Goal: Task Accomplishment & Management: Manage account settings

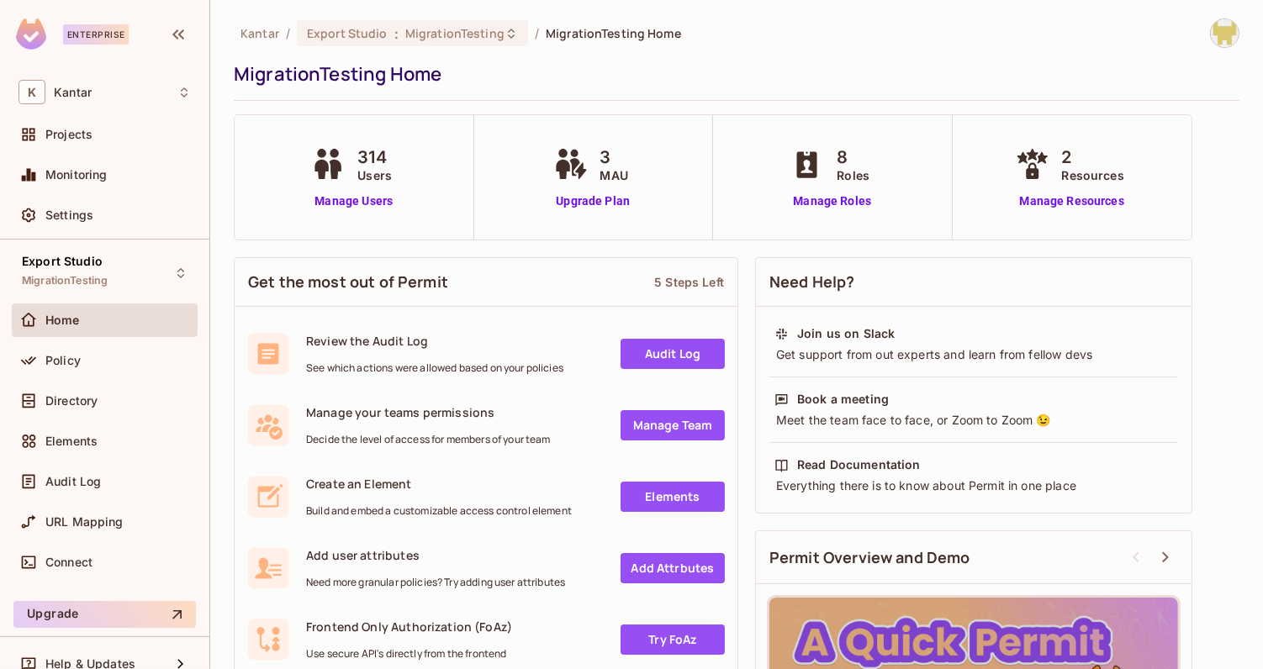
click at [59, 335] on div "Home" at bounding box center [105, 323] width 186 height 40
click at [66, 369] on div "Policy" at bounding box center [105, 361] width 186 height 34
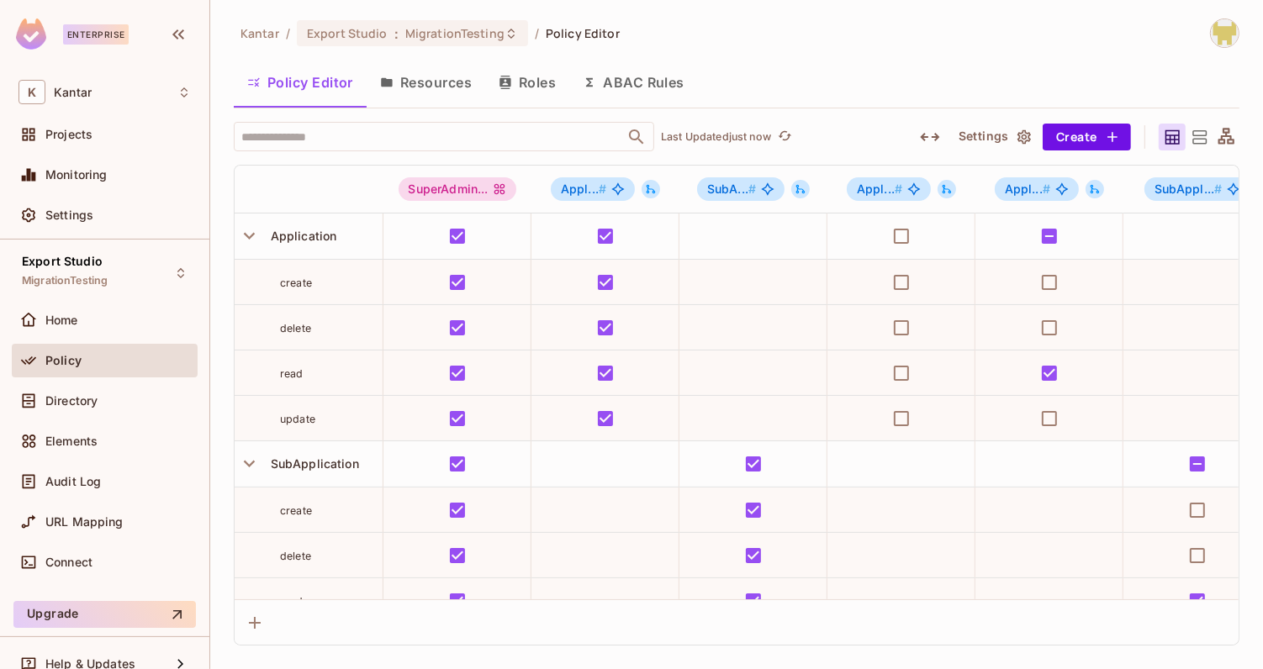
click at [932, 137] on icon "button" at bounding box center [930, 137] width 20 height 20
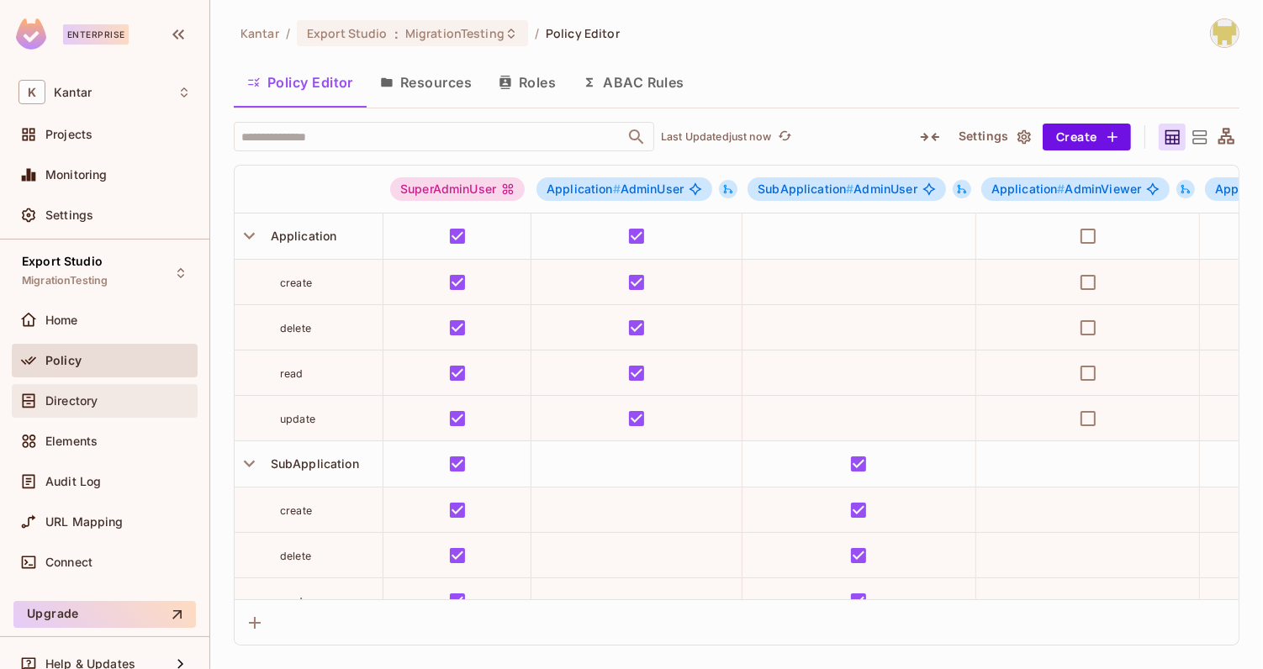
click at [119, 403] on div "Directory" at bounding box center [117, 400] width 145 height 13
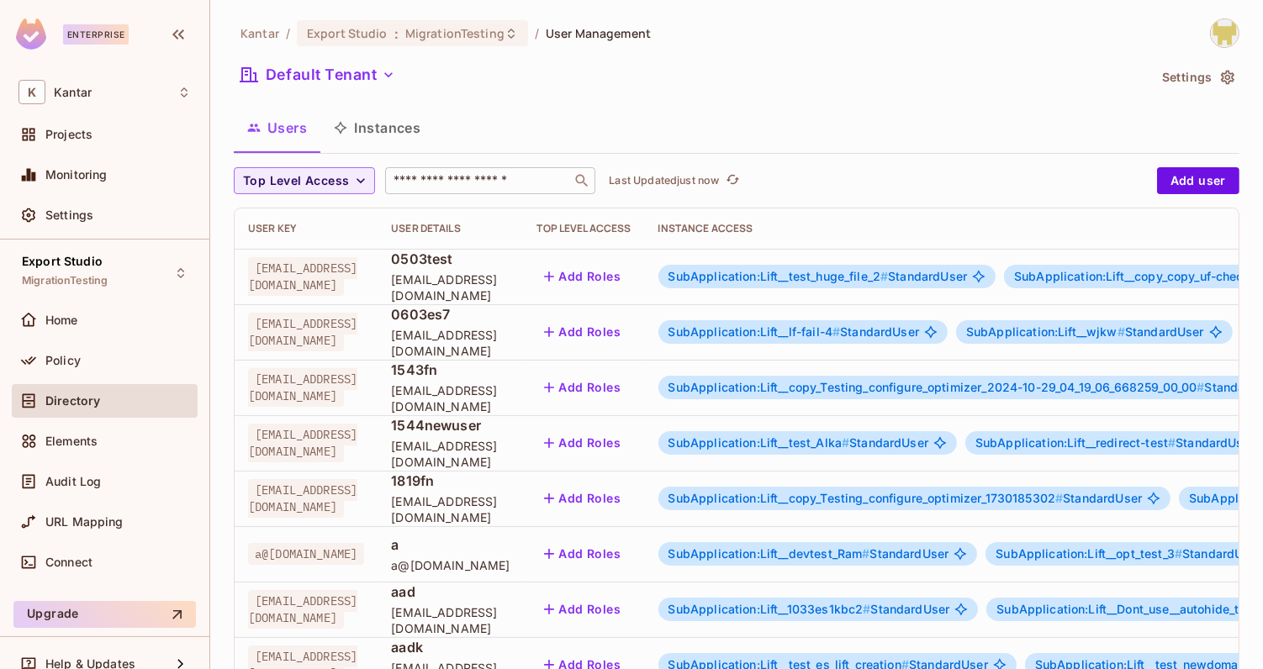
click at [450, 170] on div "​" at bounding box center [490, 180] width 210 height 27
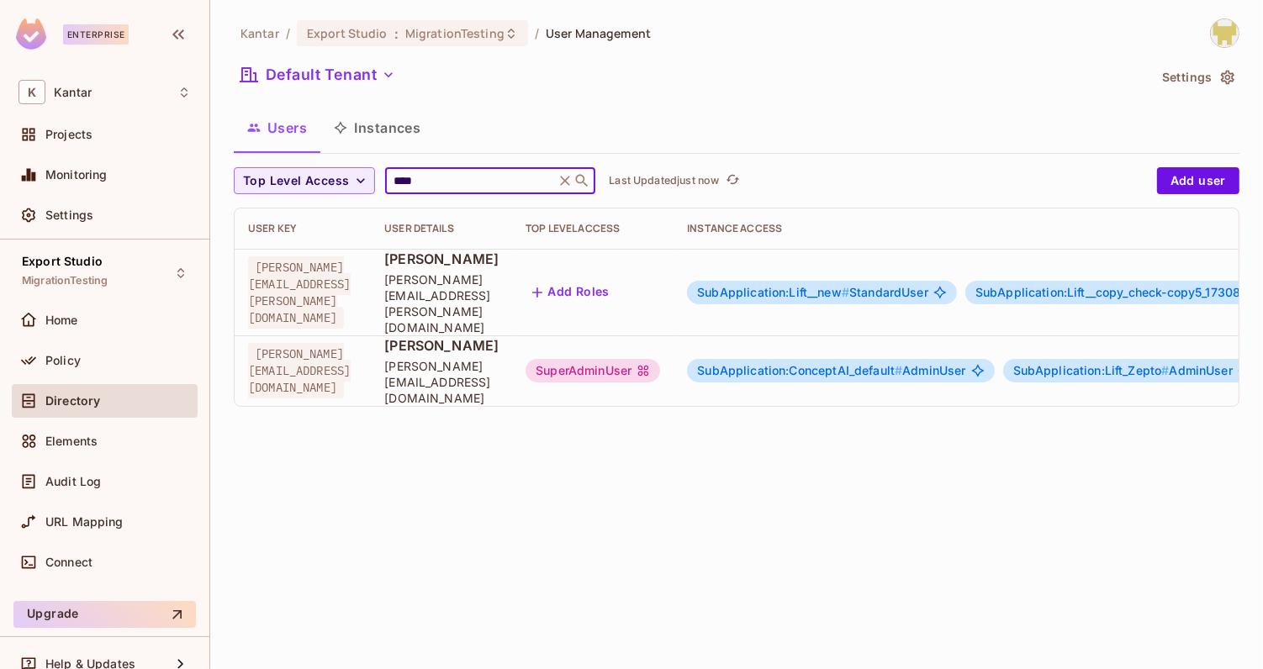
click at [401, 187] on input "****" at bounding box center [470, 180] width 160 height 17
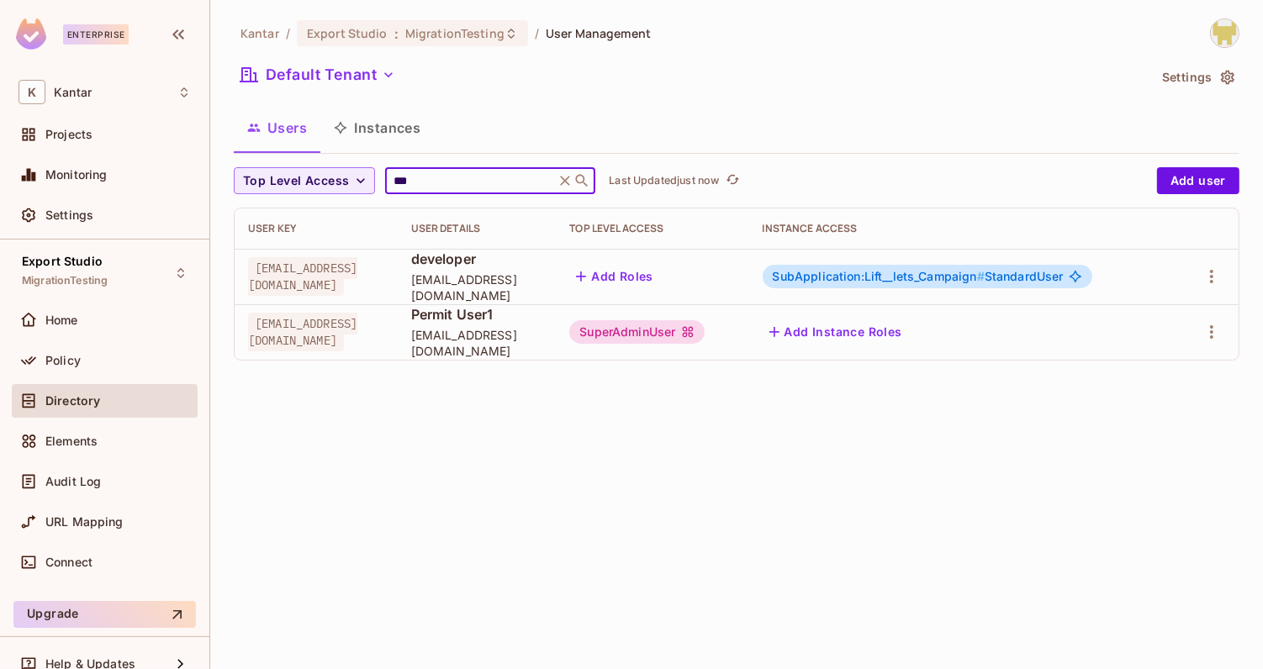
type input "***"
drag, startPoint x: 451, startPoint y: 343, endPoint x: 594, endPoint y: 345, distance: 143.8
click at [557, 345] on td "Permit User1 [EMAIL_ADDRESS][DOMAIN_NAME]" at bounding box center [477, 331] width 159 height 55
copy span "[EMAIL_ADDRESS][DOMAIN_NAME]"
click at [543, 345] on span "[EMAIL_ADDRESS][DOMAIN_NAME]" at bounding box center [477, 343] width 132 height 32
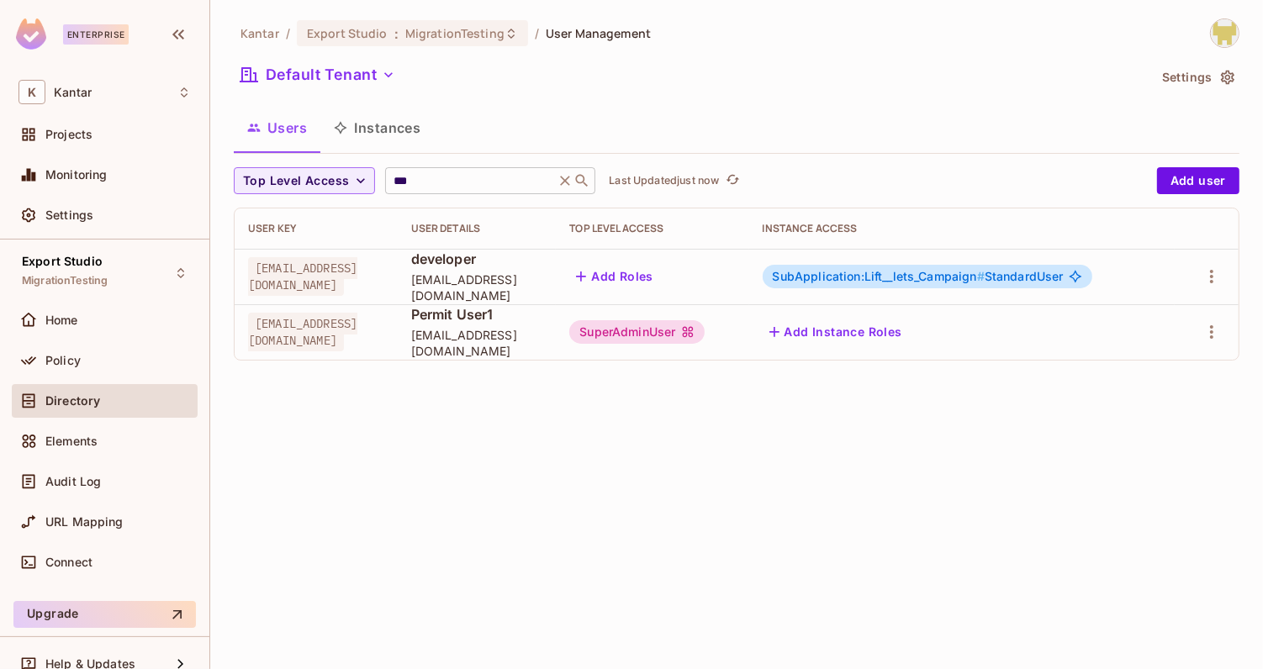
click at [557, 178] on icon at bounding box center [565, 180] width 17 height 17
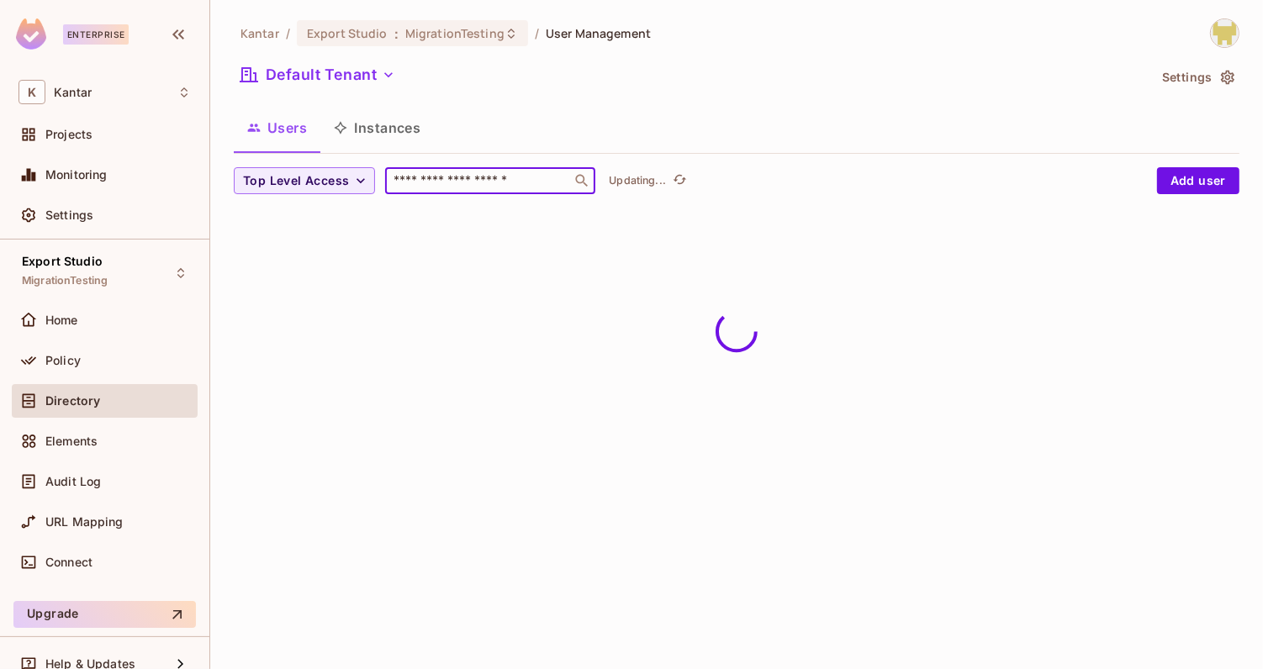
click at [555, 178] on input "text" at bounding box center [478, 180] width 177 height 17
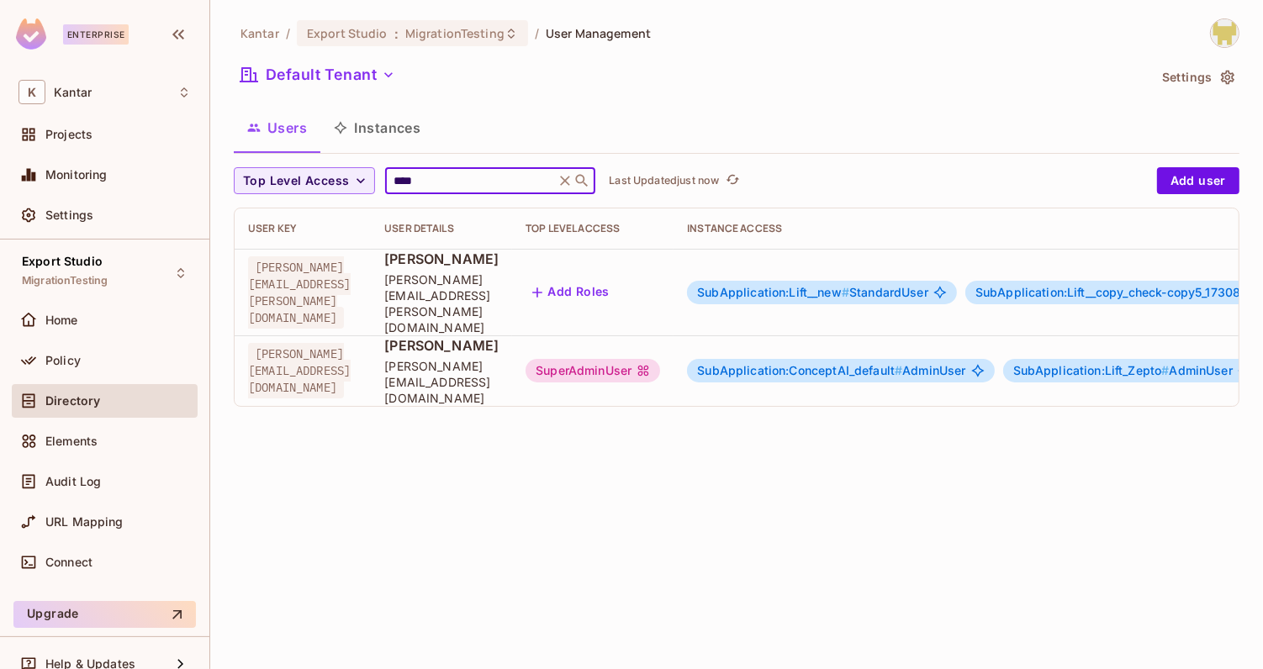
type input "****"
click at [686, 119] on div "Users Instances" at bounding box center [736, 128] width 1005 height 42
click at [660, 359] on div "SuperAdminUser" at bounding box center [592, 371] width 135 height 24
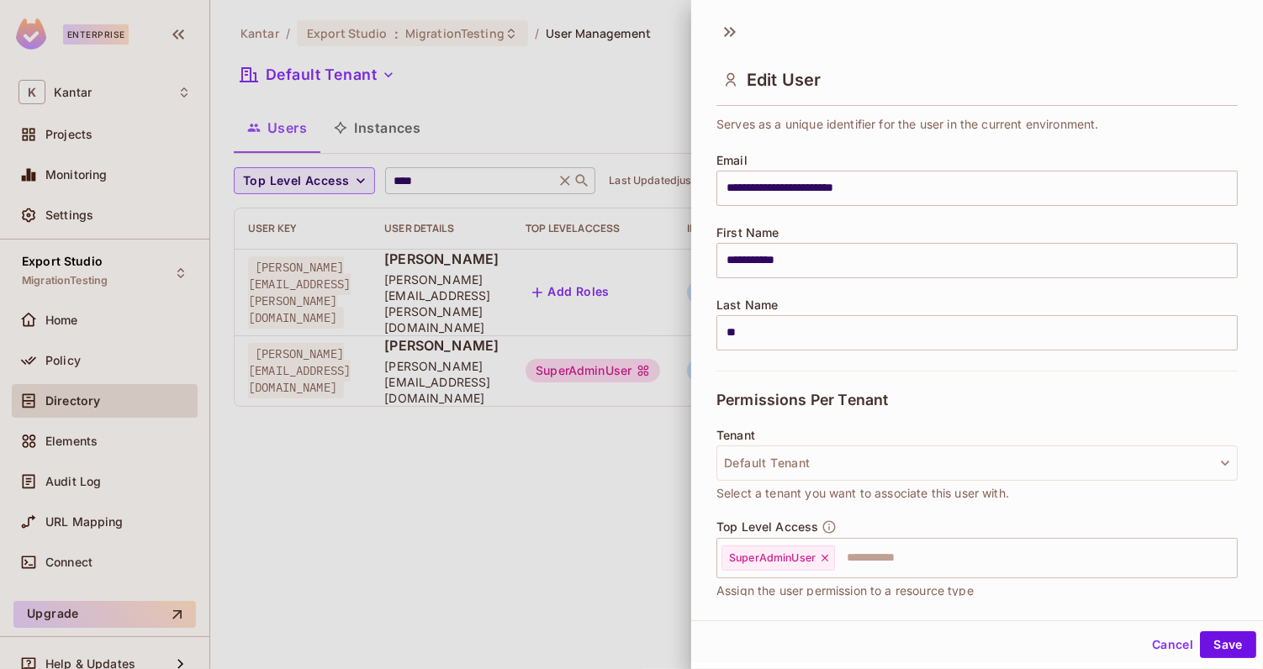
scroll to position [467, 0]
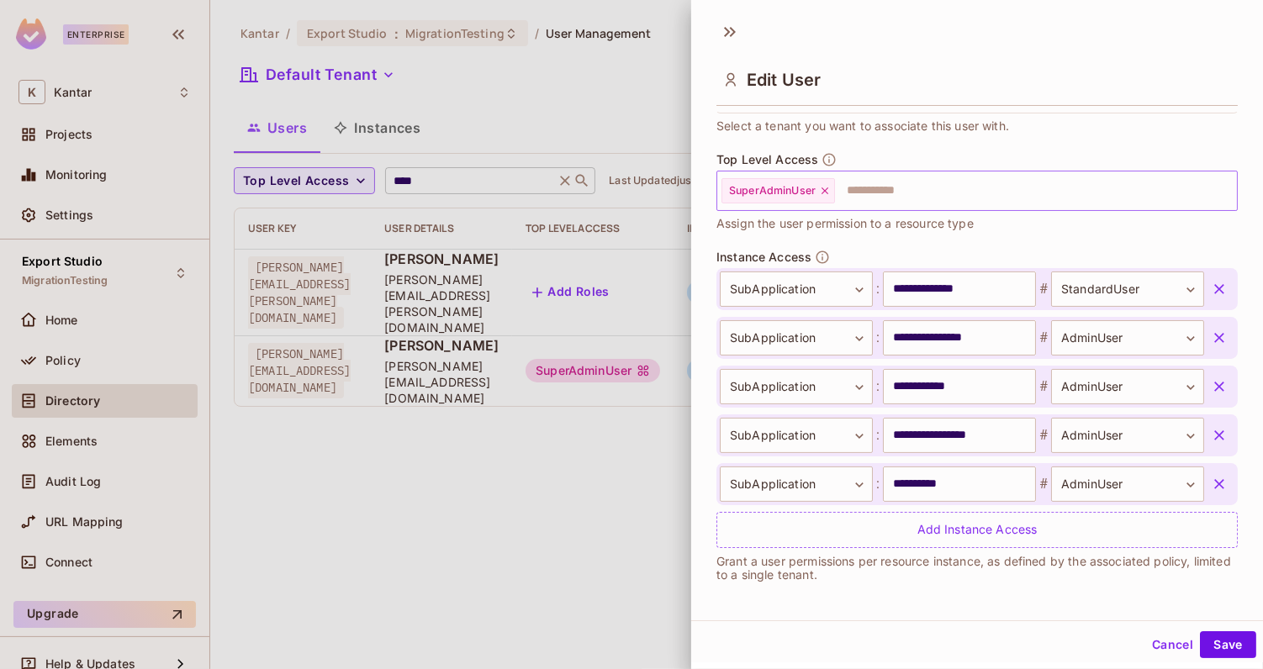
click at [827, 192] on icon at bounding box center [825, 191] width 12 height 12
click at [1212, 645] on button "Save" at bounding box center [1228, 644] width 56 height 27
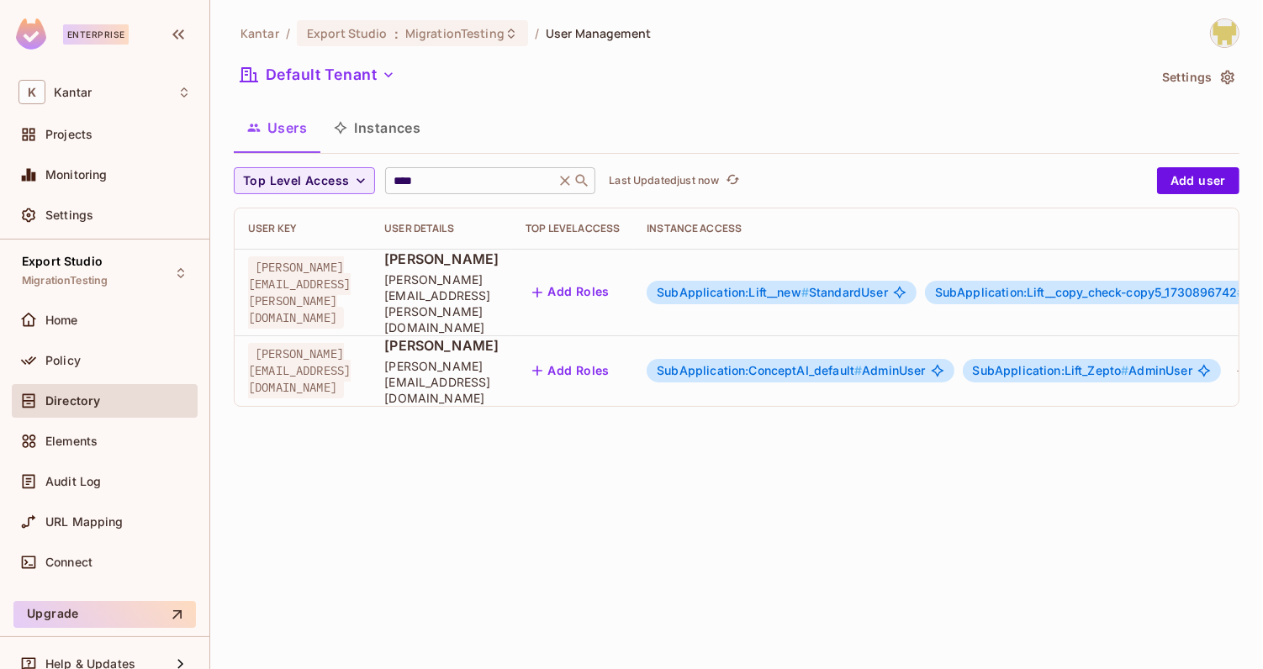
click at [862, 363] on span "SubApplication:ConceptAI_default #" at bounding box center [759, 370] width 205 height 14
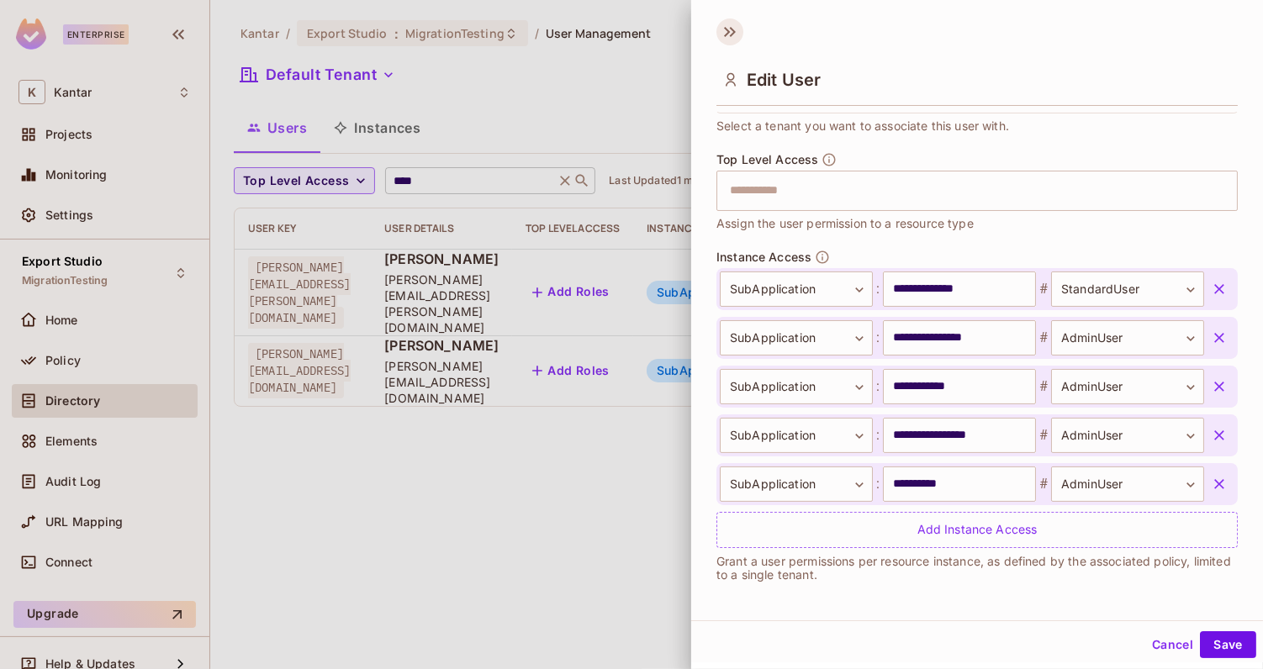
click at [719, 25] on icon at bounding box center [729, 31] width 27 height 27
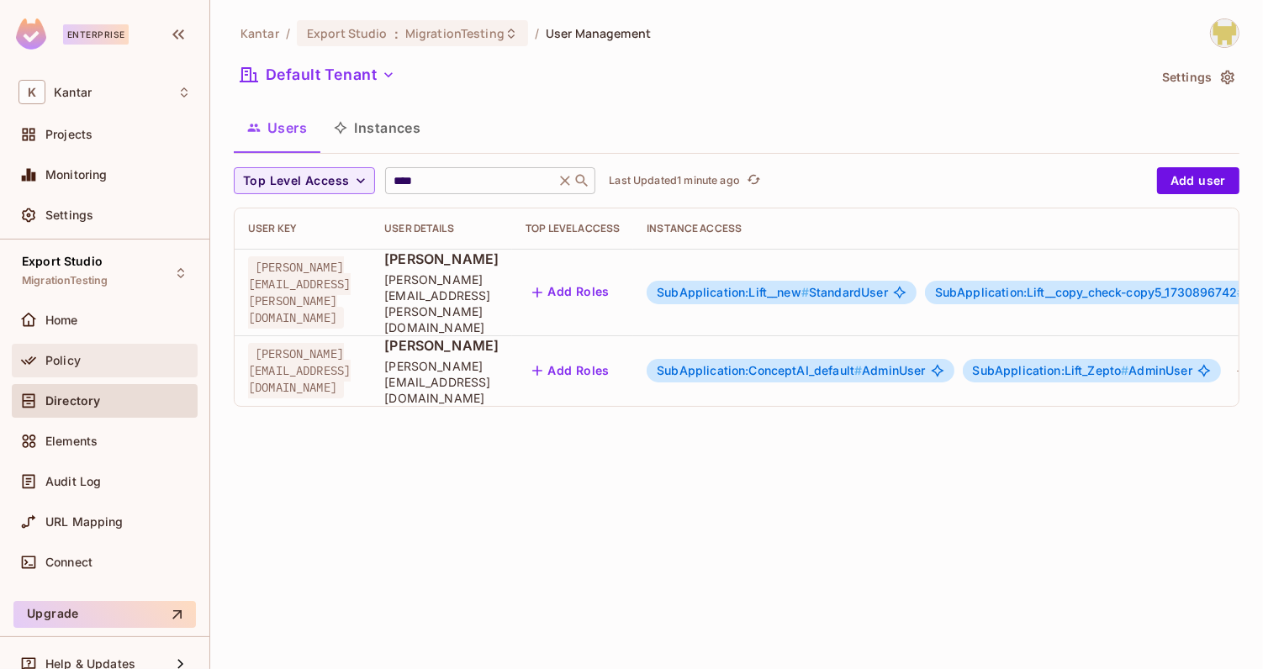
click at [94, 364] on div "Policy" at bounding box center [117, 360] width 145 height 13
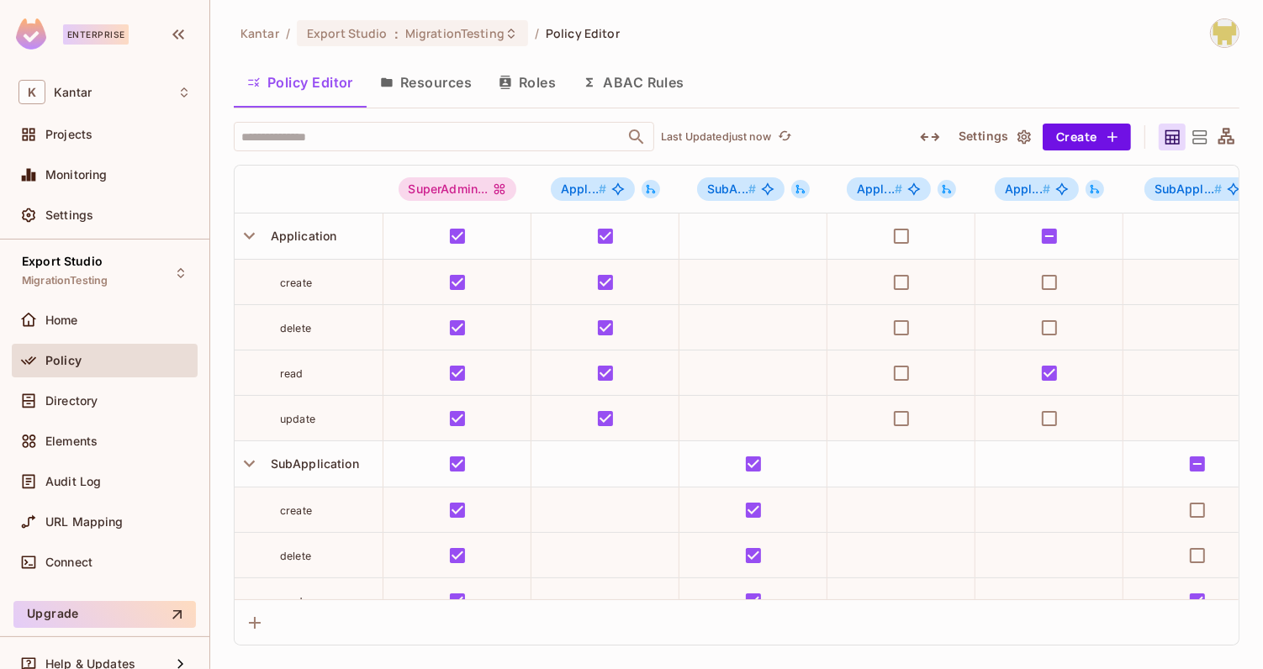
click at [926, 140] on icon "button" at bounding box center [930, 137] width 20 height 20
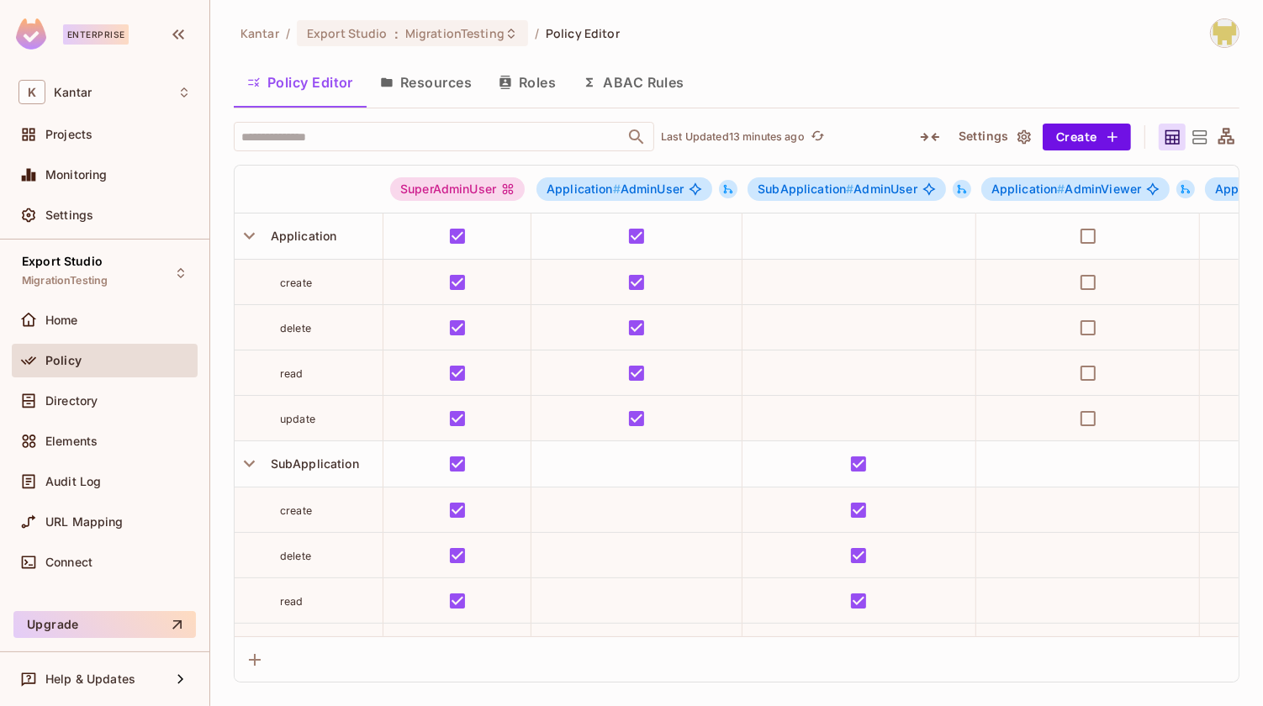
click at [800, 87] on div "Policy Editor Resources Roles ABAC Rules" at bounding box center [736, 82] width 1005 height 42
click at [637, 87] on button "ABAC Rules" at bounding box center [633, 82] width 129 height 42
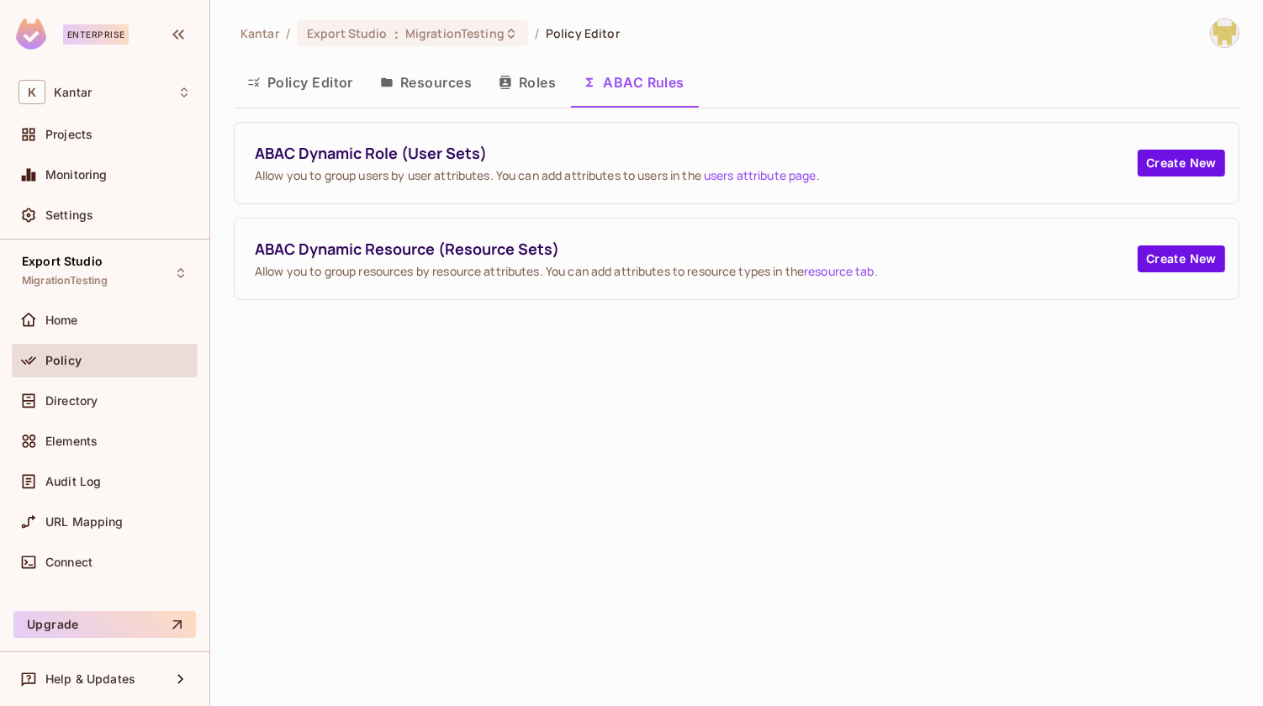
click at [337, 76] on button "Policy Editor" at bounding box center [300, 82] width 133 height 42
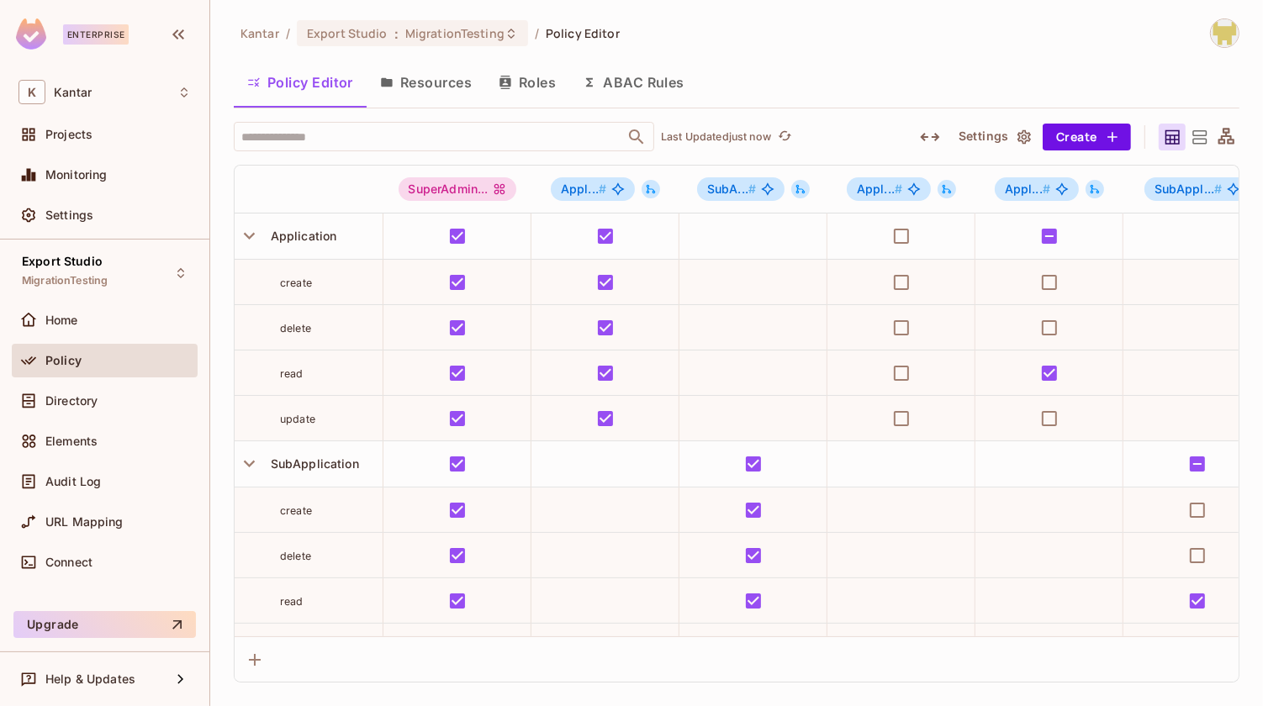
click at [920, 135] on button "button" at bounding box center [930, 137] width 30 height 27
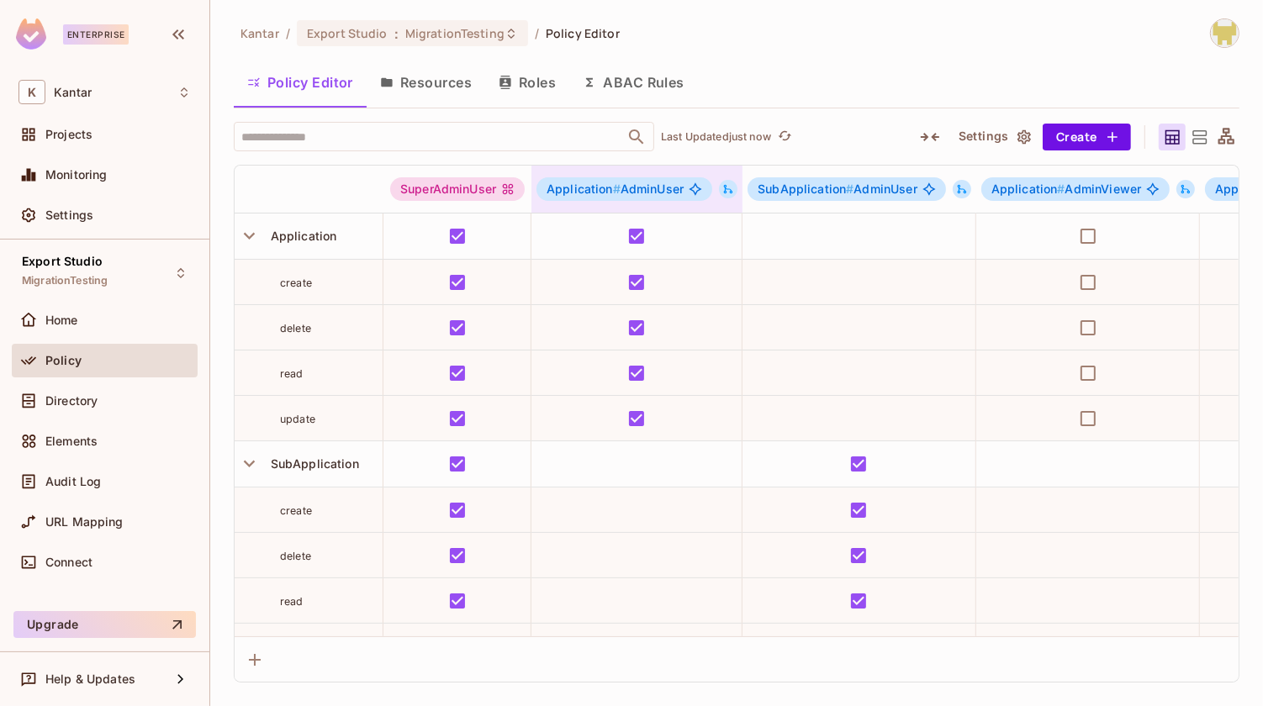
click at [731, 184] on icon at bounding box center [728, 189] width 12 height 12
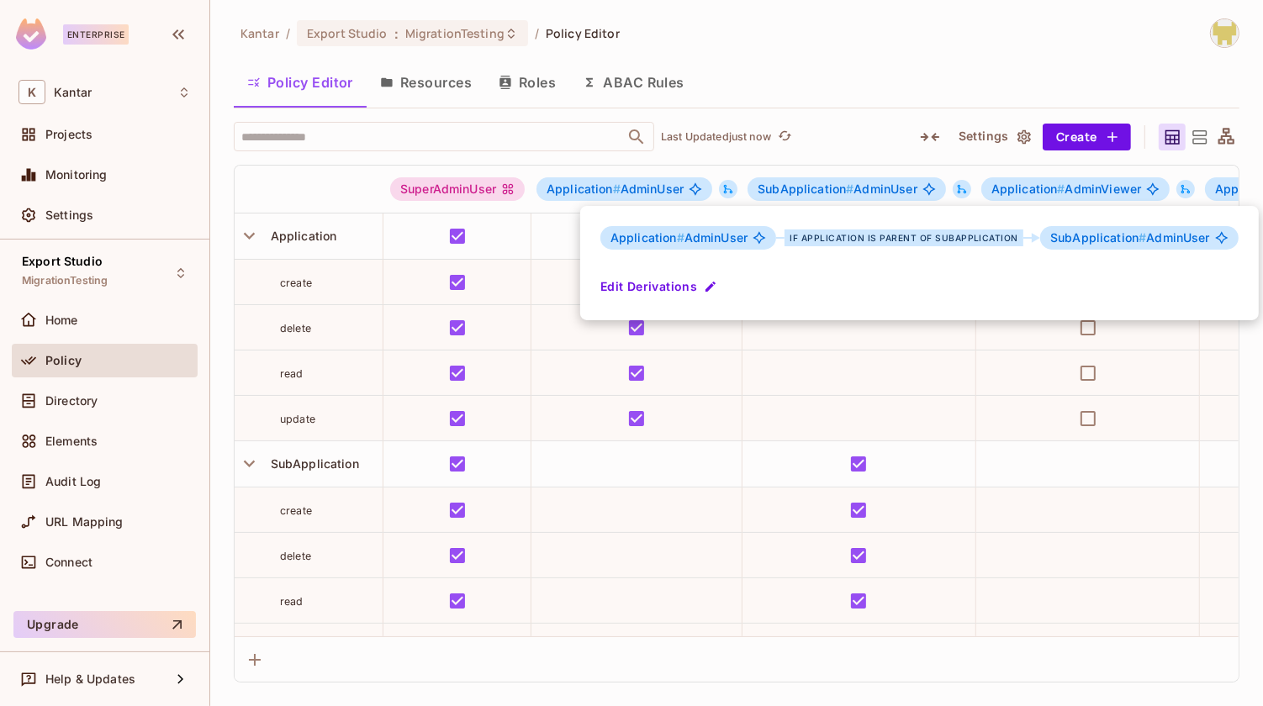
click at [442, 87] on div at bounding box center [631, 353] width 1263 height 706
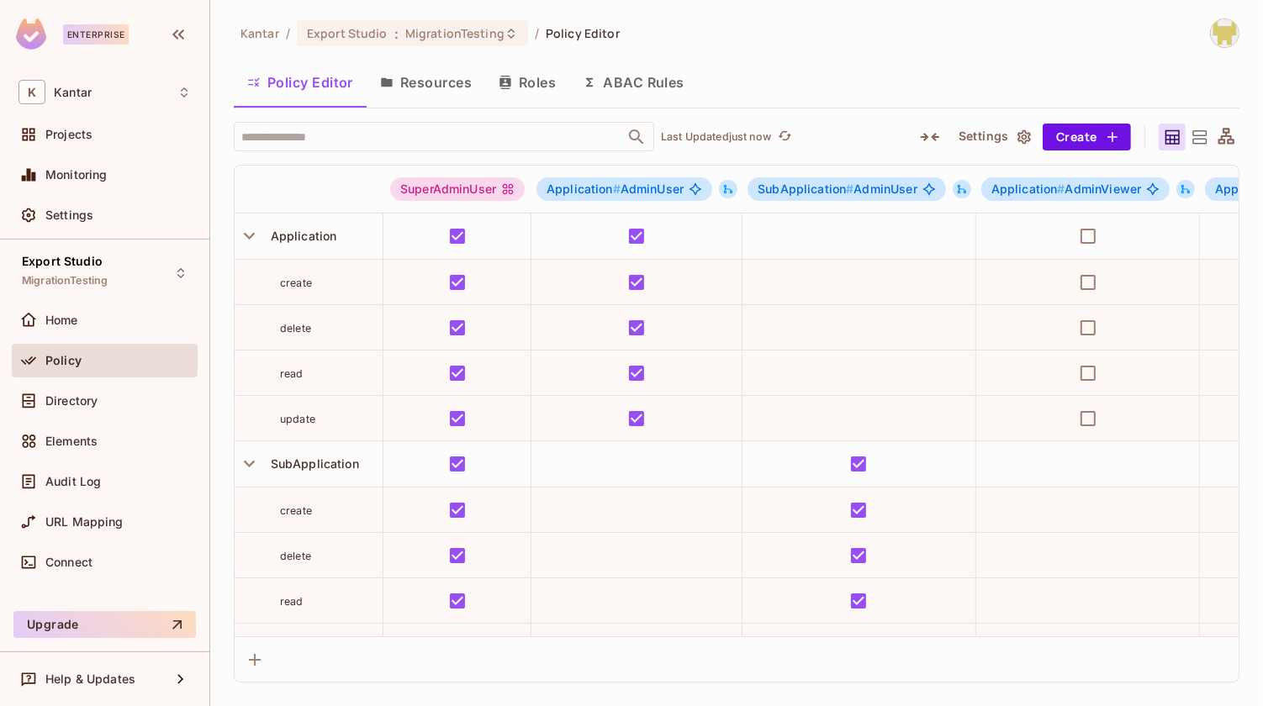
click at [442, 87] on button "Resources" at bounding box center [426, 82] width 119 height 42
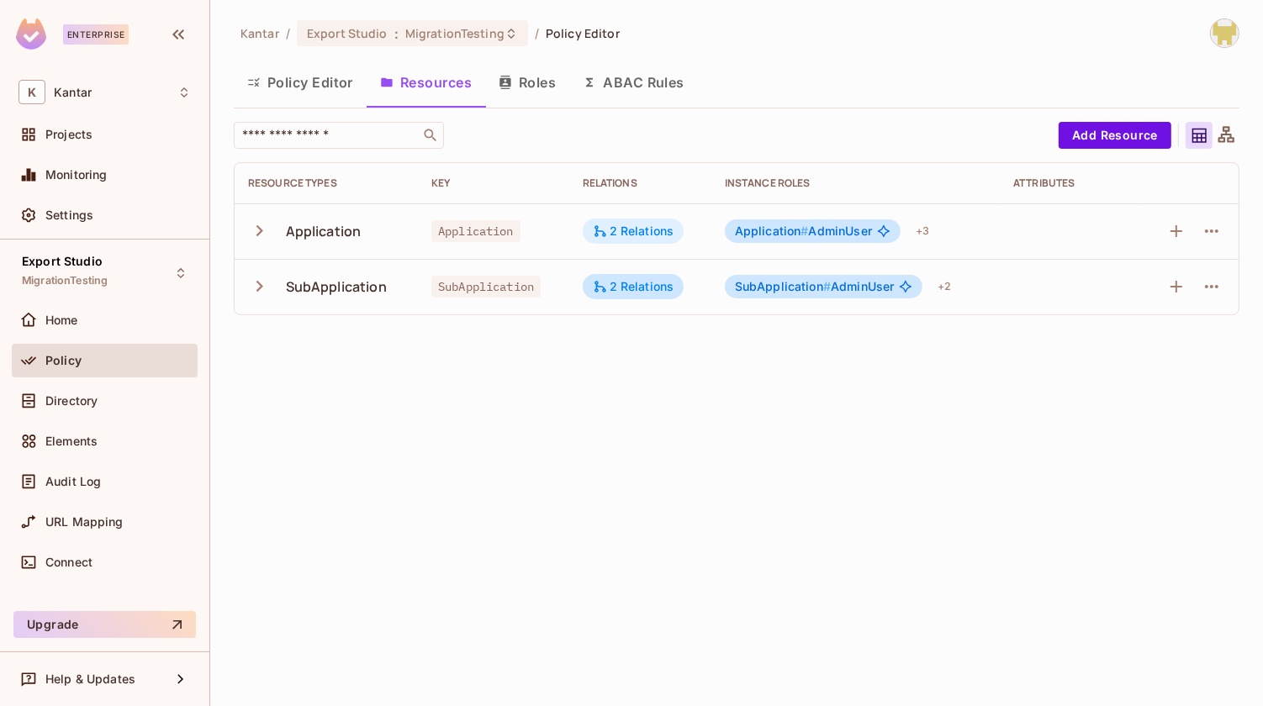
click at [631, 227] on div "2 Relations" at bounding box center [634, 231] width 82 height 15
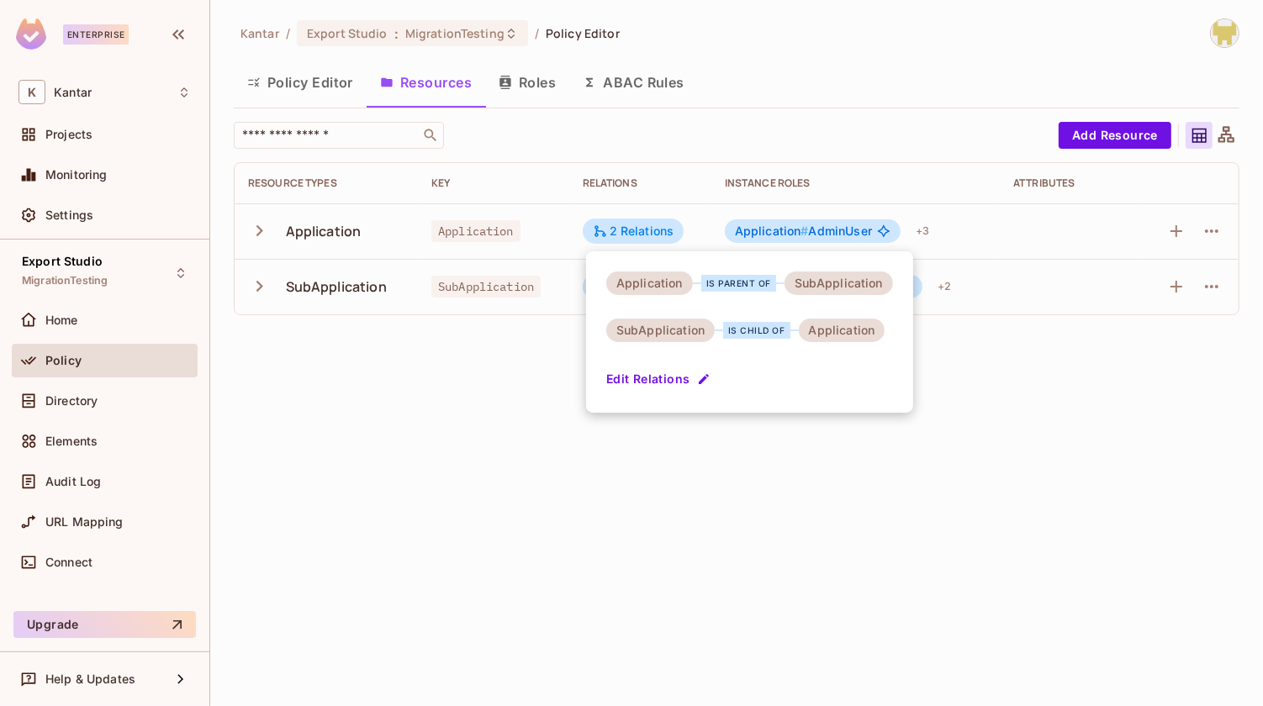
click at [632, 146] on div at bounding box center [631, 353] width 1263 height 706
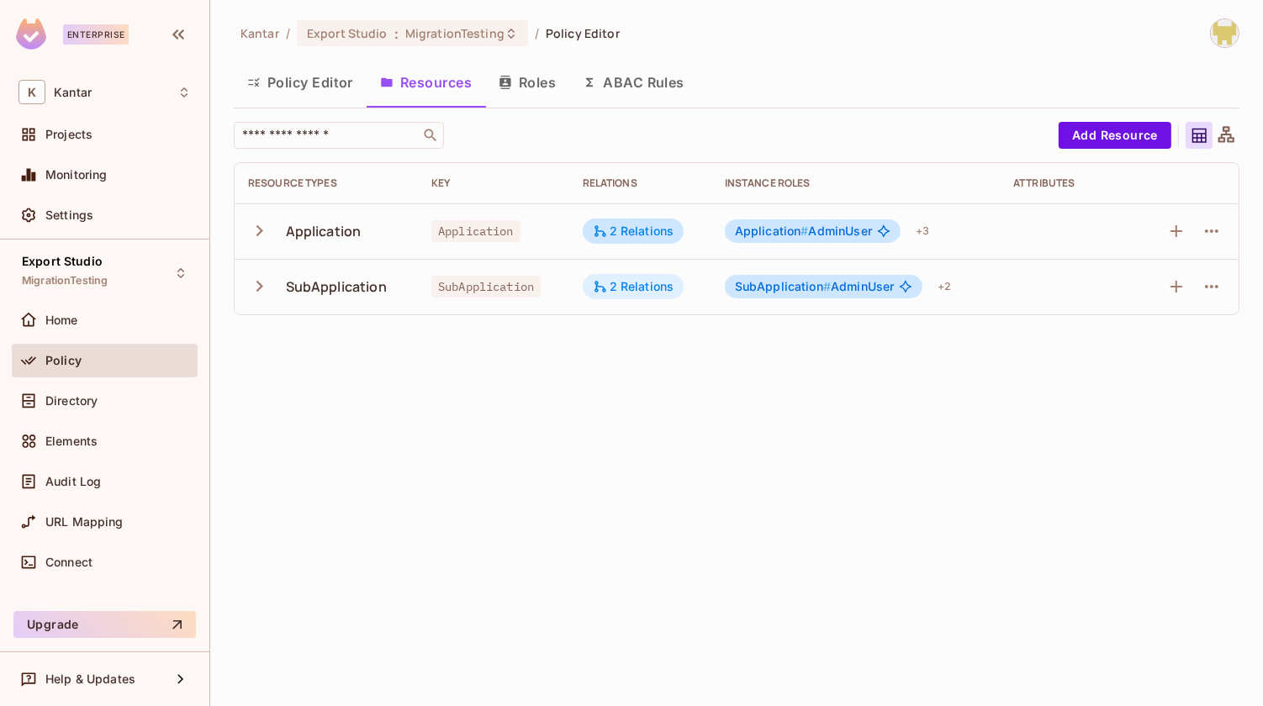
click at [633, 288] on div "2 Relations" at bounding box center [634, 286] width 82 height 15
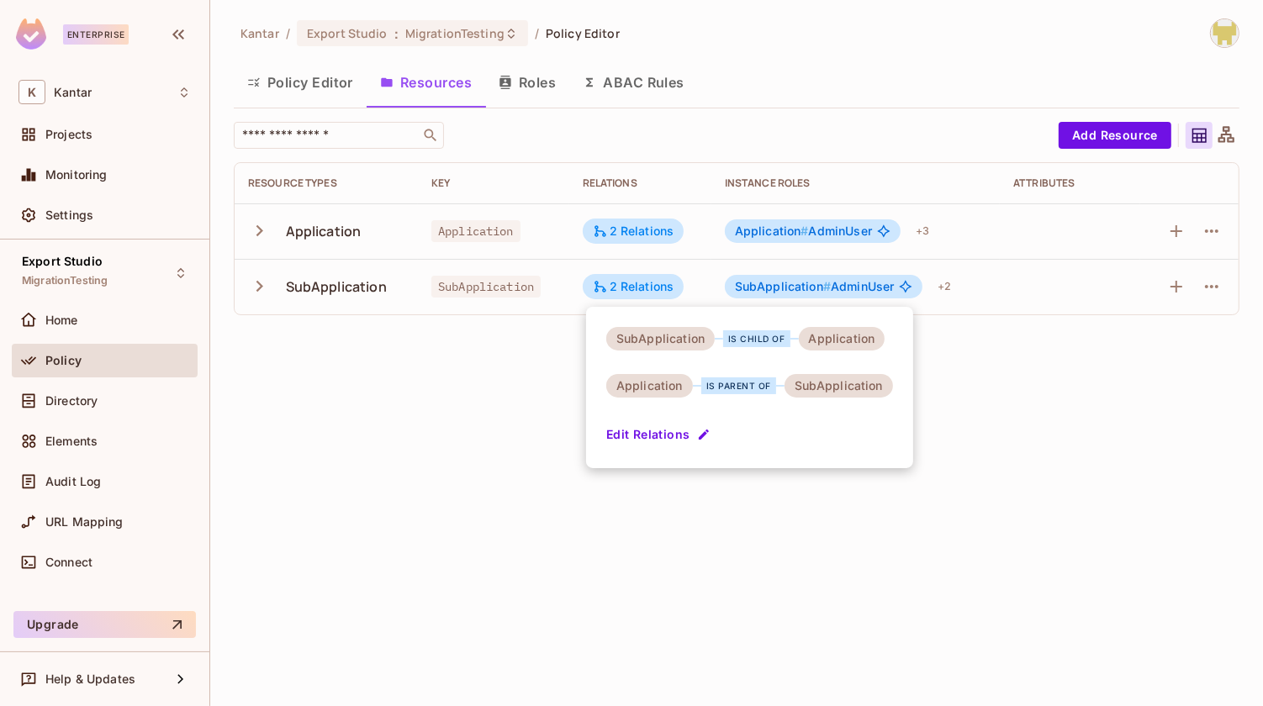
click at [525, 331] on div at bounding box center [631, 353] width 1263 height 706
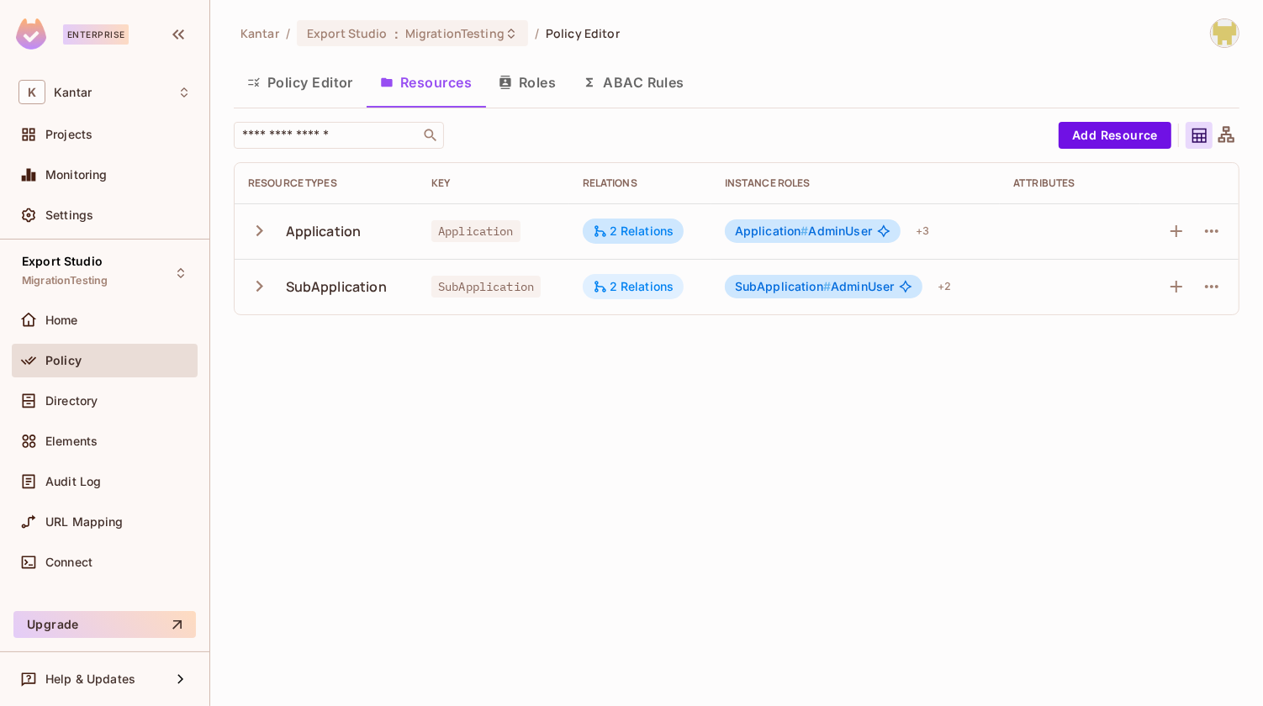
click at [618, 277] on div "2 Relations" at bounding box center [634, 286] width 102 height 25
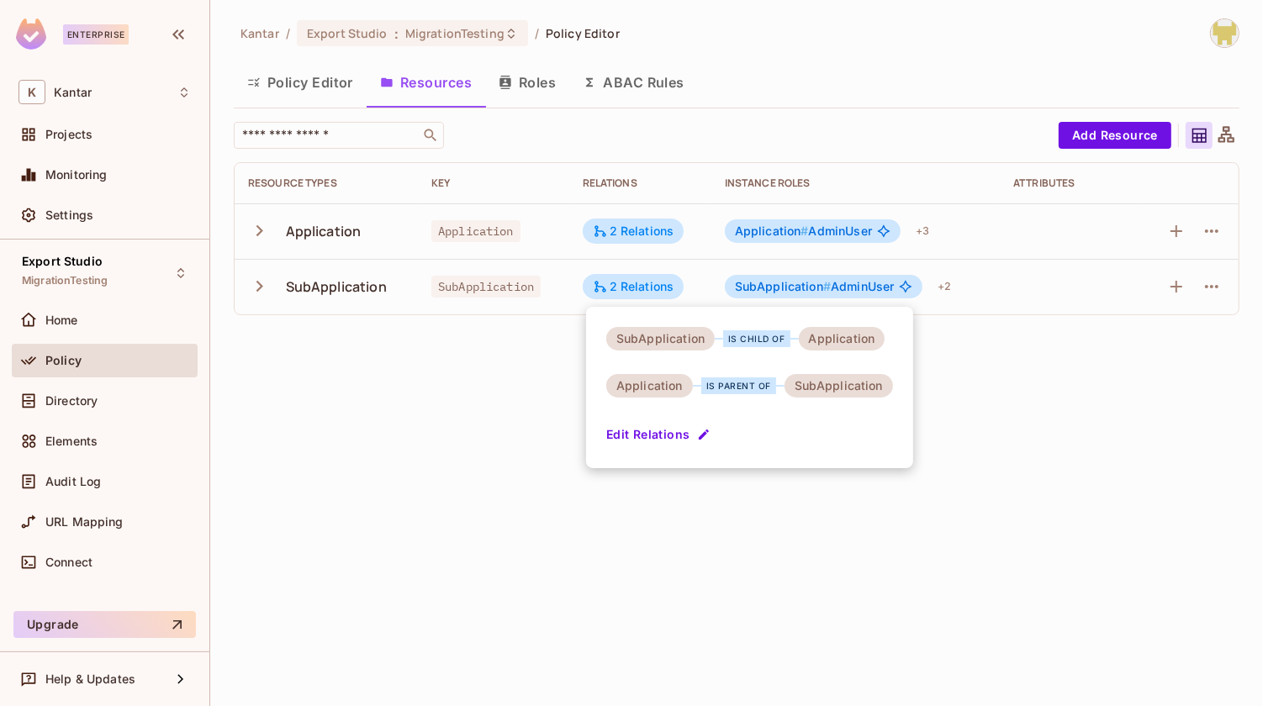
click at [547, 304] on div at bounding box center [631, 353] width 1263 height 706
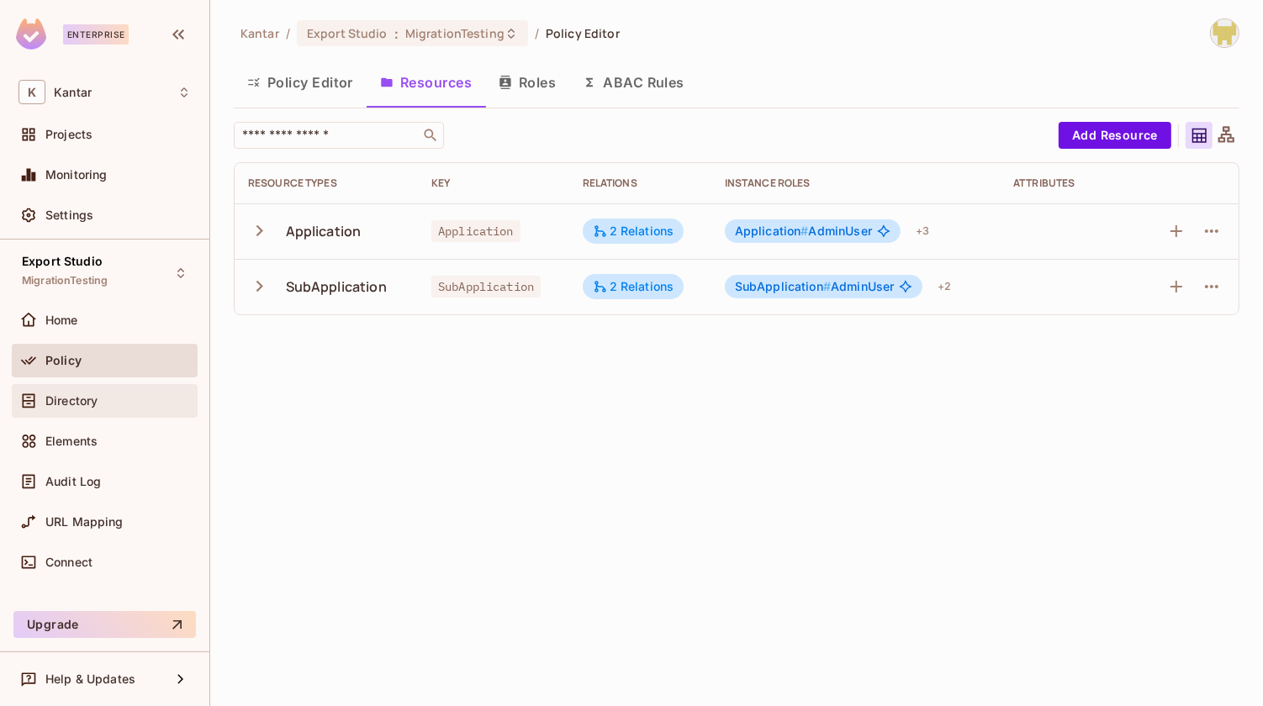
click at [145, 402] on div "Directory" at bounding box center [117, 400] width 145 height 13
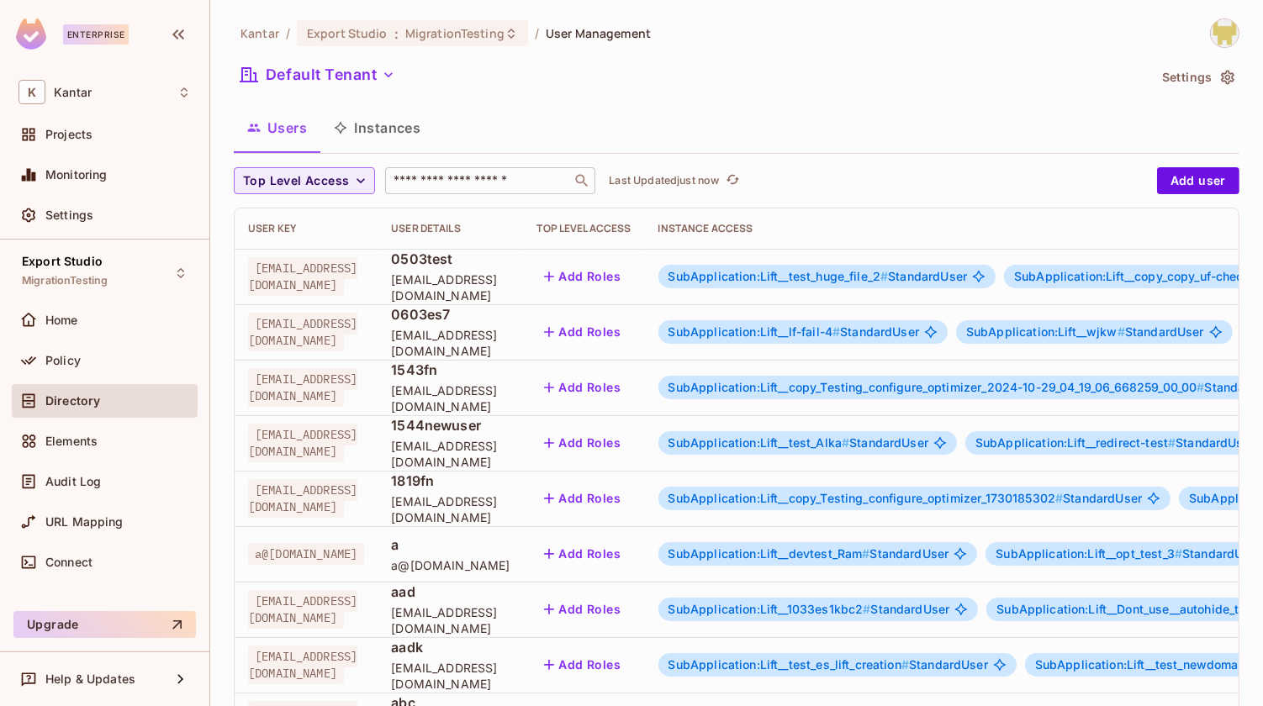
click at [510, 192] on div "​" at bounding box center [490, 180] width 210 height 27
click at [449, 126] on div "Users Instances" at bounding box center [736, 128] width 1005 height 42
click at [398, 132] on button "Instances" at bounding box center [376, 128] width 113 height 42
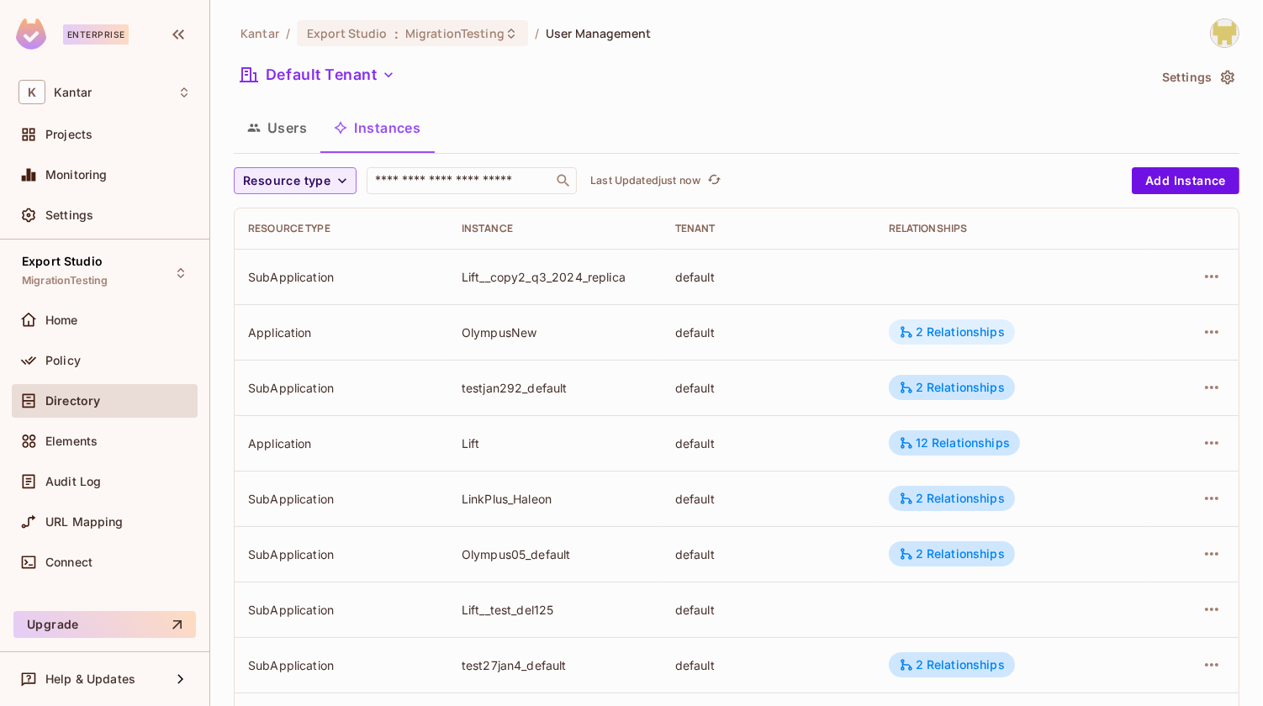
click at [954, 323] on div "2 Relationships" at bounding box center [952, 331] width 126 height 25
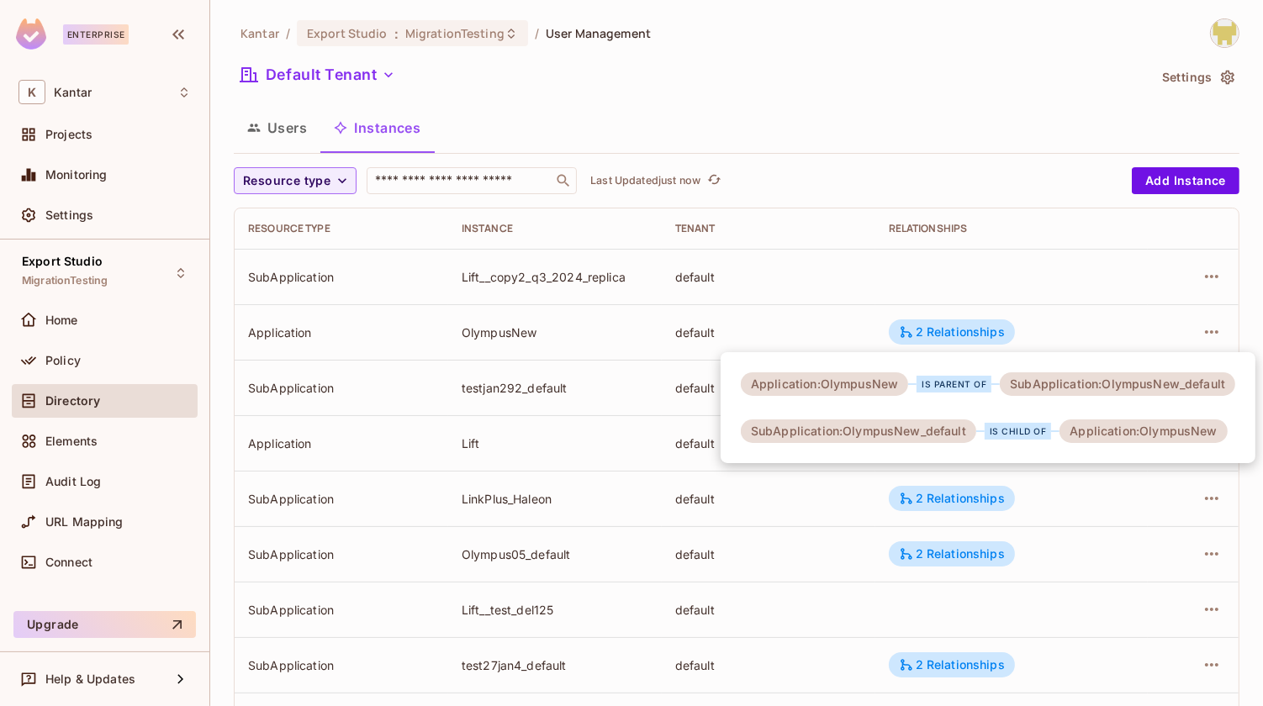
click at [845, 321] on div at bounding box center [631, 353] width 1263 height 706
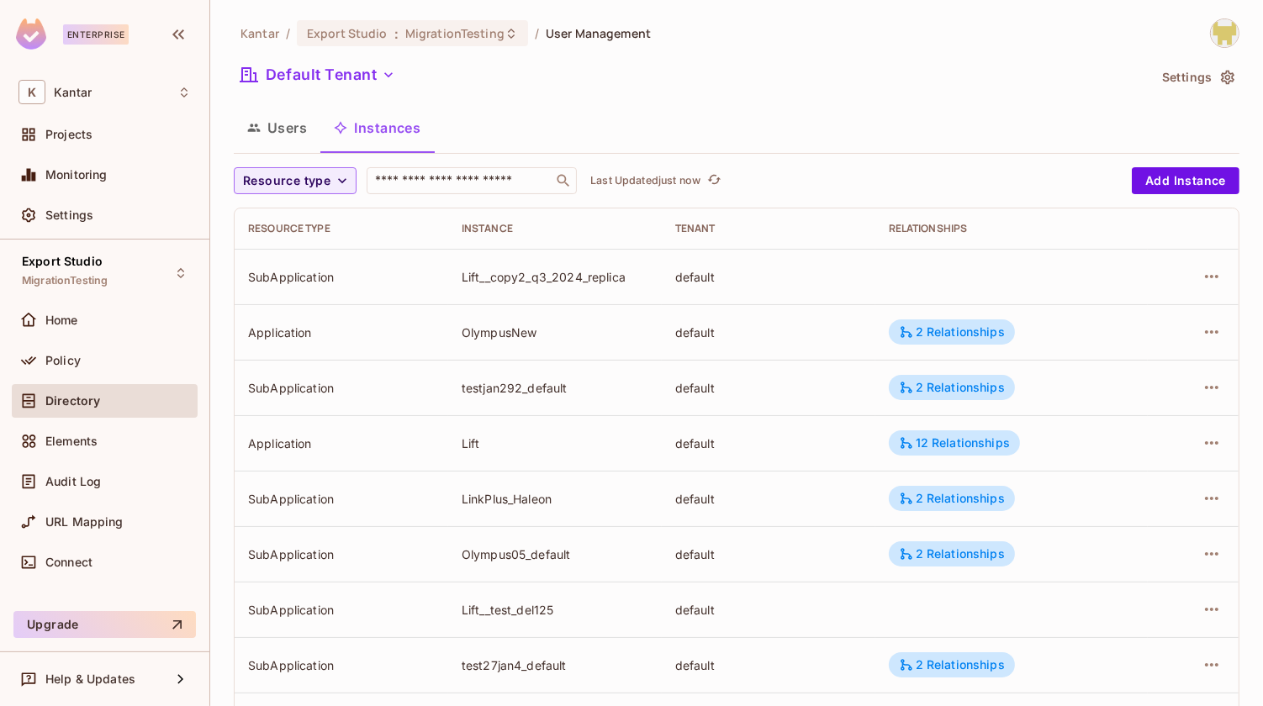
click at [278, 137] on button "Users" at bounding box center [277, 128] width 87 height 42
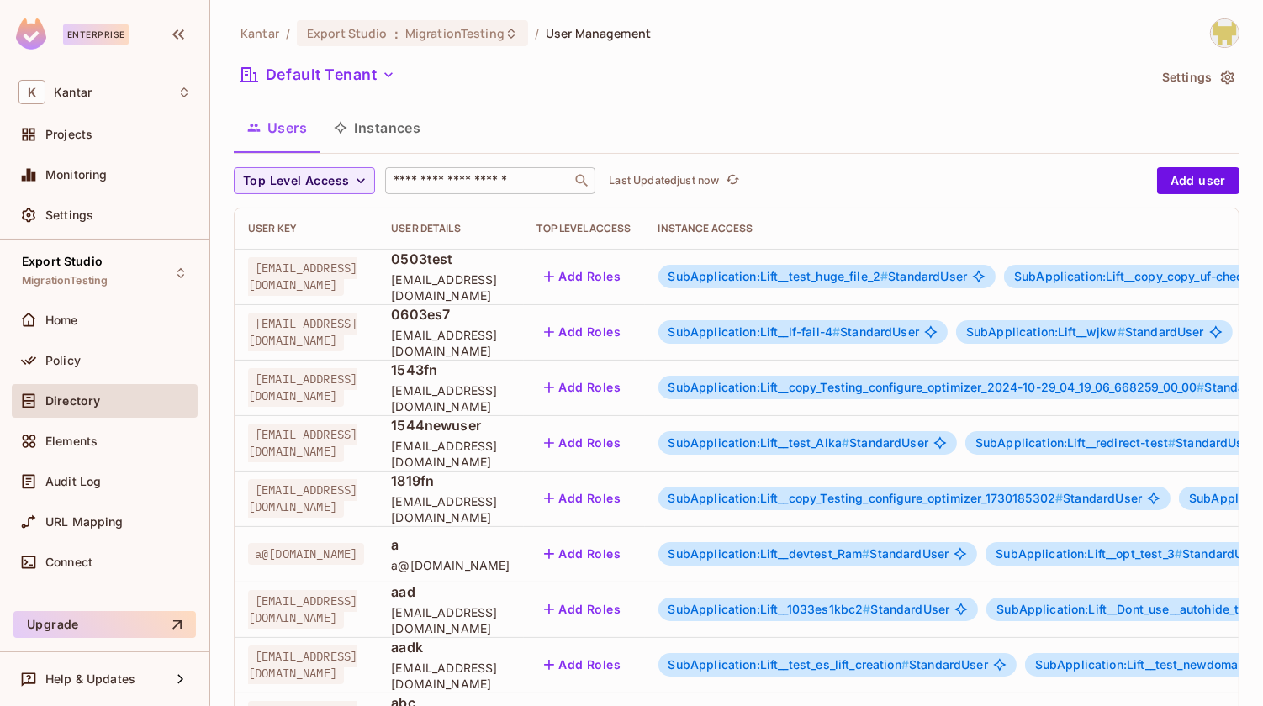
click at [447, 187] on input "text" at bounding box center [478, 180] width 177 height 17
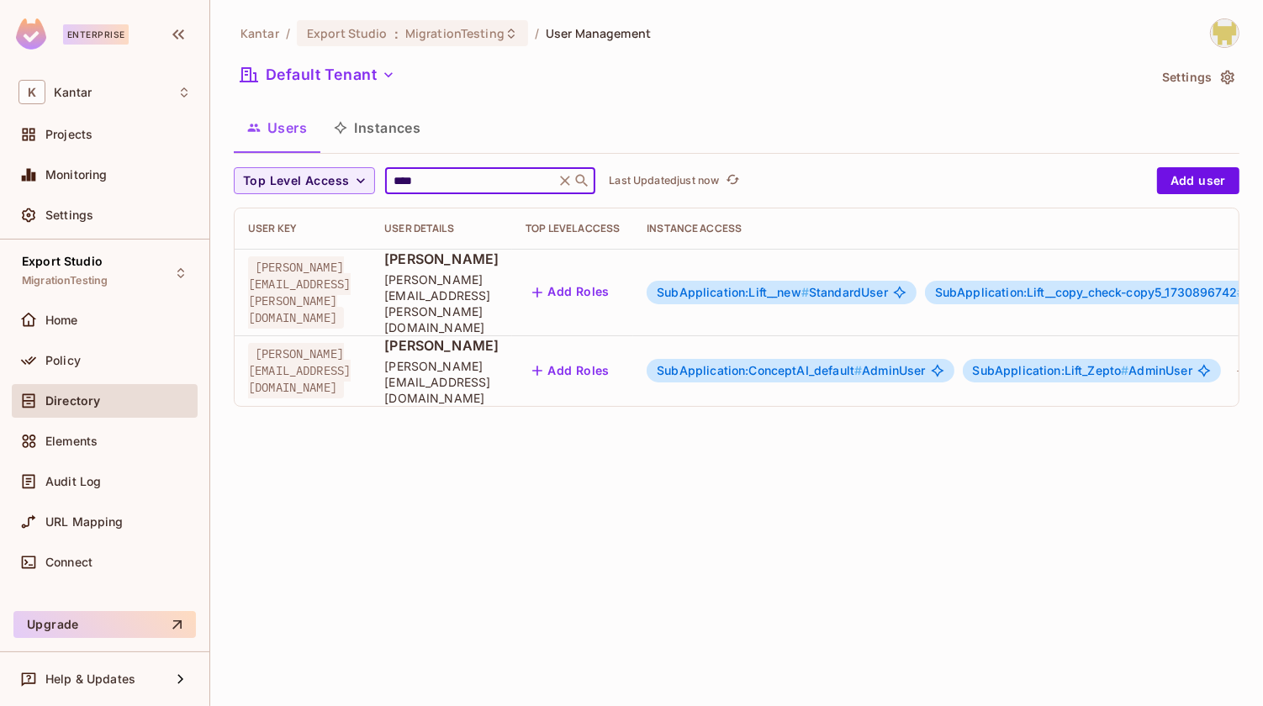
type input "****"
click at [547, 143] on div "Users Instances" at bounding box center [736, 128] width 1005 height 42
click at [789, 363] on span "SubApplication:ConceptAI_default #" at bounding box center [759, 370] width 205 height 14
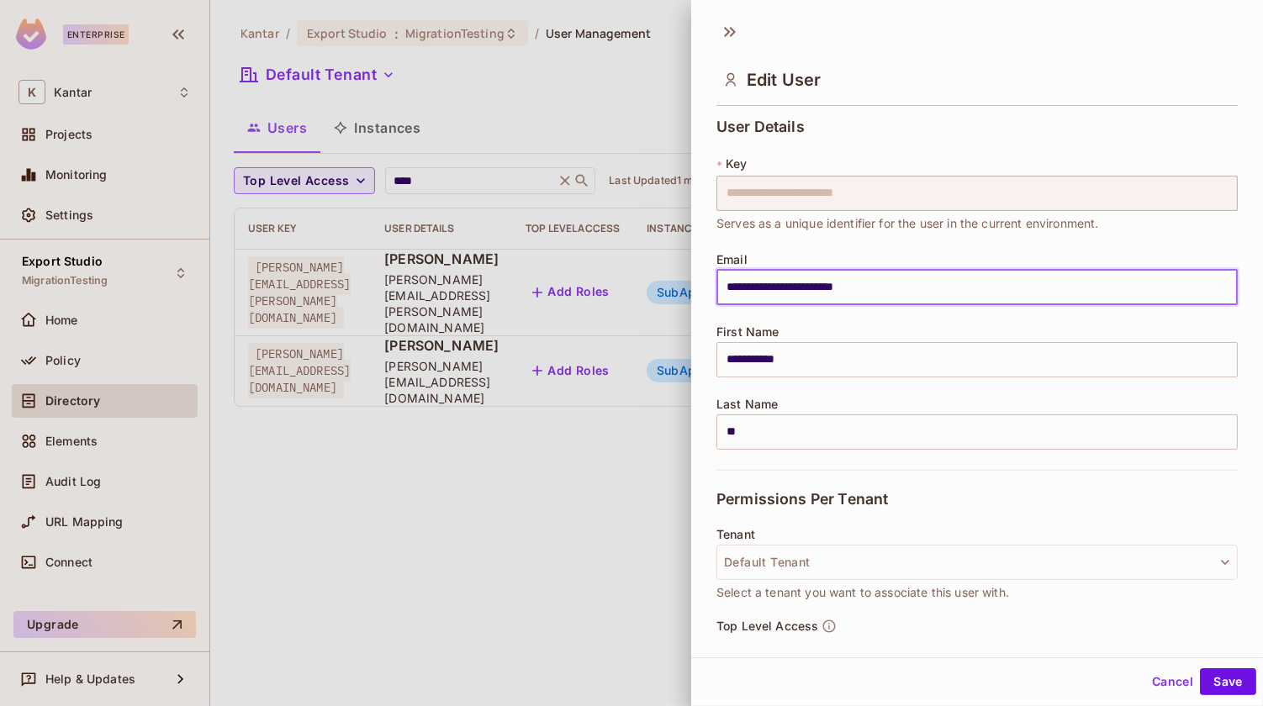
drag, startPoint x: 725, startPoint y: 290, endPoint x: 889, endPoint y: 284, distance: 164.0
click at [889, 285] on input "**********" at bounding box center [976, 287] width 521 height 35
click at [889, 284] on input "**********" at bounding box center [976, 287] width 521 height 35
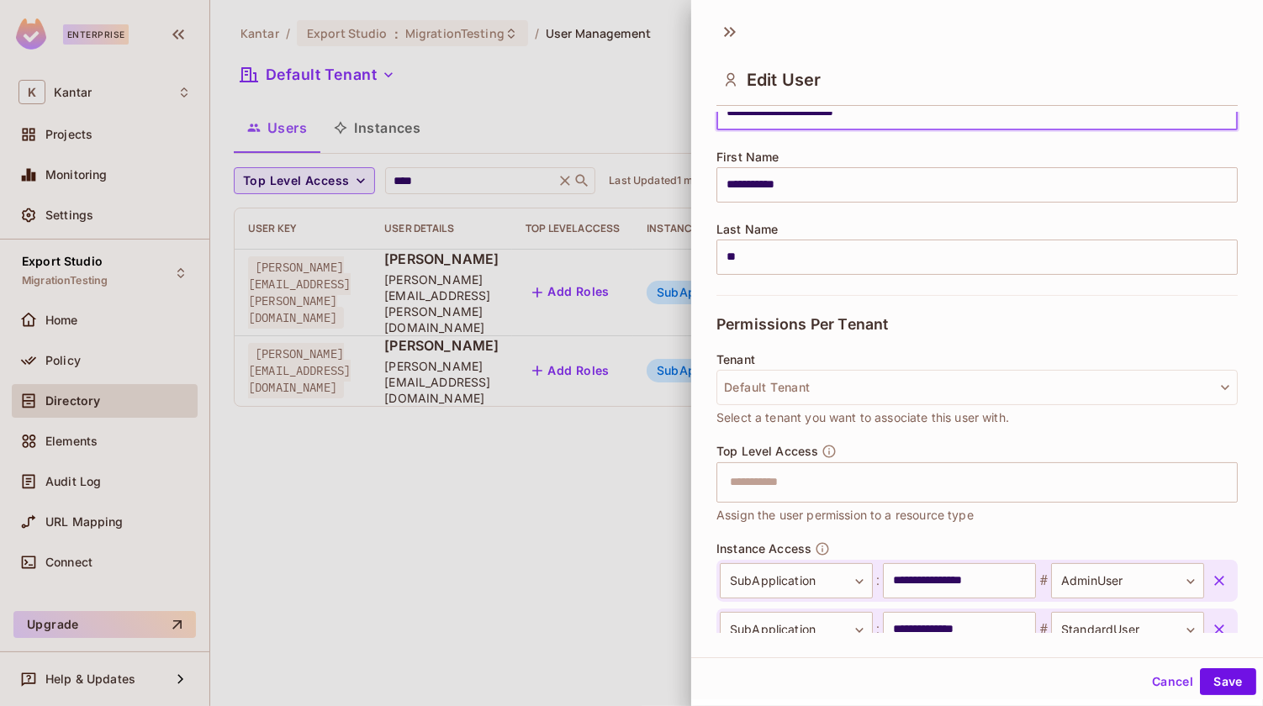
scroll to position [430, 0]
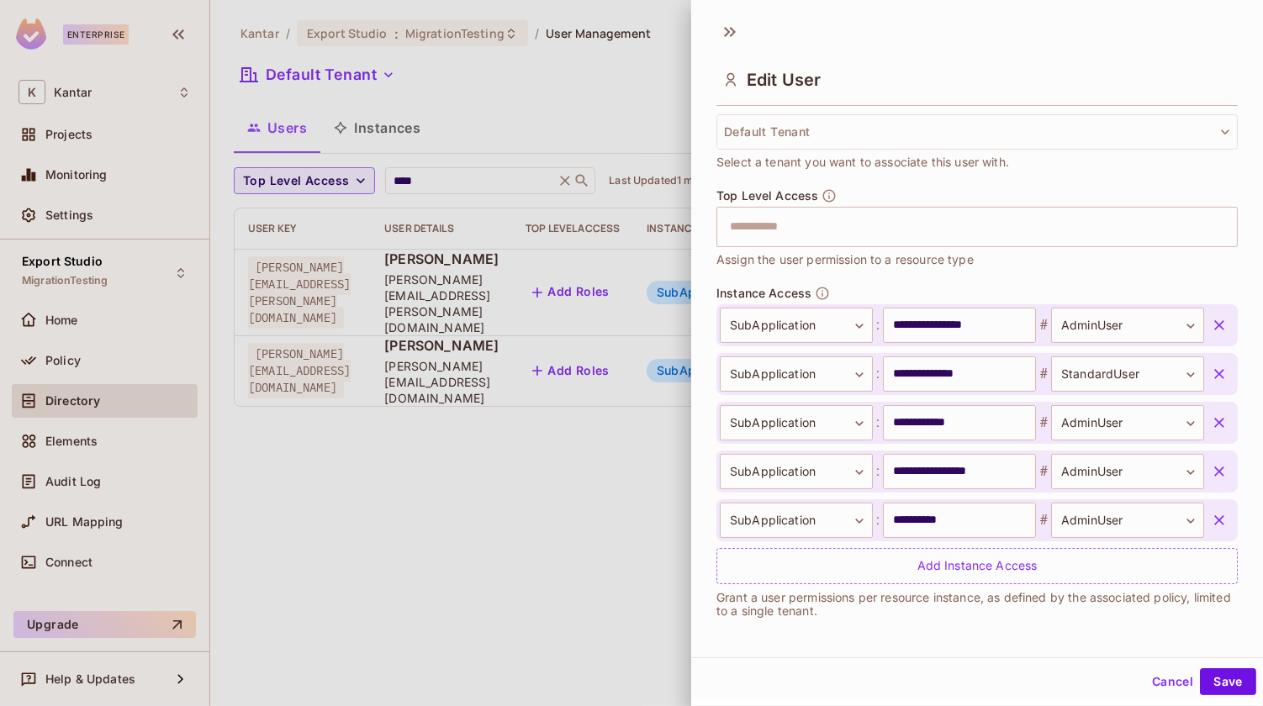
click at [997, 193] on div "Top Level Access ​ Assign the user permission to a resource type" at bounding box center [976, 228] width 521 height 81
click at [726, 25] on icon at bounding box center [729, 31] width 27 height 27
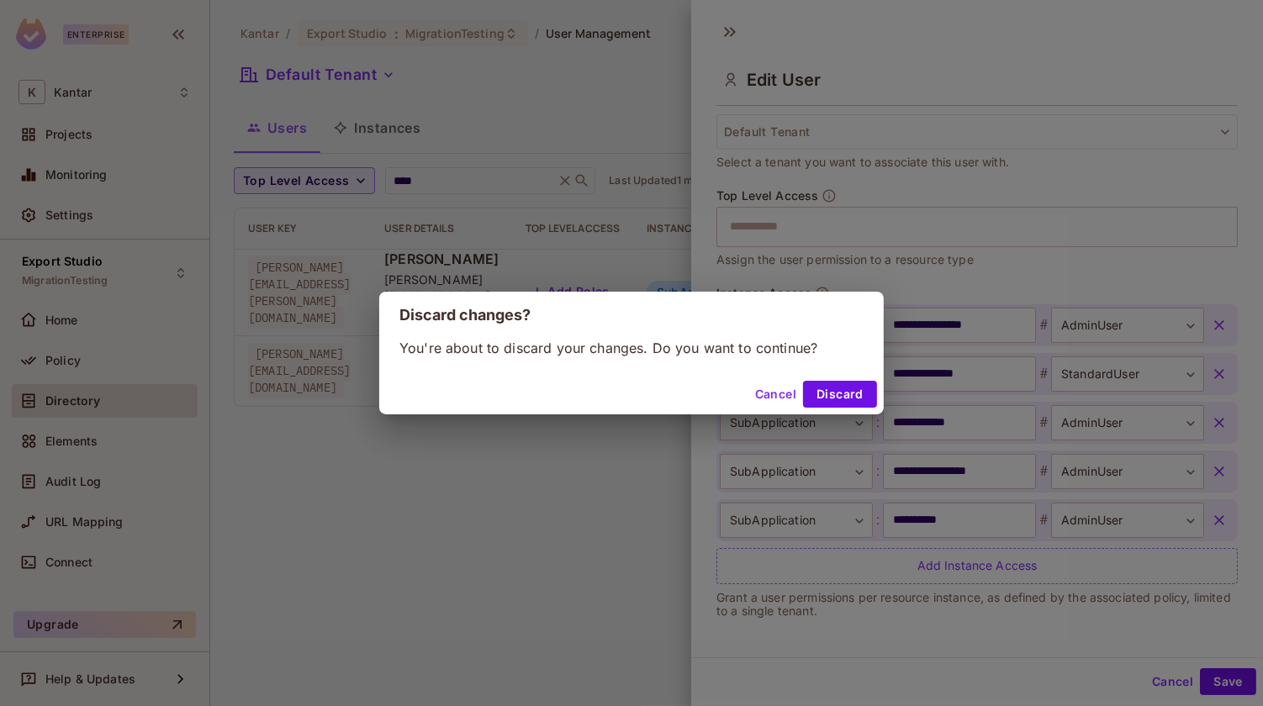
click at [762, 394] on button "Cancel" at bounding box center [775, 394] width 55 height 27
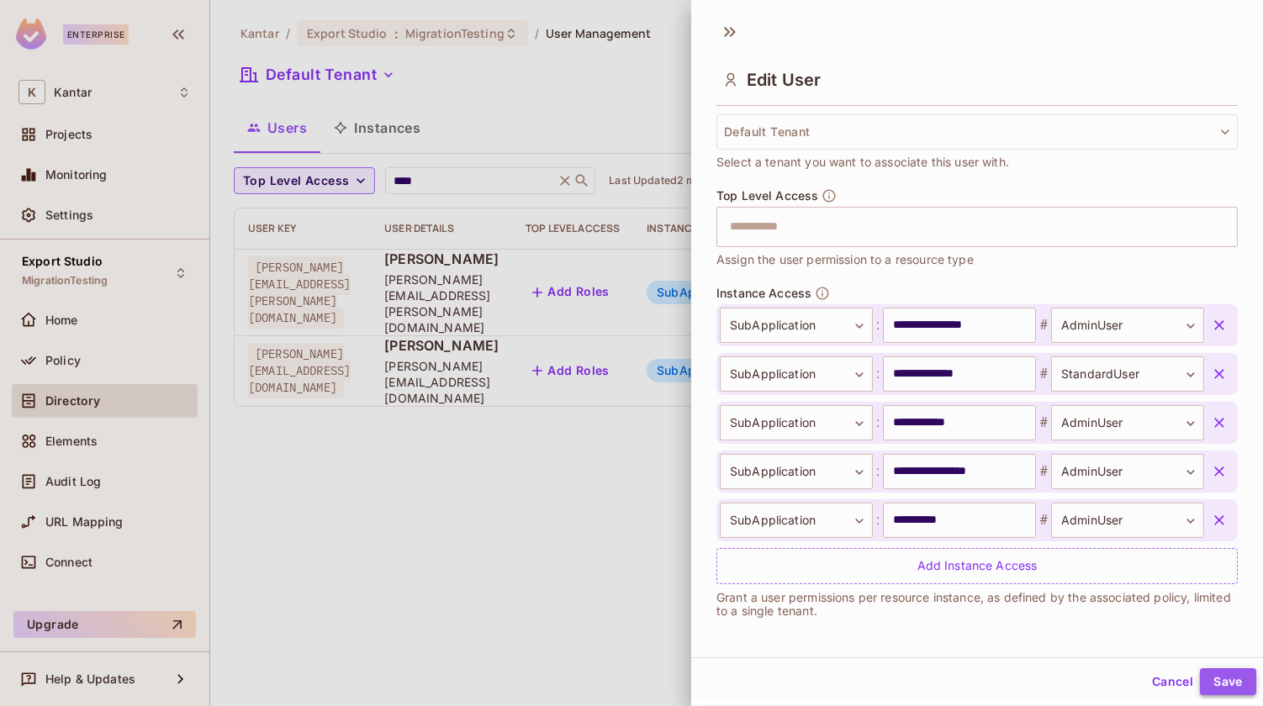
click at [1215, 668] on button "Save" at bounding box center [1228, 681] width 56 height 27
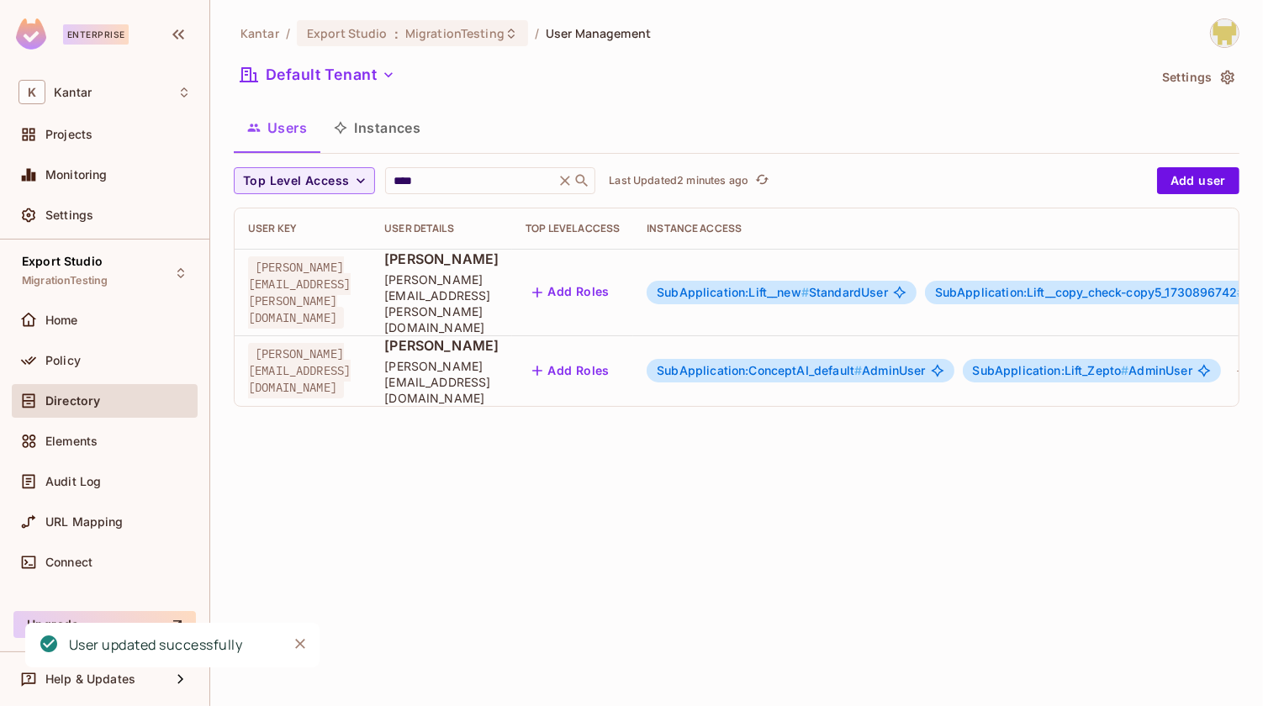
click at [862, 363] on span "SubApplication:ConceptAI_default #" at bounding box center [759, 370] width 205 height 14
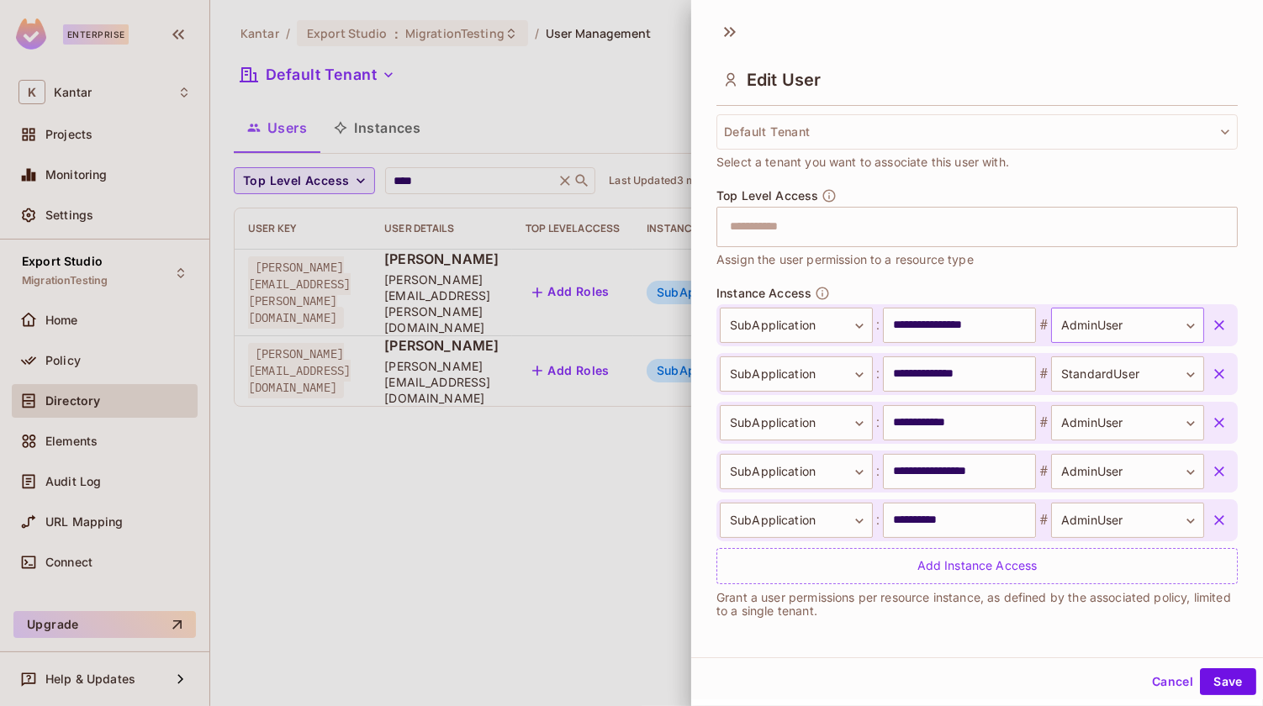
click at [1104, 324] on body "**********" at bounding box center [631, 353] width 1263 height 706
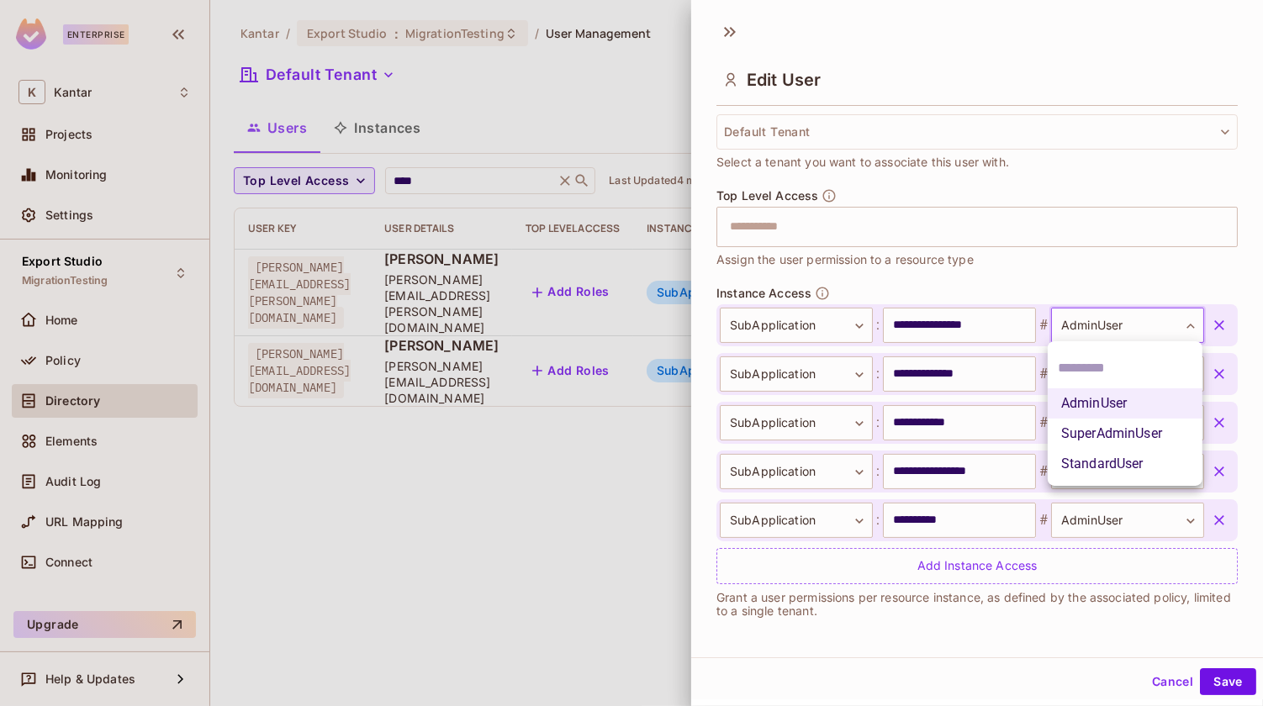
click at [1009, 252] on div at bounding box center [631, 353] width 1263 height 706
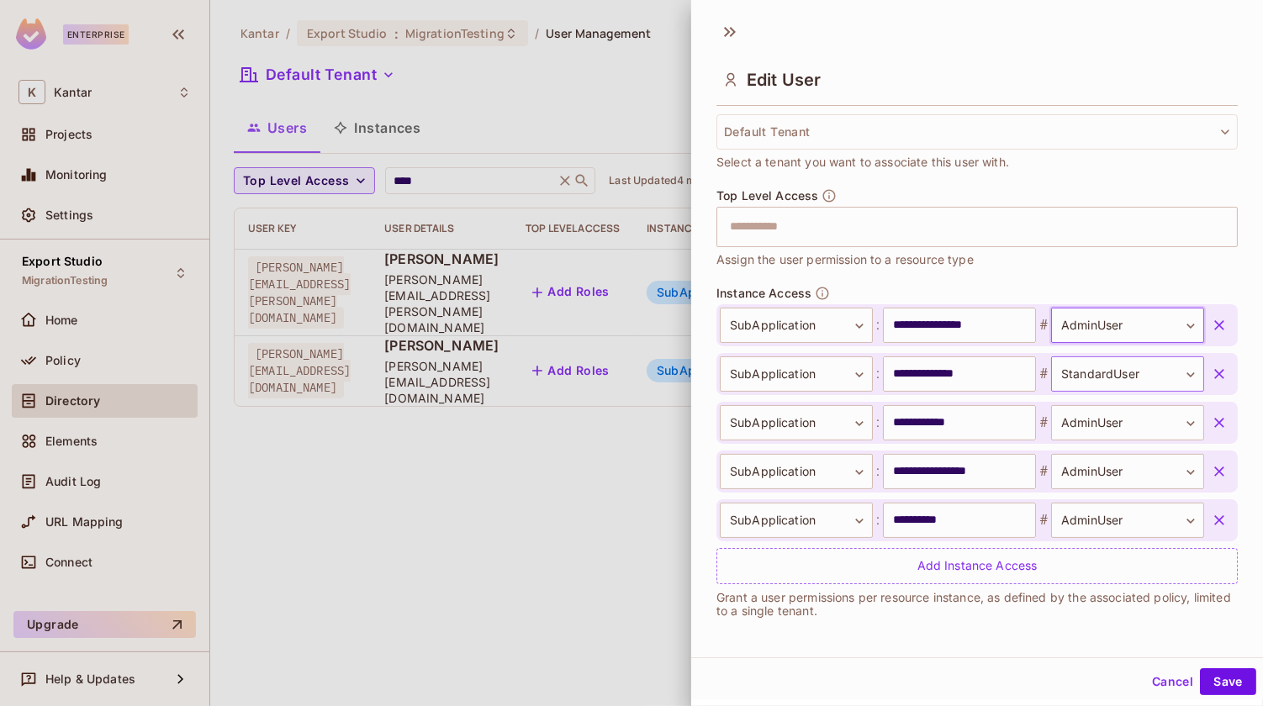
click at [1089, 371] on body "**********" at bounding box center [631, 353] width 1263 height 706
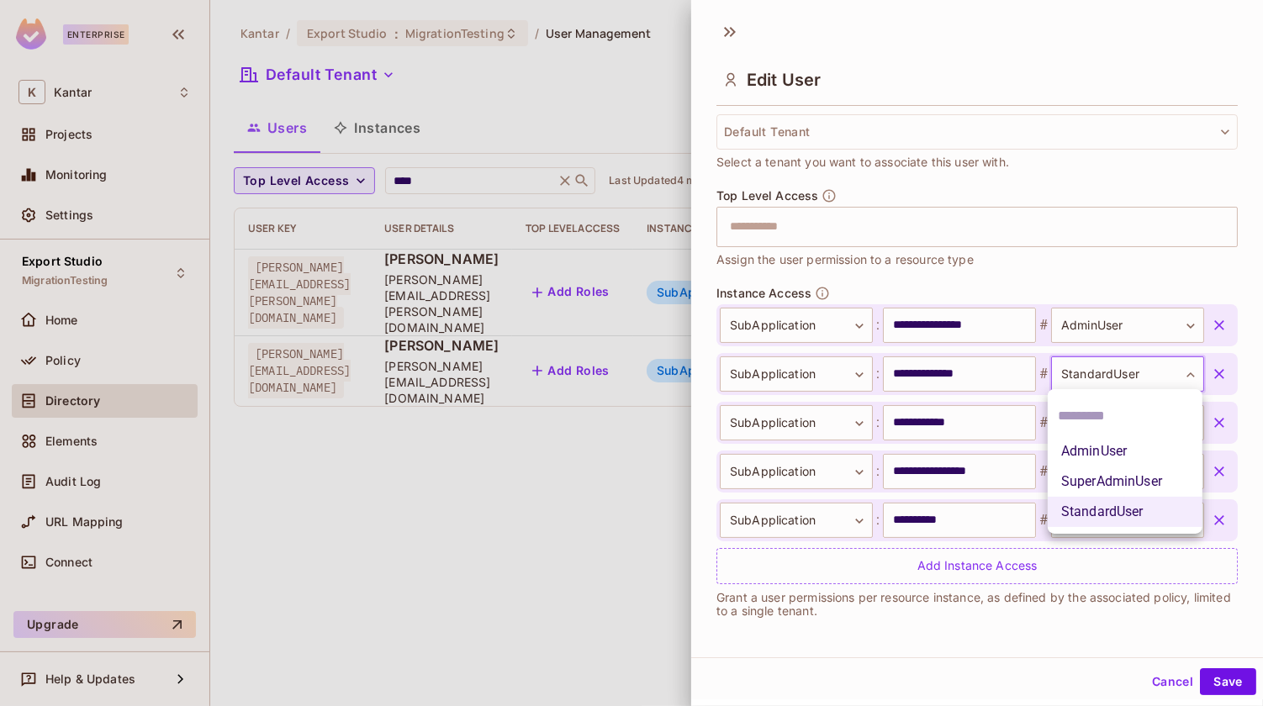
click at [1098, 447] on li "AdminUser" at bounding box center [1124, 451] width 155 height 30
type input "*********"
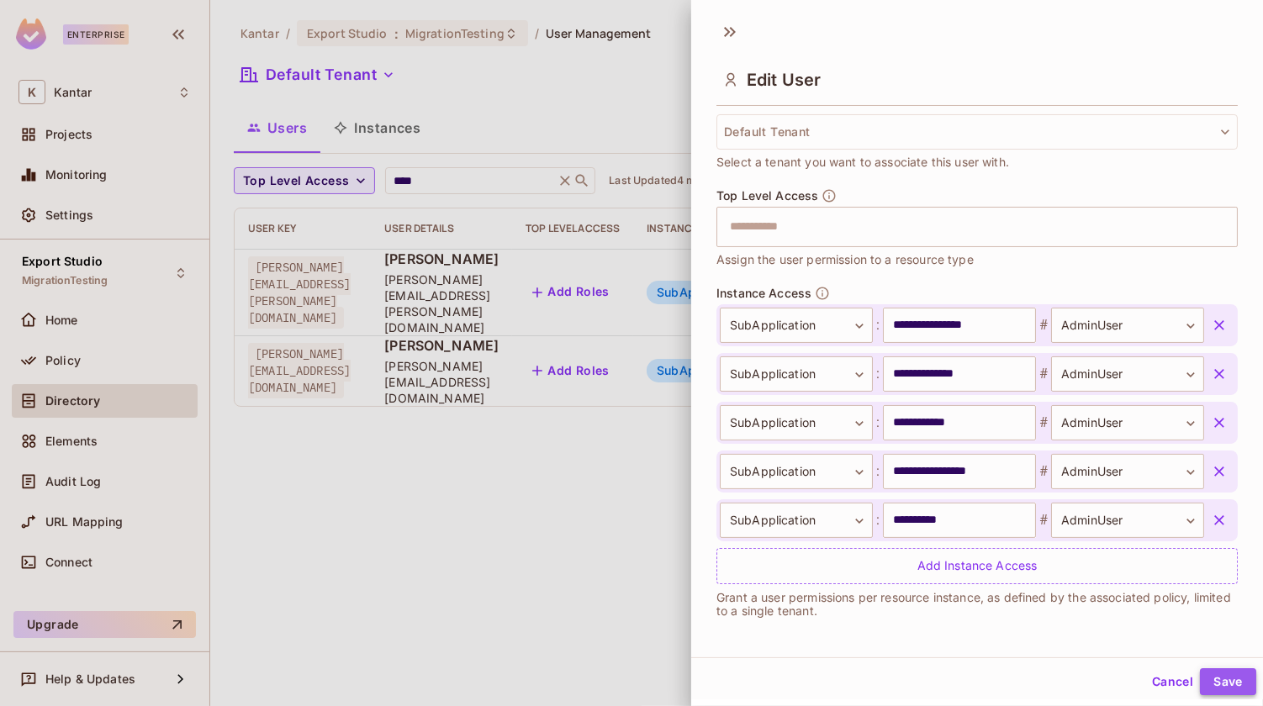
click at [1245, 668] on button "Save" at bounding box center [1228, 681] width 56 height 27
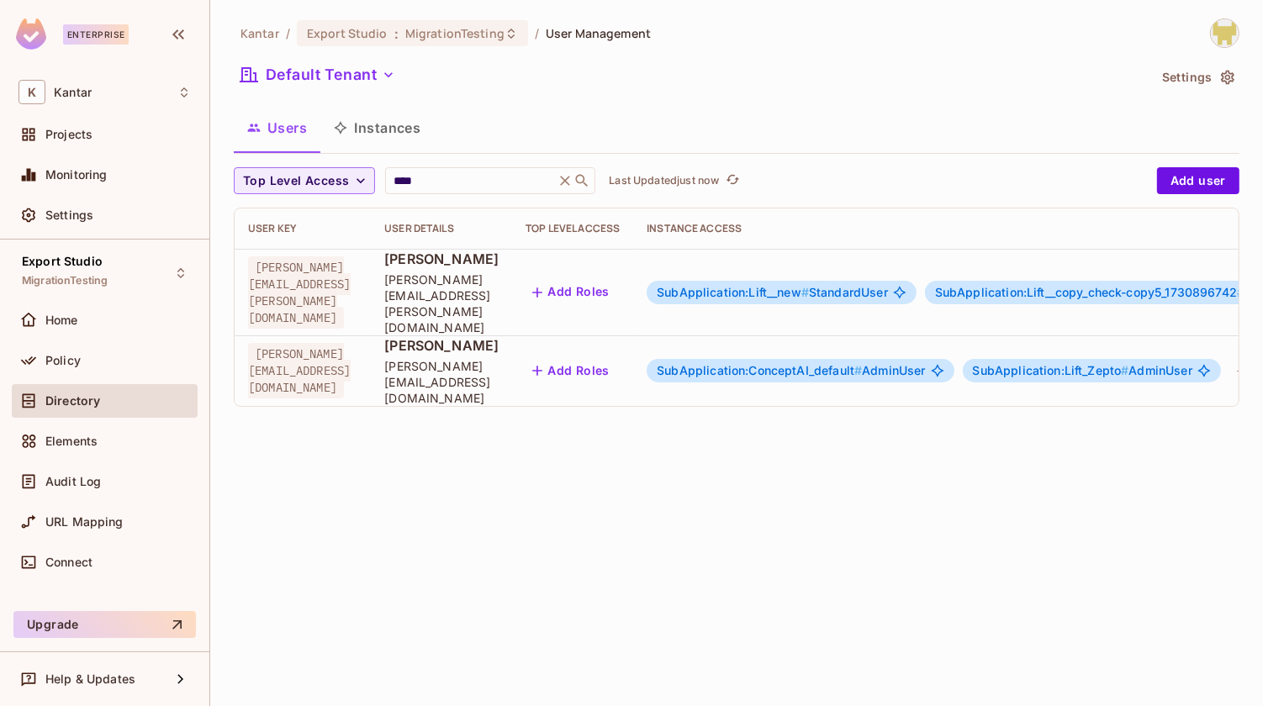
click at [796, 363] on span "SubApplication:ConceptAI_default #" at bounding box center [759, 370] width 205 height 14
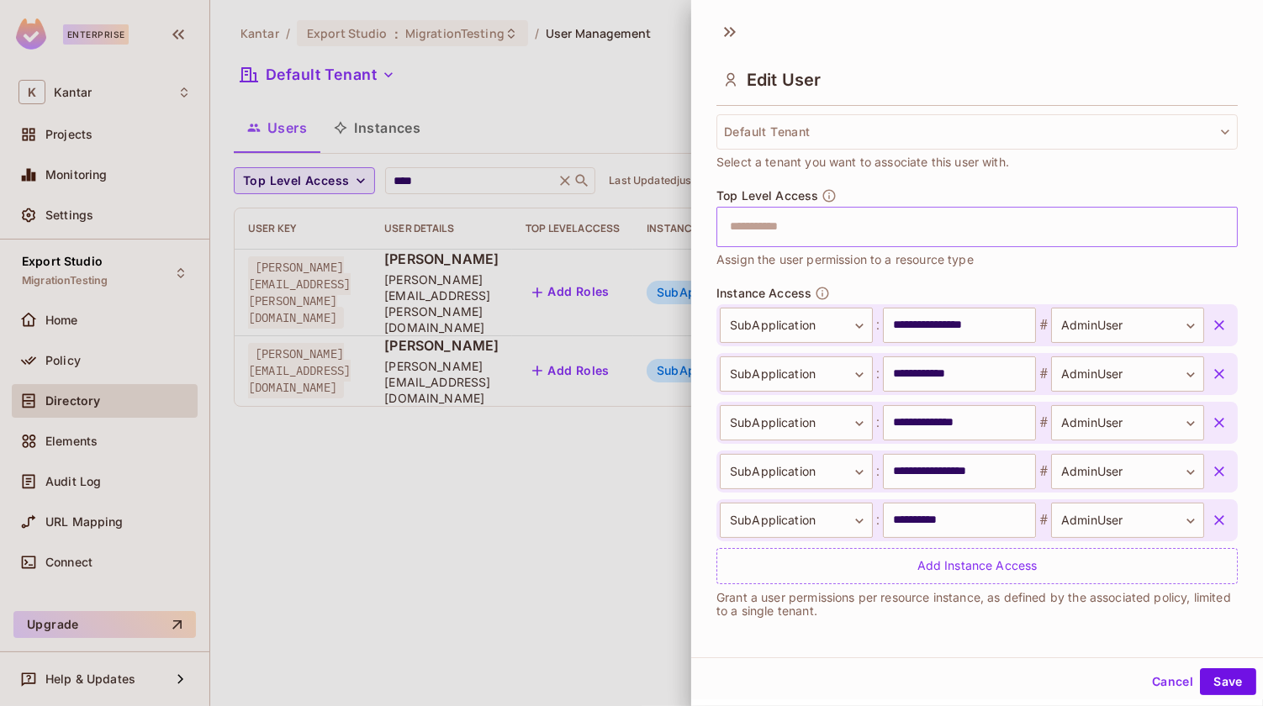
click at [879, 221] on input "text" at bounding box center [962, 227] width 485 height 34
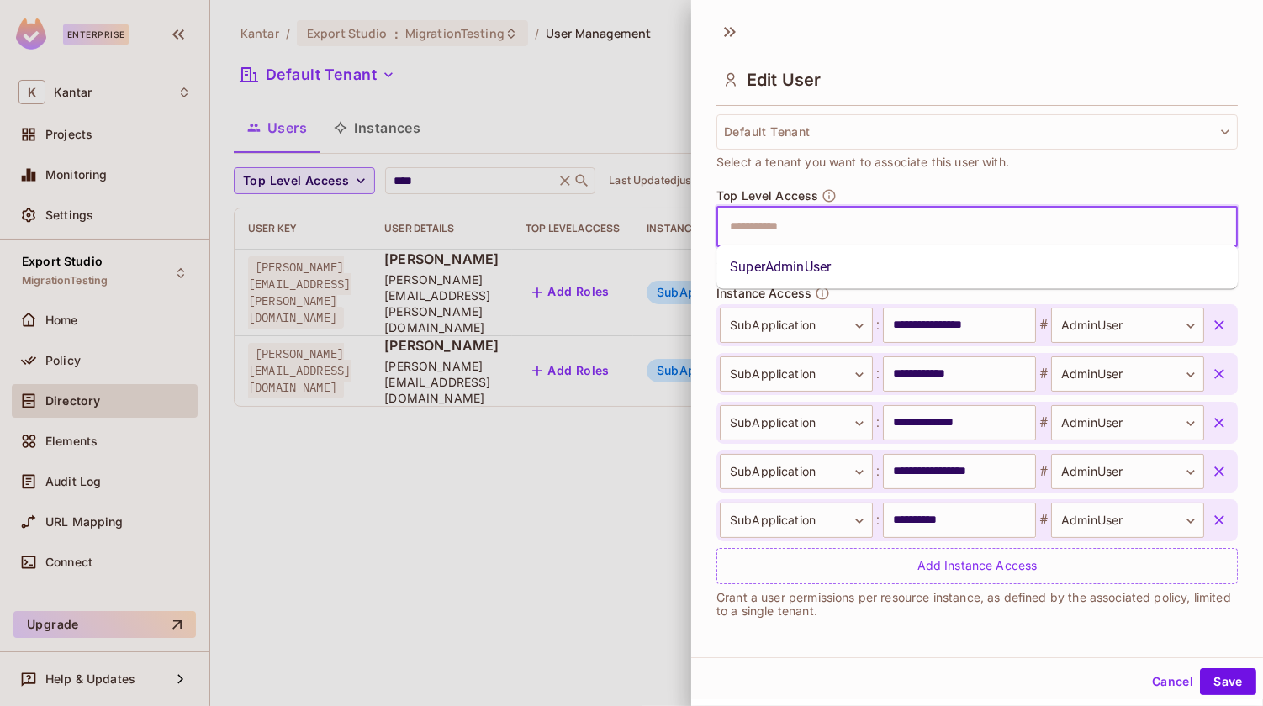
click at [810, 269] on li "SuperAdminUser" at bounding box center [976, 267] width 521 height 30
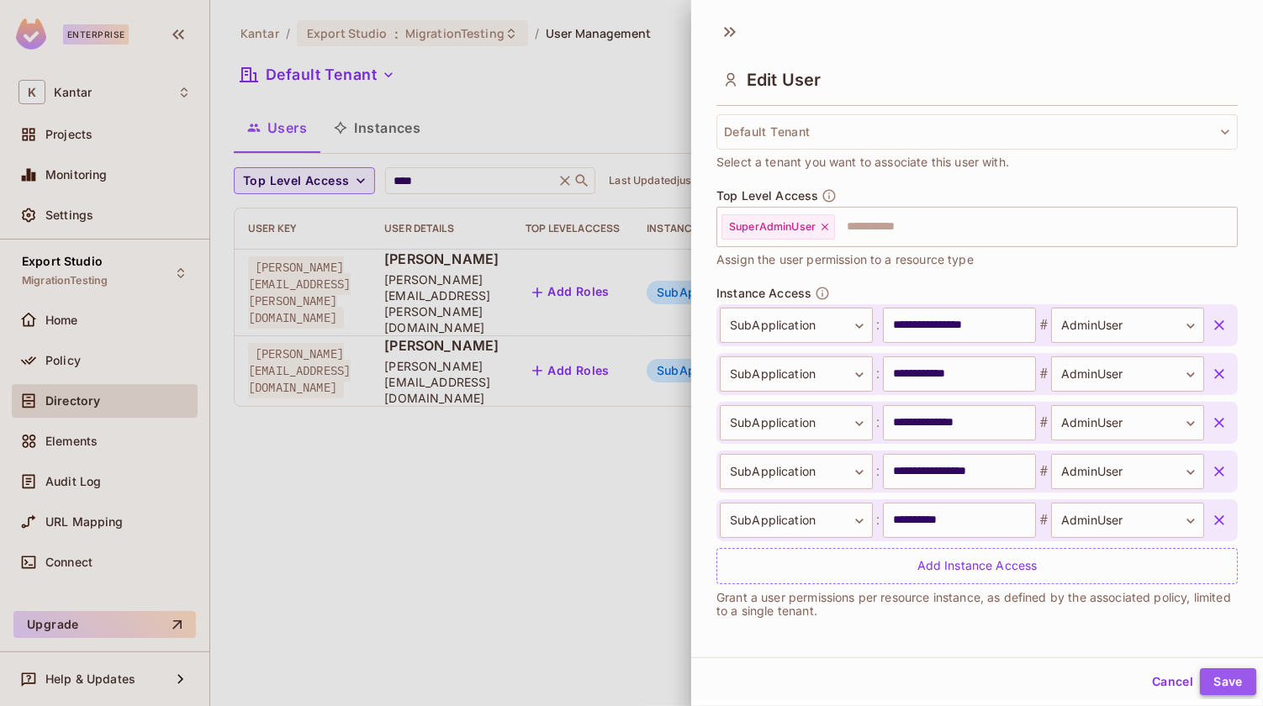
click at [1223, 668] on button "Save" at bounding box center [1228, 681] width 56 height 27
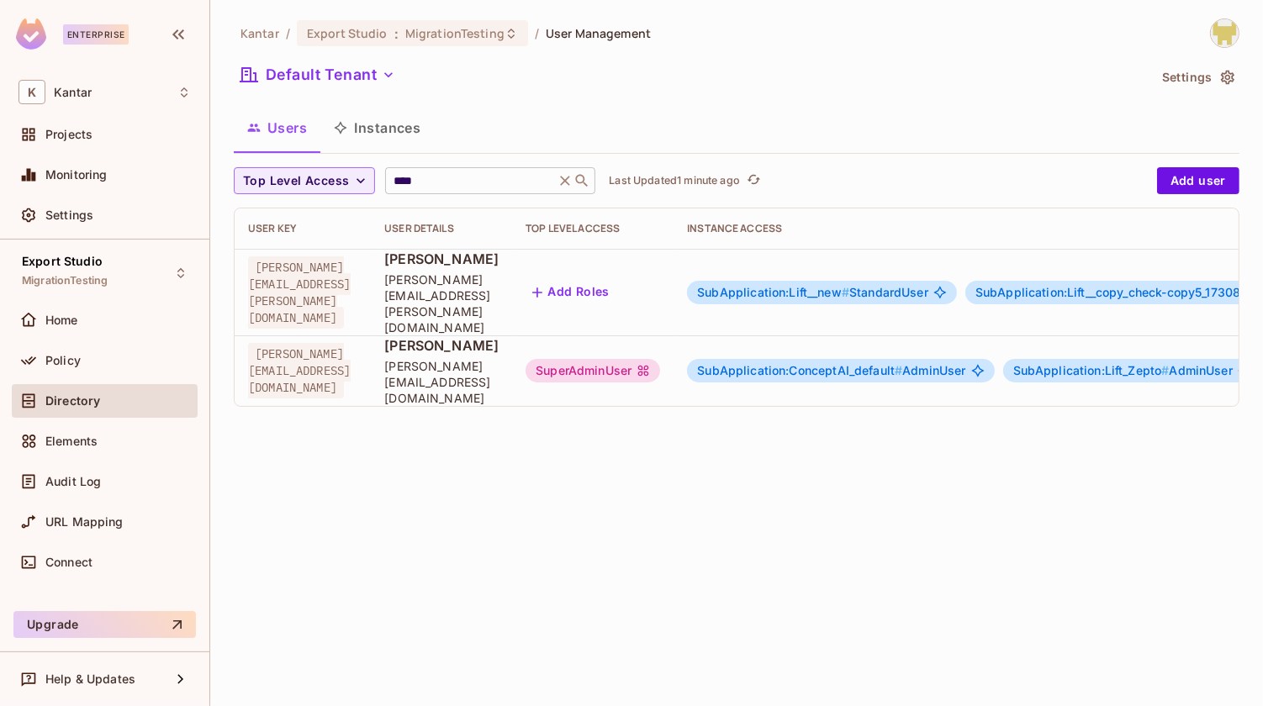
click at [431, 177] on input "****" at bounding box center [470, 180] width 160 height 17
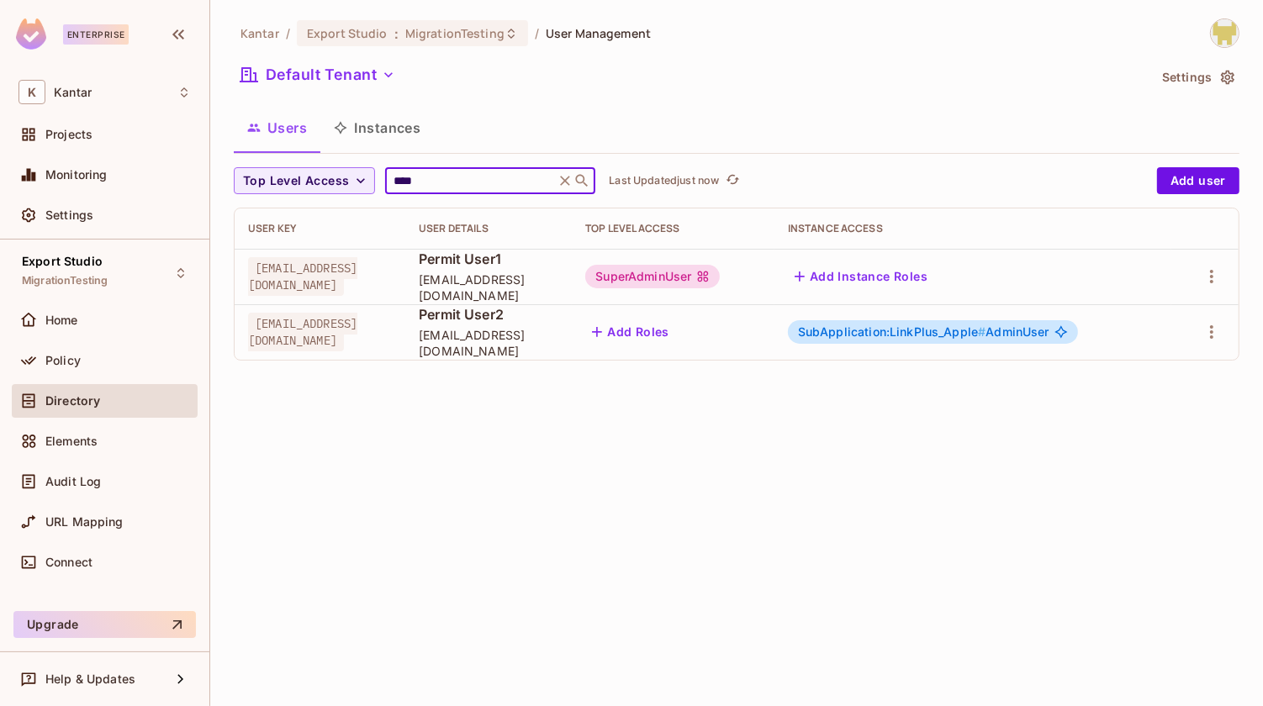
type input "****"
click at [856, 337] on span "SubApplication:LinkPlus_Apple #" at bounding box center [892, 331] width 188 height 14
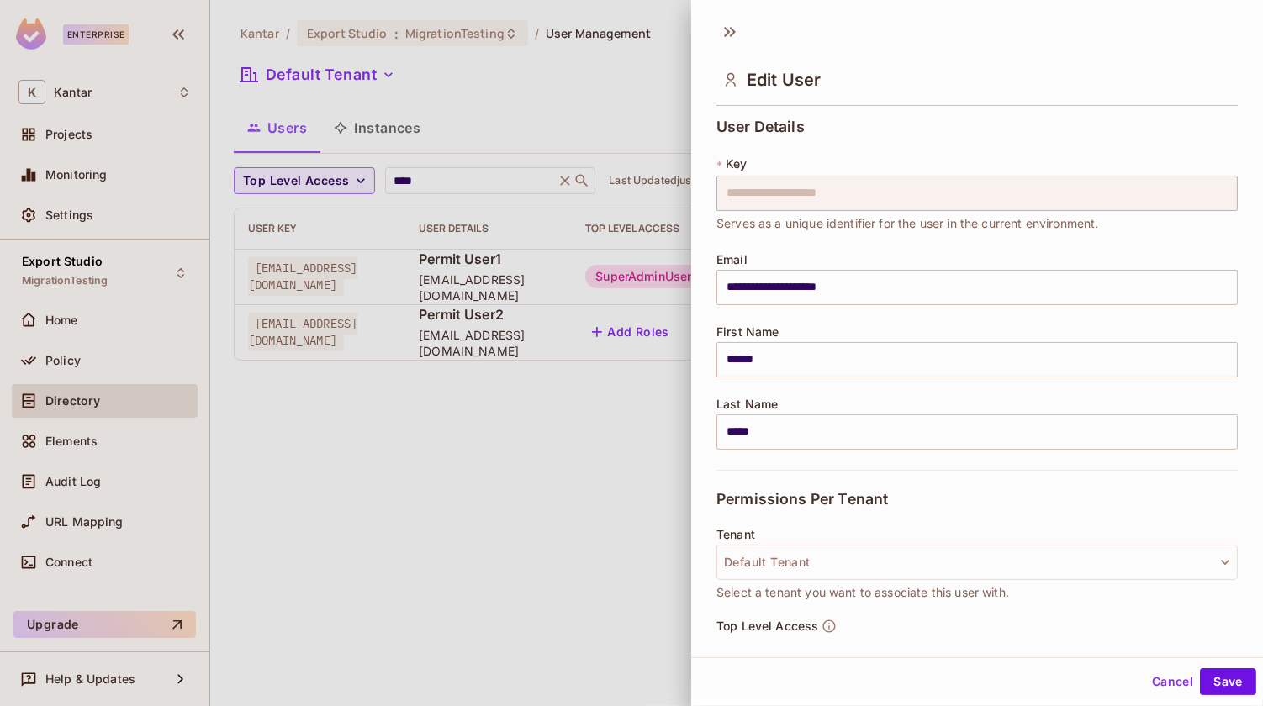
scroll to position [235, 0]
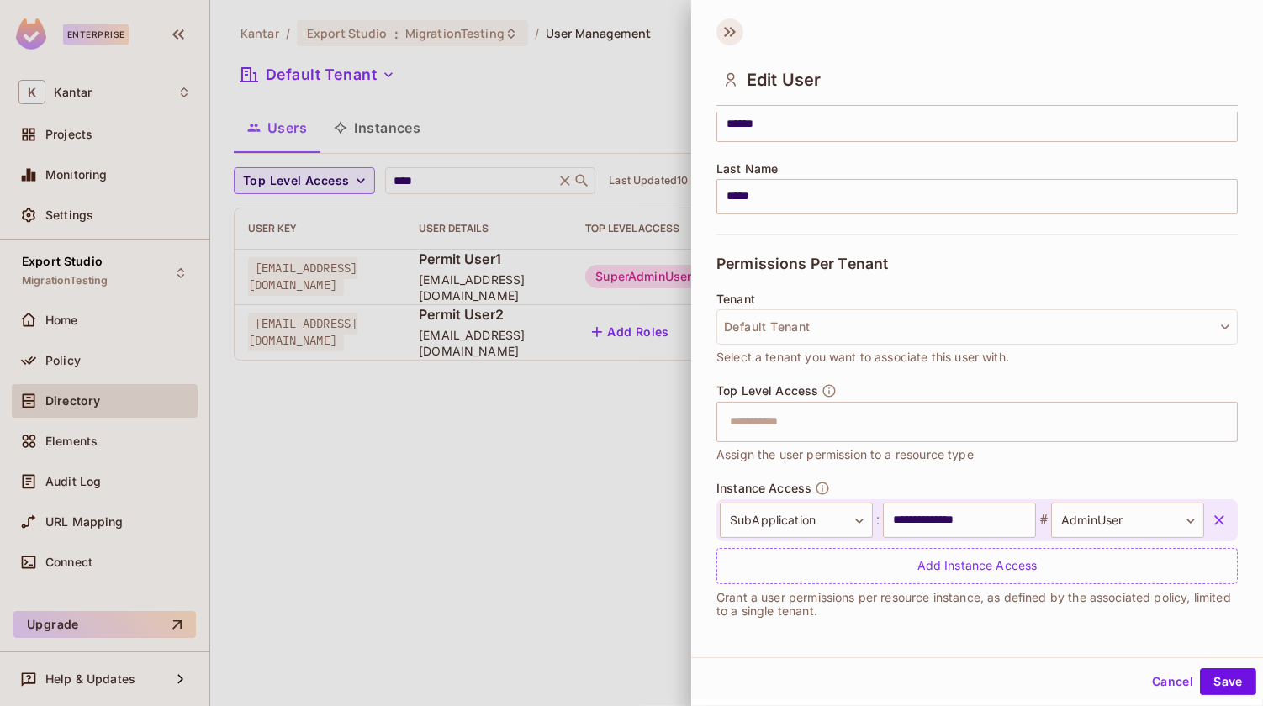
click at [740, 36] on icon at bounding box center [729, 31] width 27 height 27
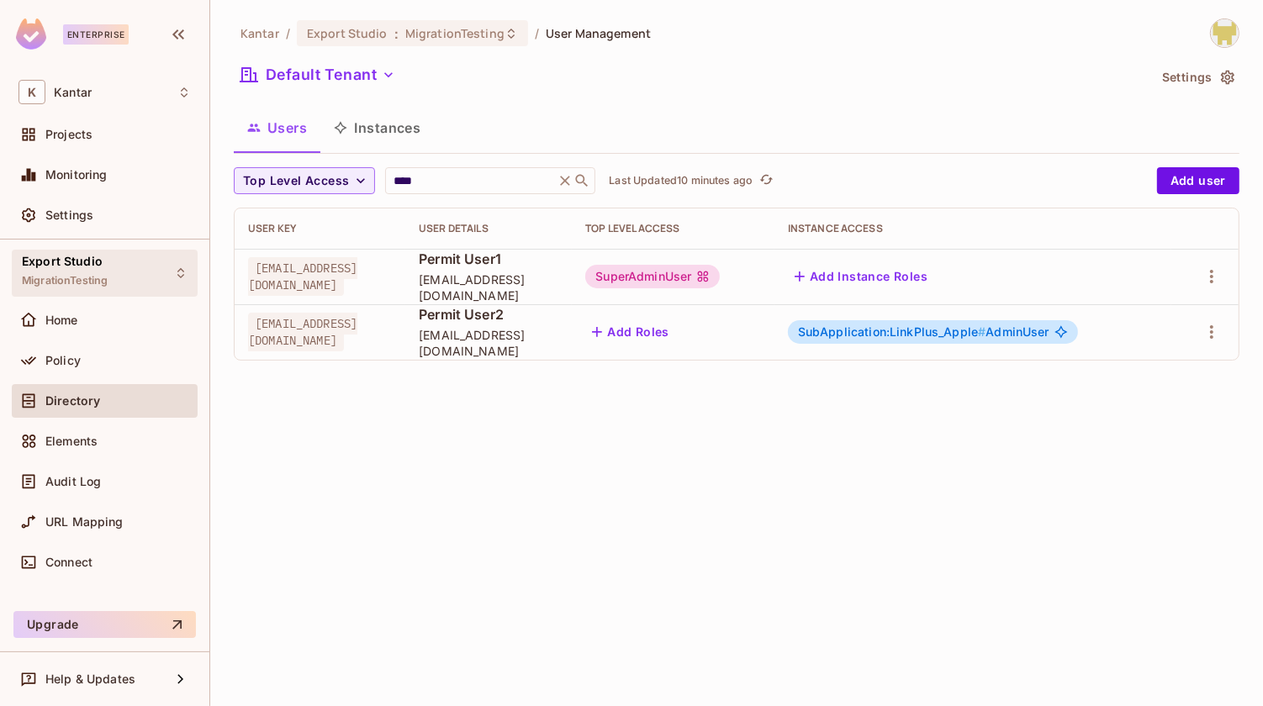
click at [120, 276] on div "Export Studio MigrationTesting" at bounding box center [105, 273] width 186 height 46
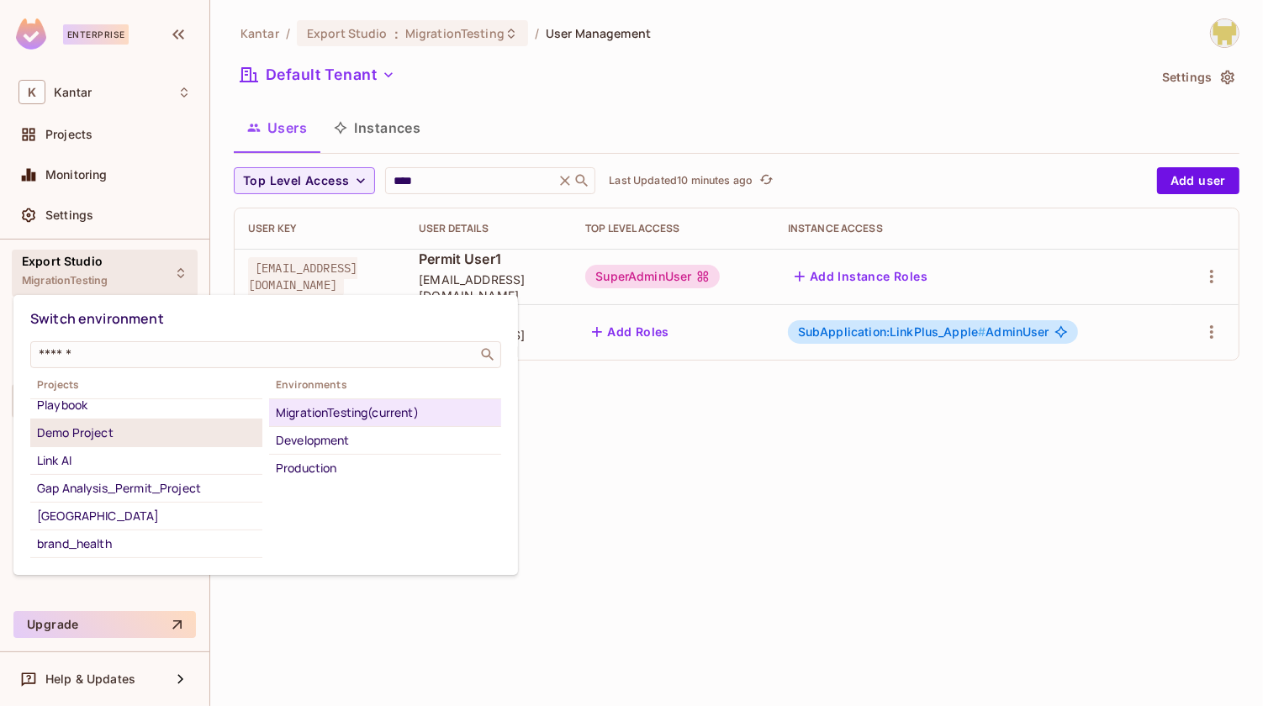
scroll to position [0, 0]
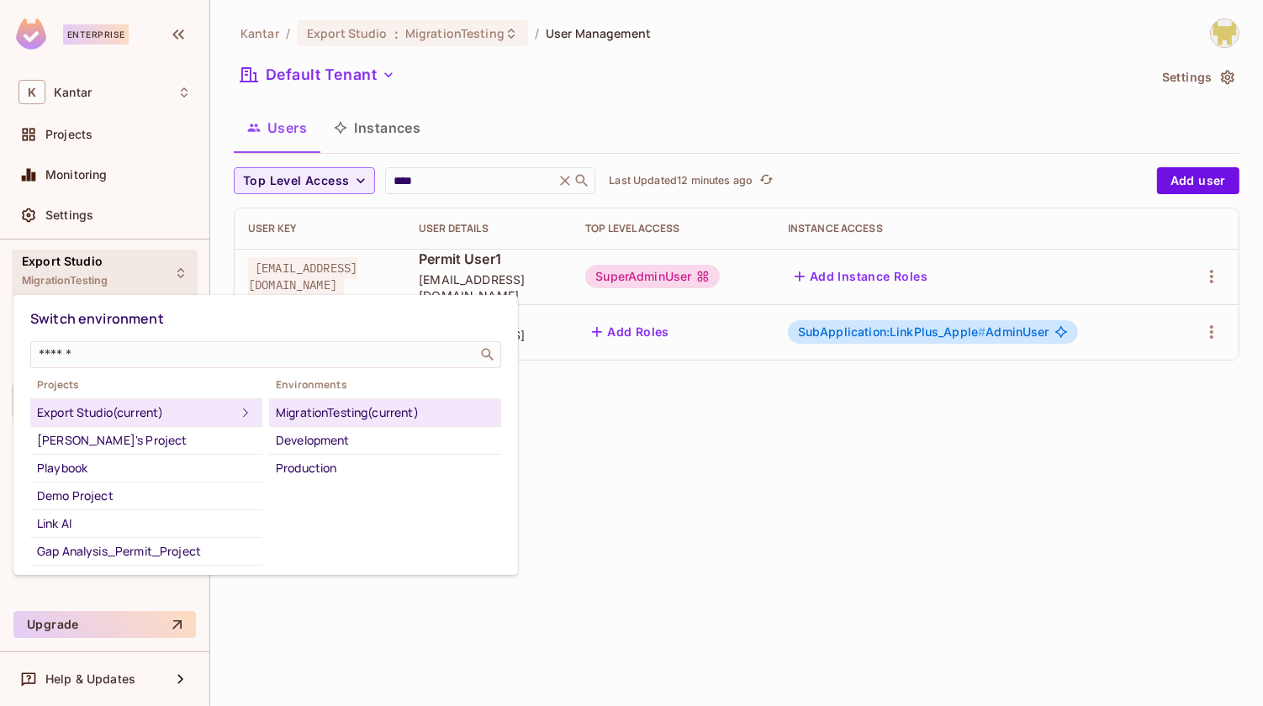
click at [578, 531] on div at bounding box center [631, 353] width 1263 height 706
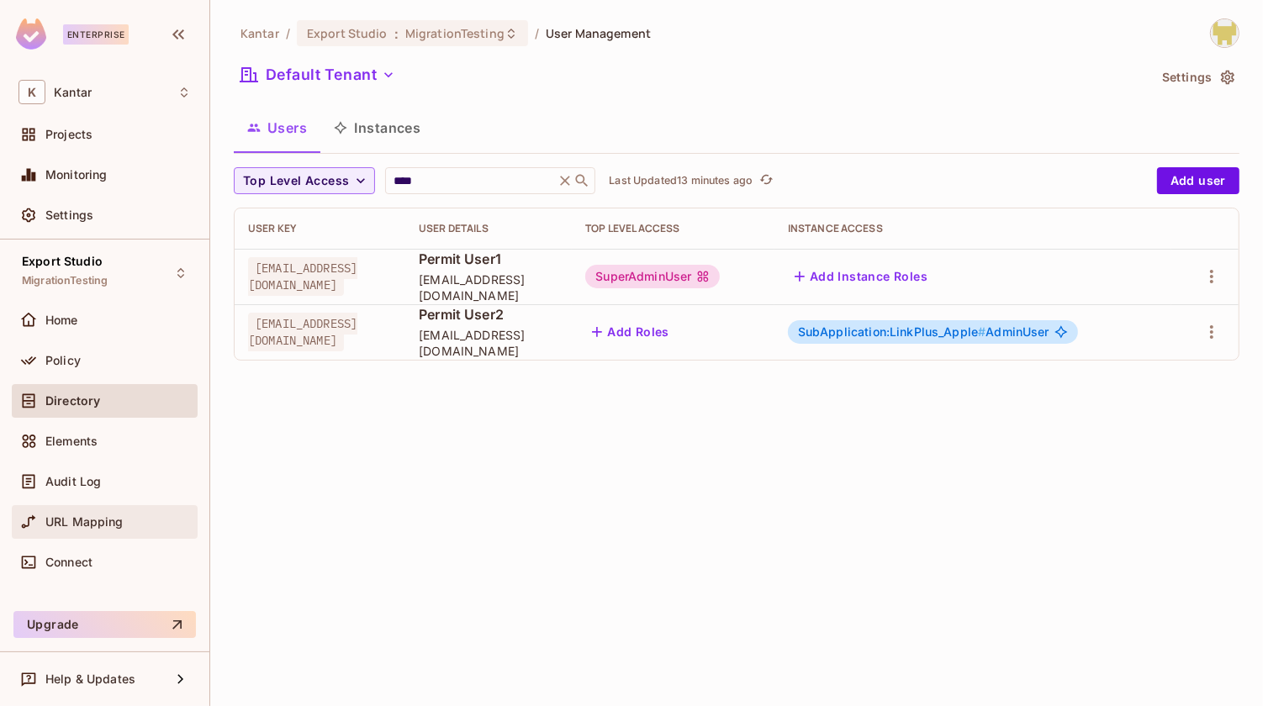
click at [142, 512] on div "URL Mapping" at bounding box center [104, 522] width 172 height 20
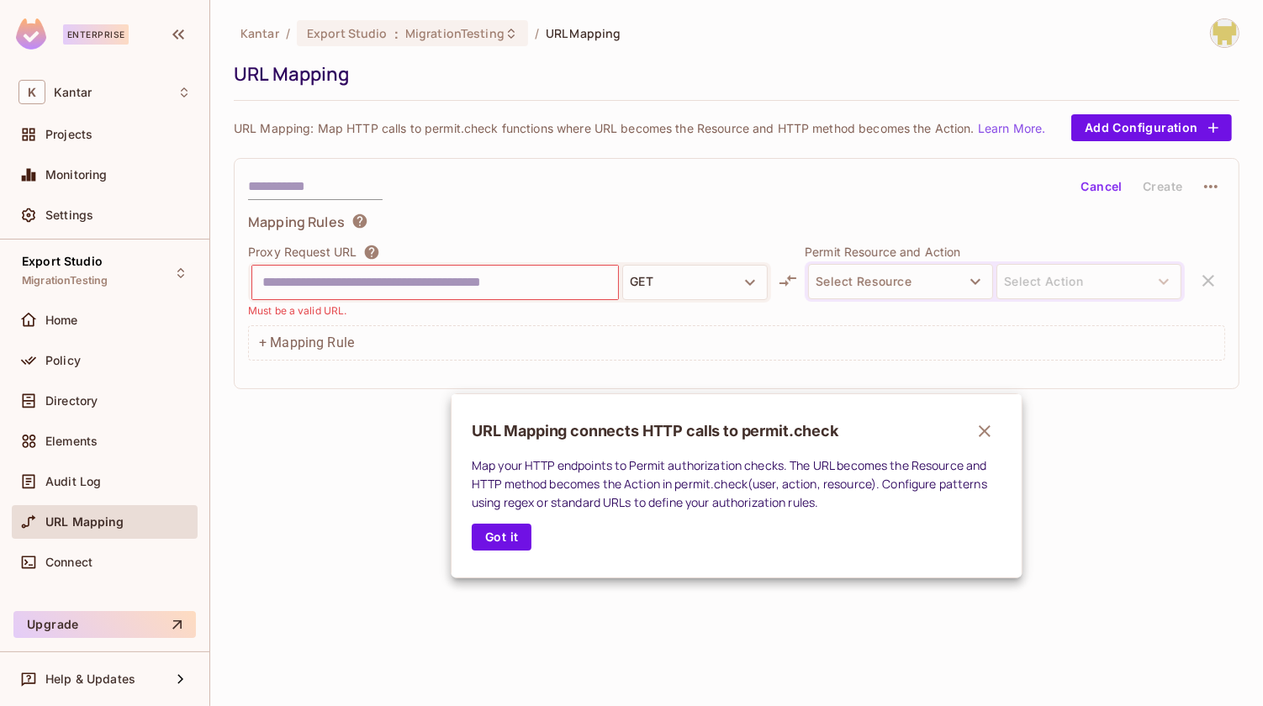
click at [498, 173] on div at bounding box center [631, 353] width 1263 height 706
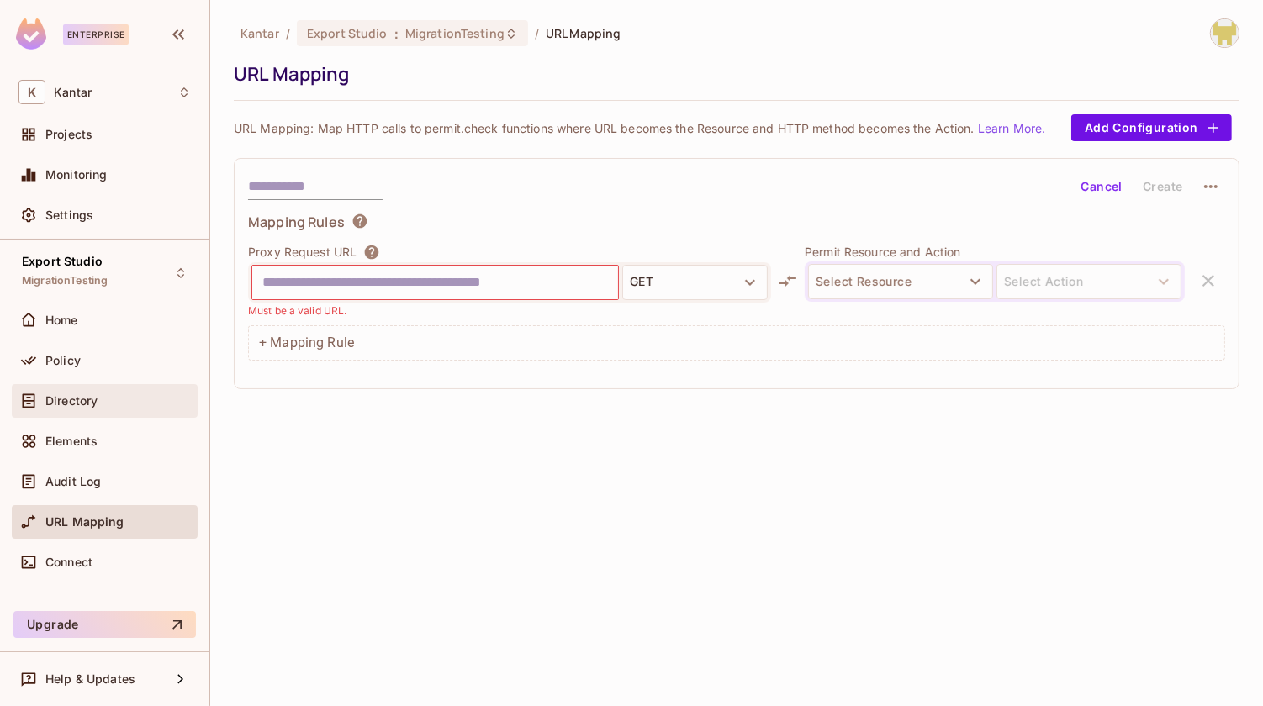
click at [113, 394] on div "Directory" at bounding box center [117, 400] width 145 height 13
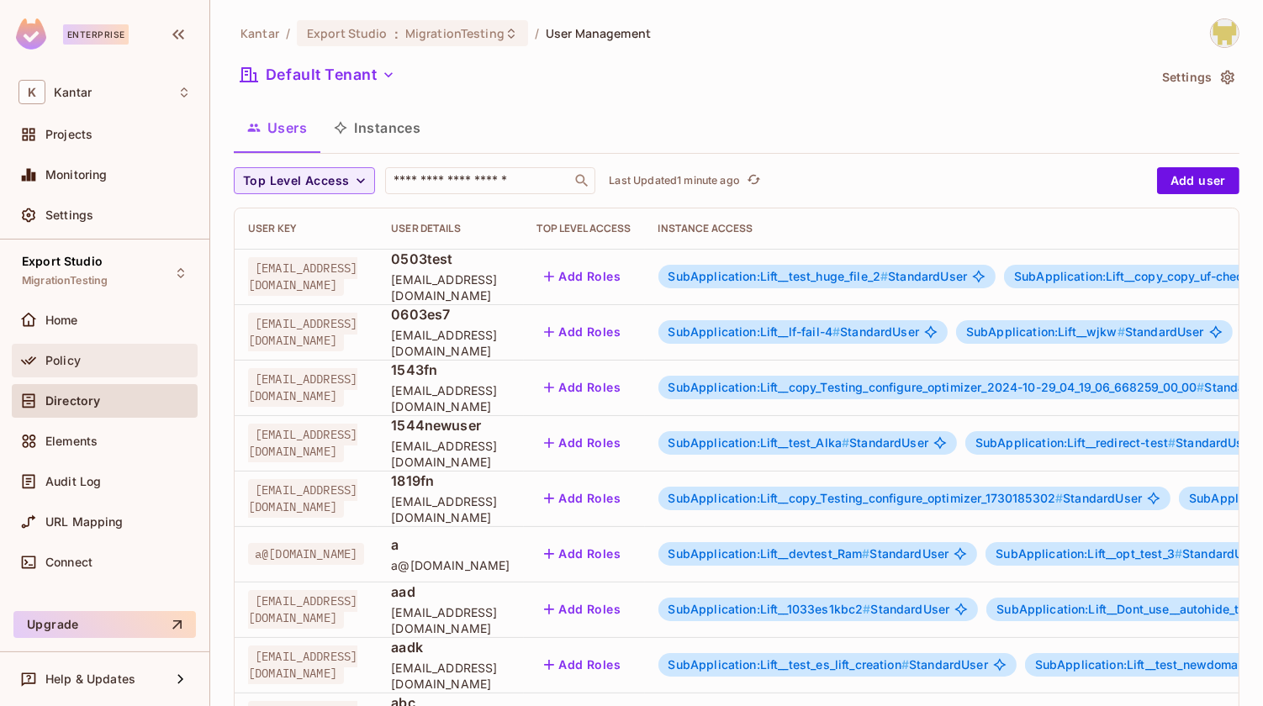
click at [132, 367] on div "Policy" at bounding box center [104, 361] width 172 height 20
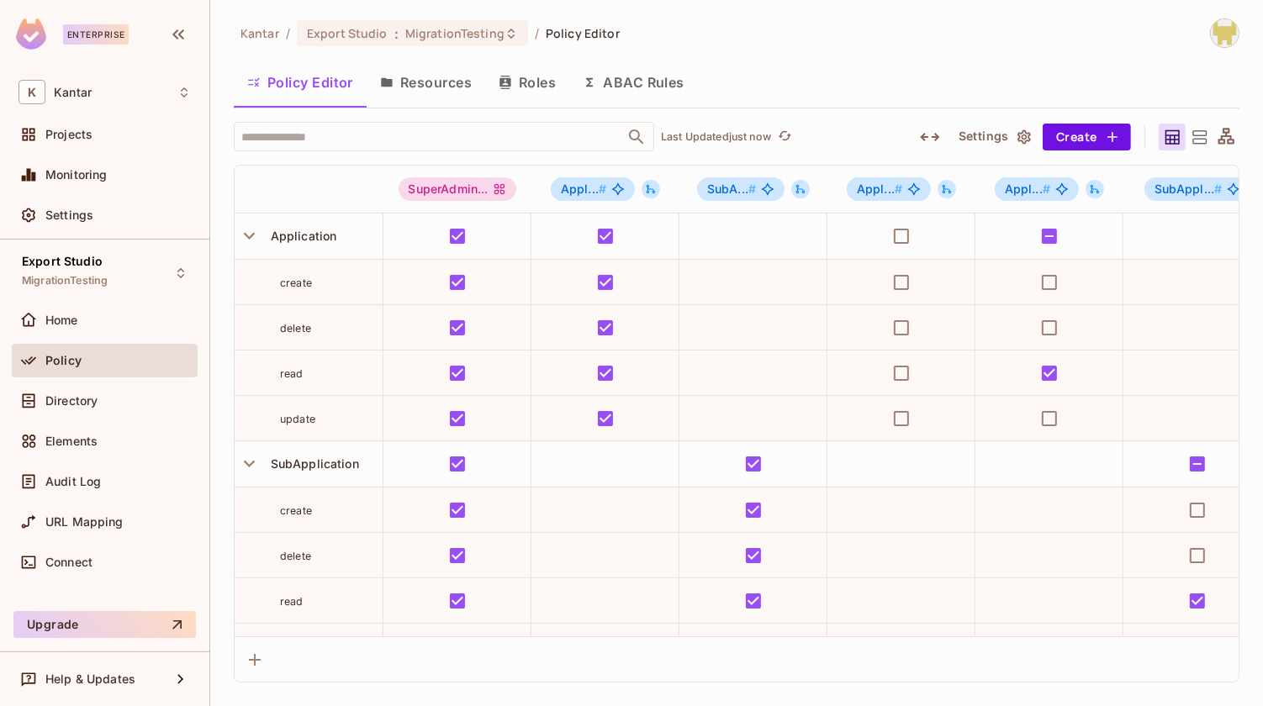
click at [921, 138] on icon "button" at bounding box center [930, 137] width 20 height 20
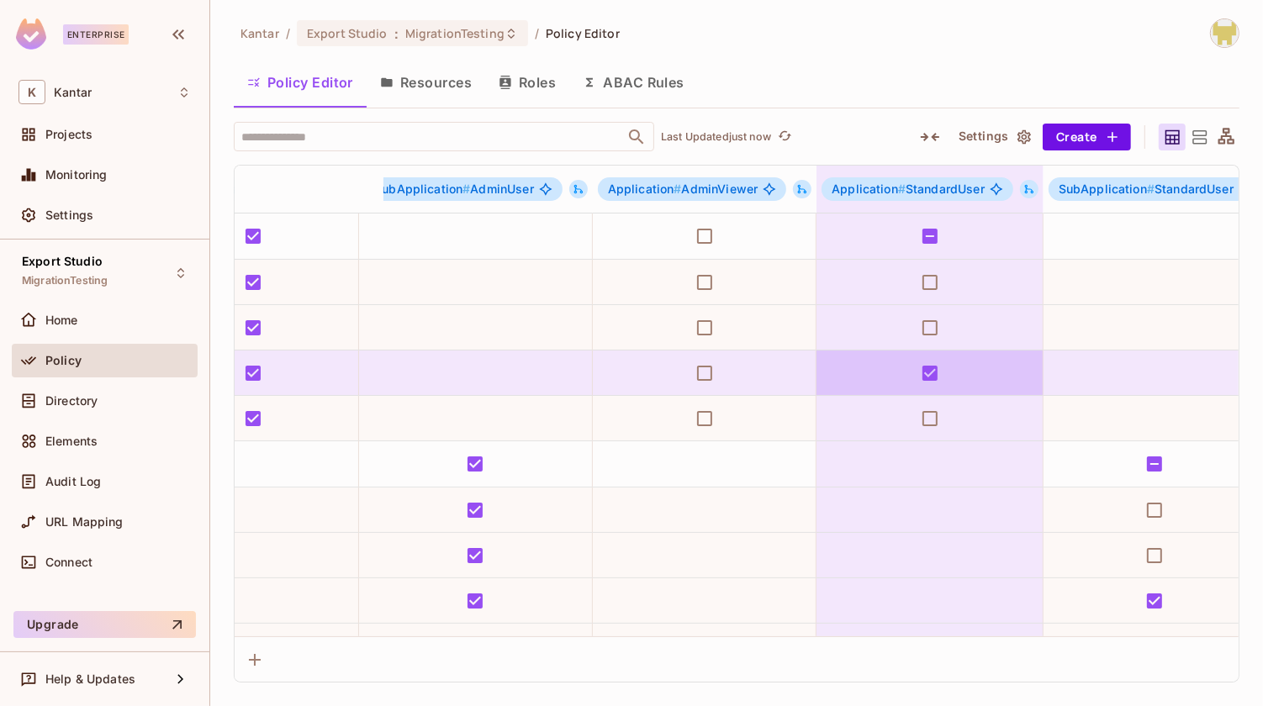
scroll to position [0, 384]
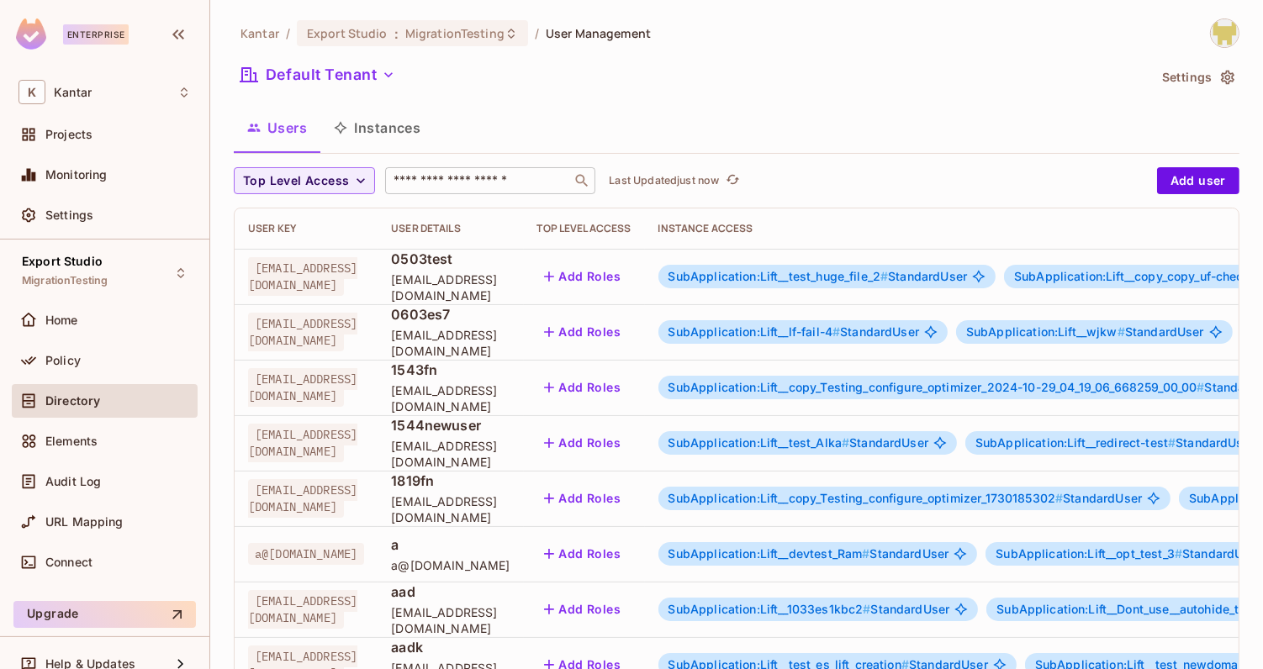
click at [460, 177] on input "text" at bounding box center [478, 180] width 177 height 17
type input "****"
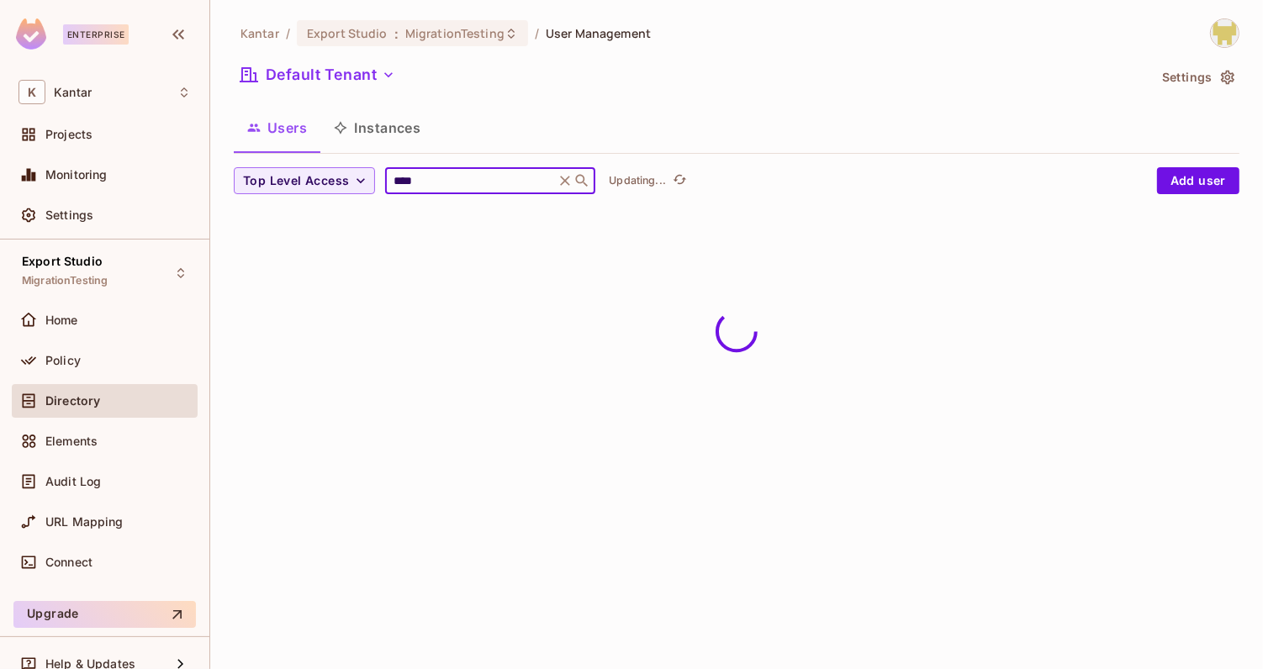
click at [570, 114] on div "Users Instances" at bounding box center [736, 128] width 1005 height 42
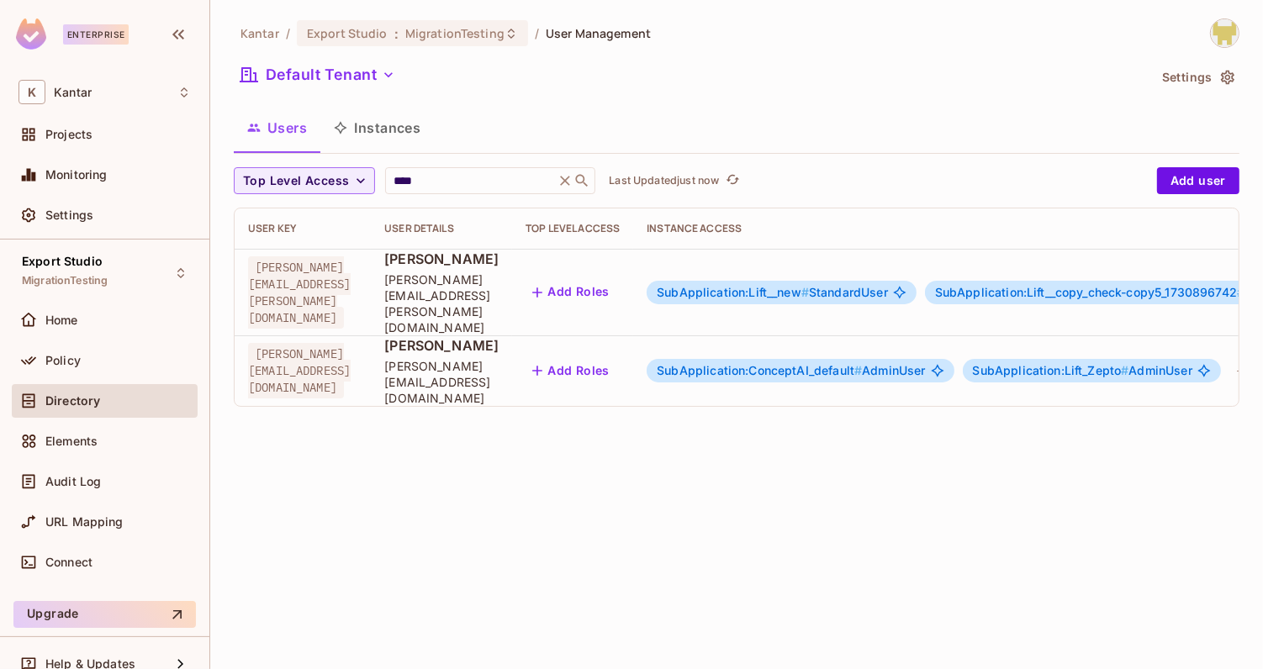
click at [834, 363] on span "SubApplication:ConceptAI_default #" at bounding box center [759, 370] width 205 height 14
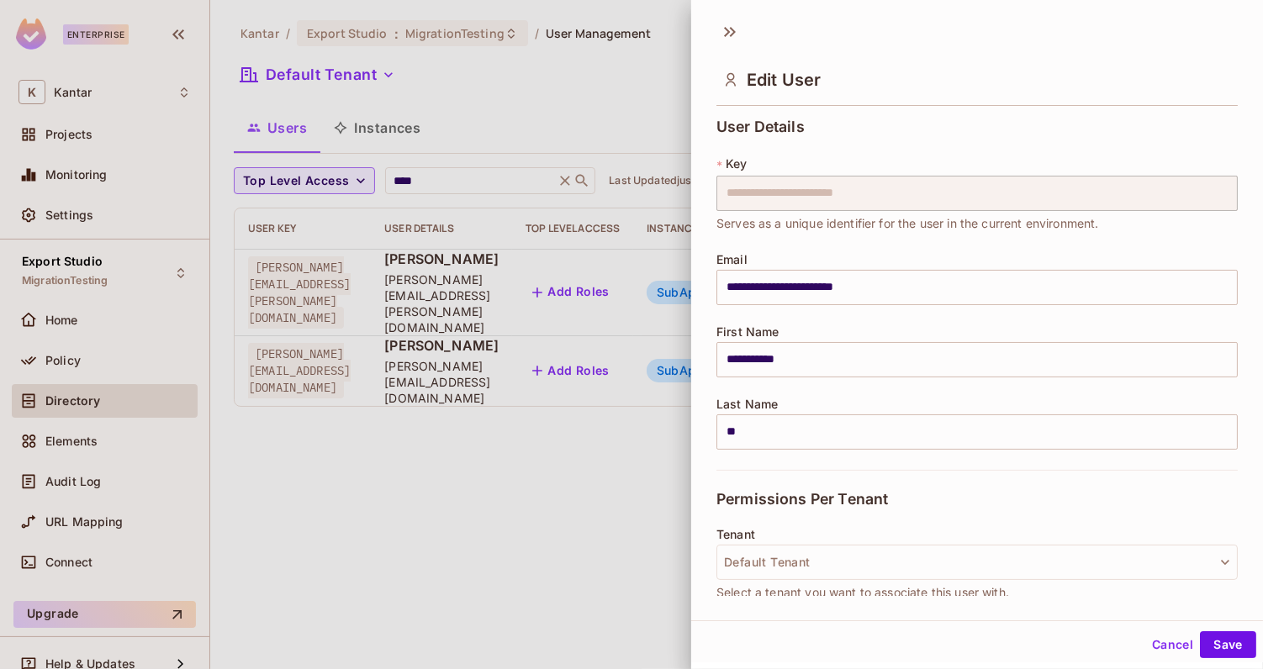
scroll to position [467, 0]
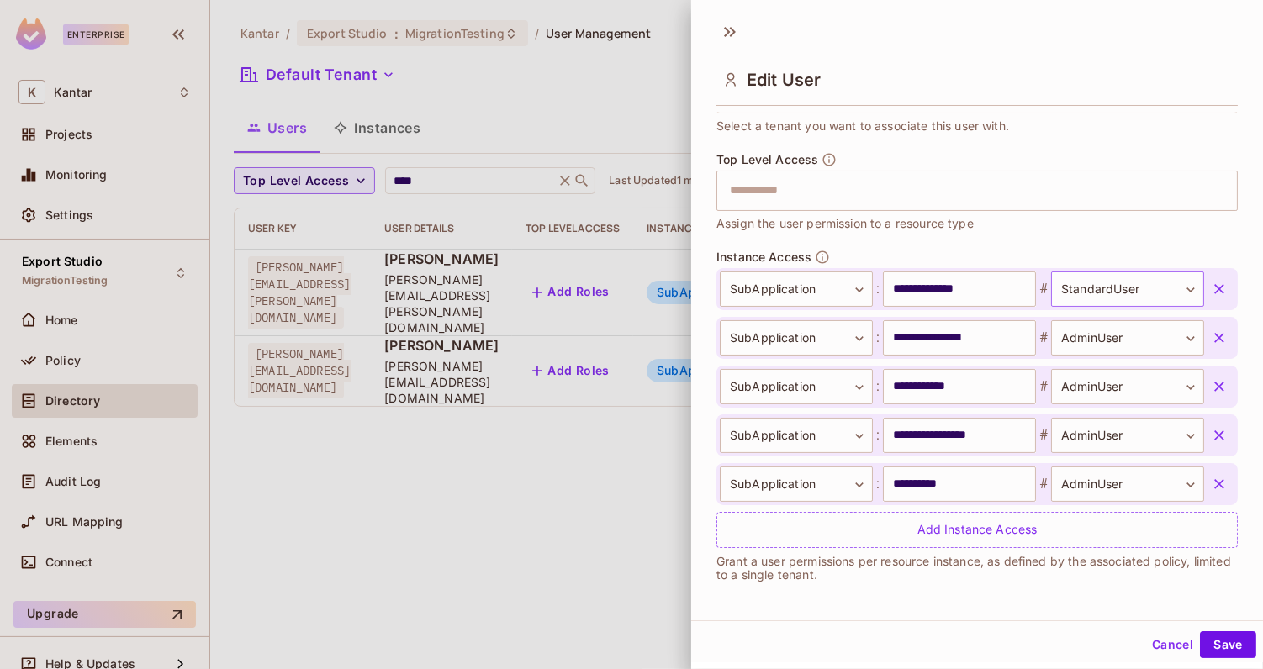
click at [1071, 303] on body "**********" at bounding box center [631, 334] width 1263 height 669
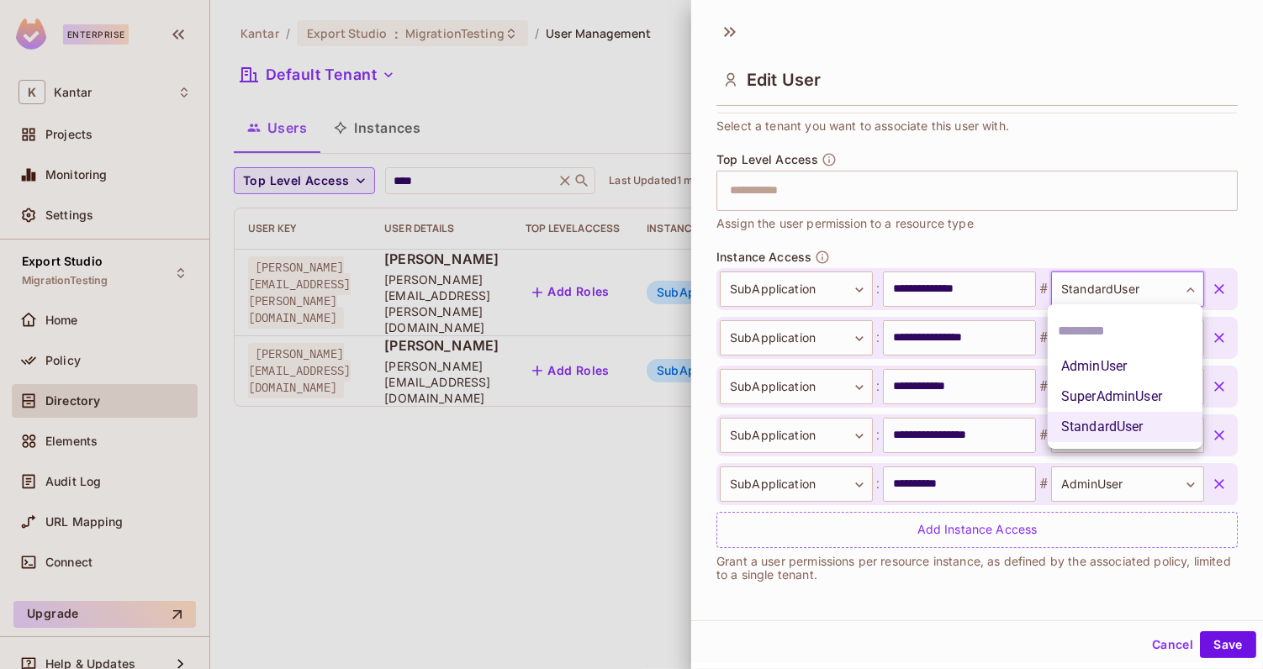
click at [1084, 370] on li "AdminUser" at bounding box center [1124, 366] width 155 height 30
type input "*********"
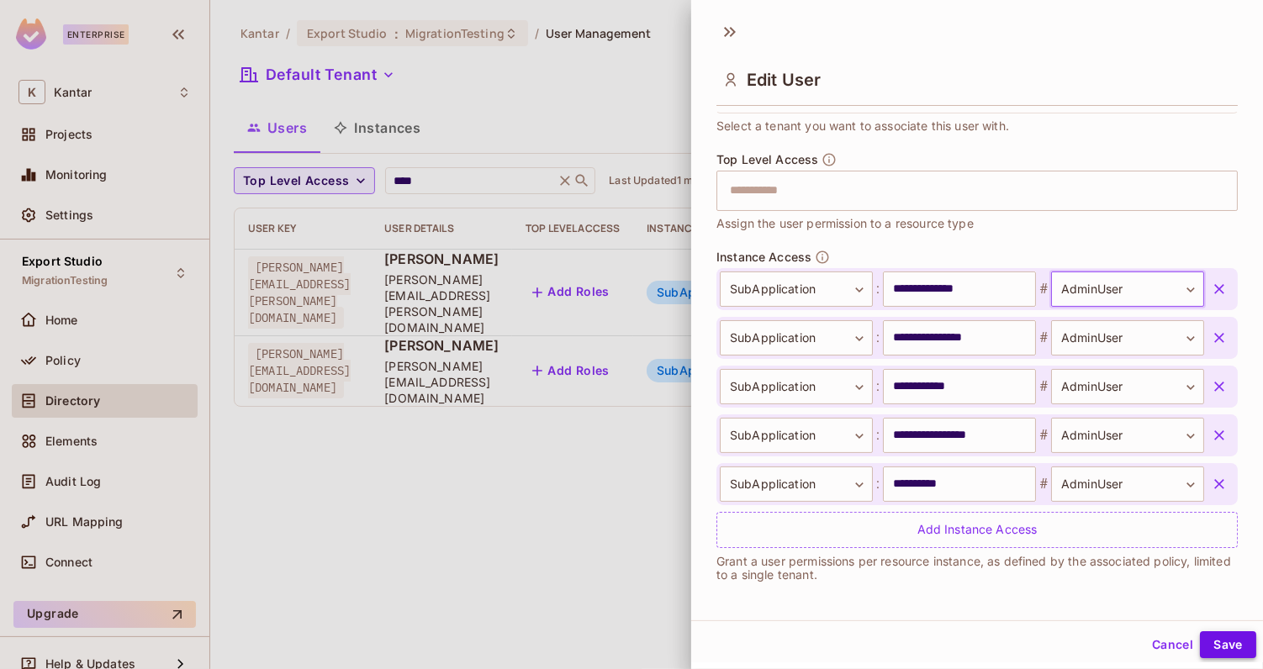
click at [1232, 652] on button "Save" at bounding box center [1228, 644] width 56 height 27
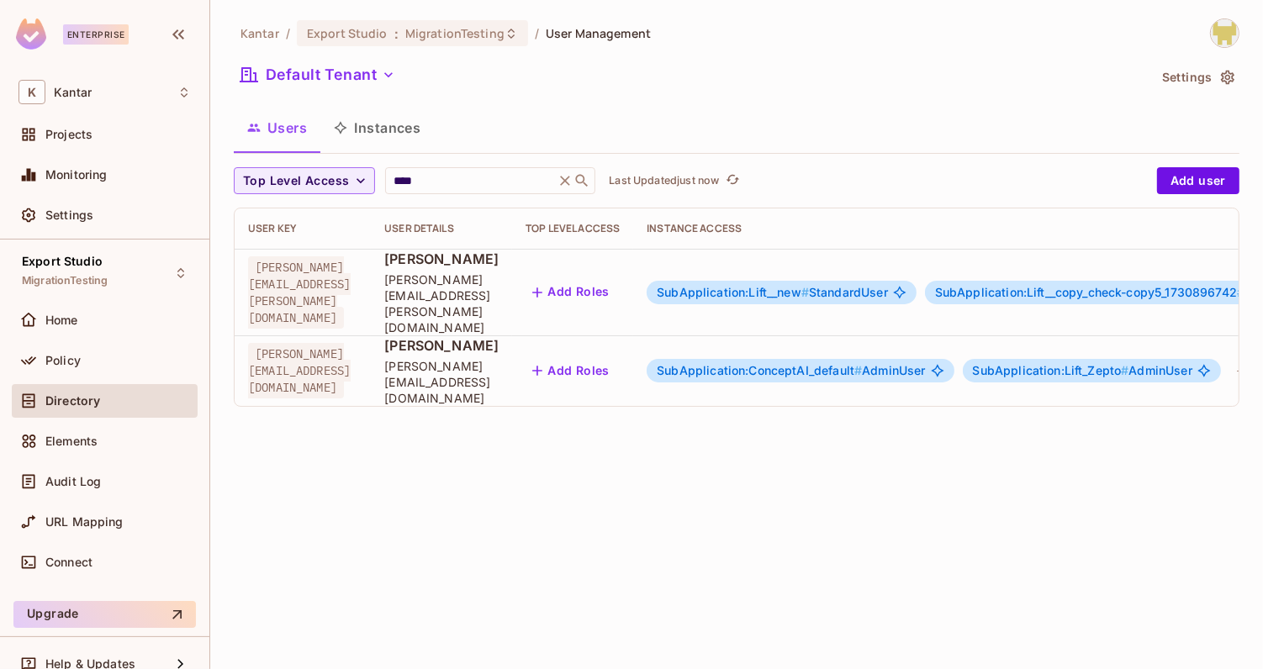
click at [788, 363] on span "SubApplication:ConceptAI_default #" at bounding box center [759, 370] width 205 height 14
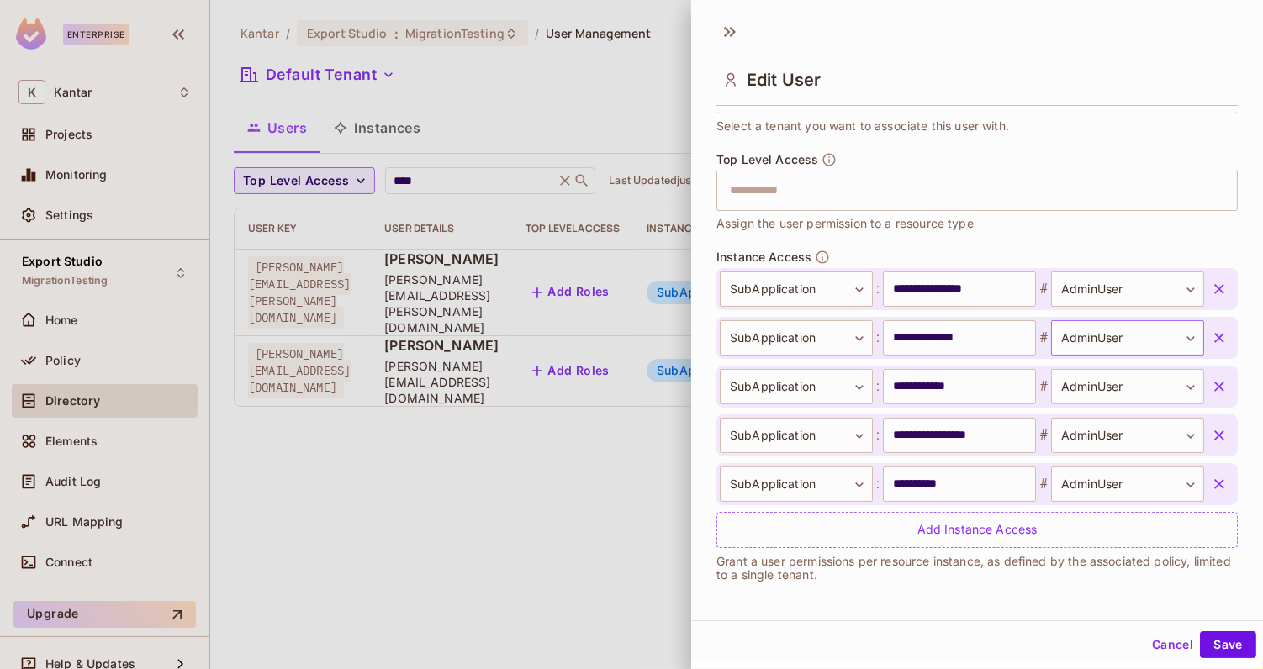
click at [1114, 334] on body "**********" at bounding box center [631, 334] width 1263 height 669
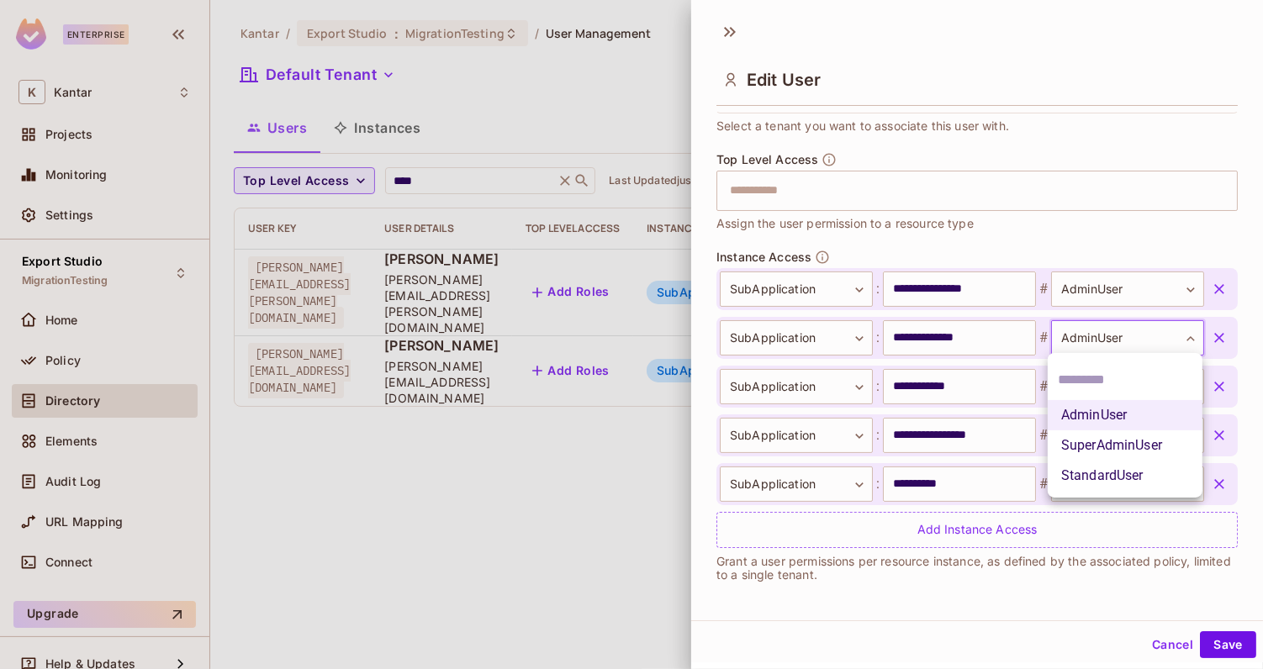
click at [1104, 482] on li "StandardUser" at bounding box center [1124, 476] width 155 height 30
type input "**********"
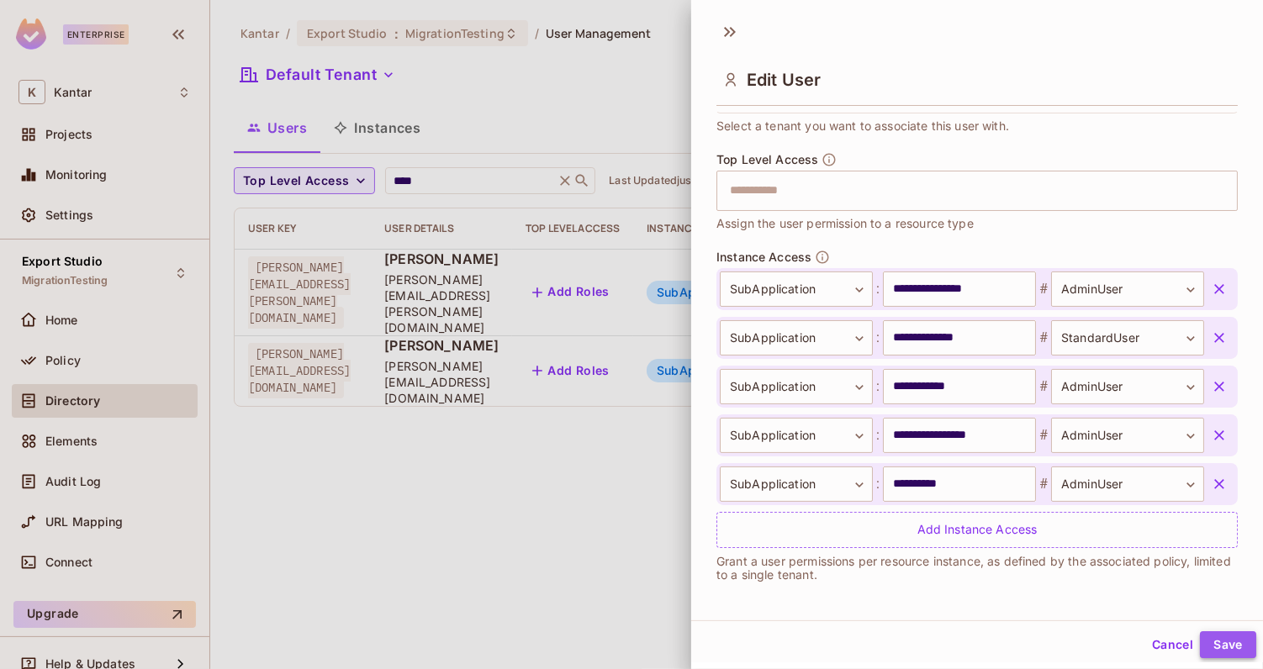
click at [1237, 652] on button "Save" at bounding box center [1228, 644] width 56 height 27
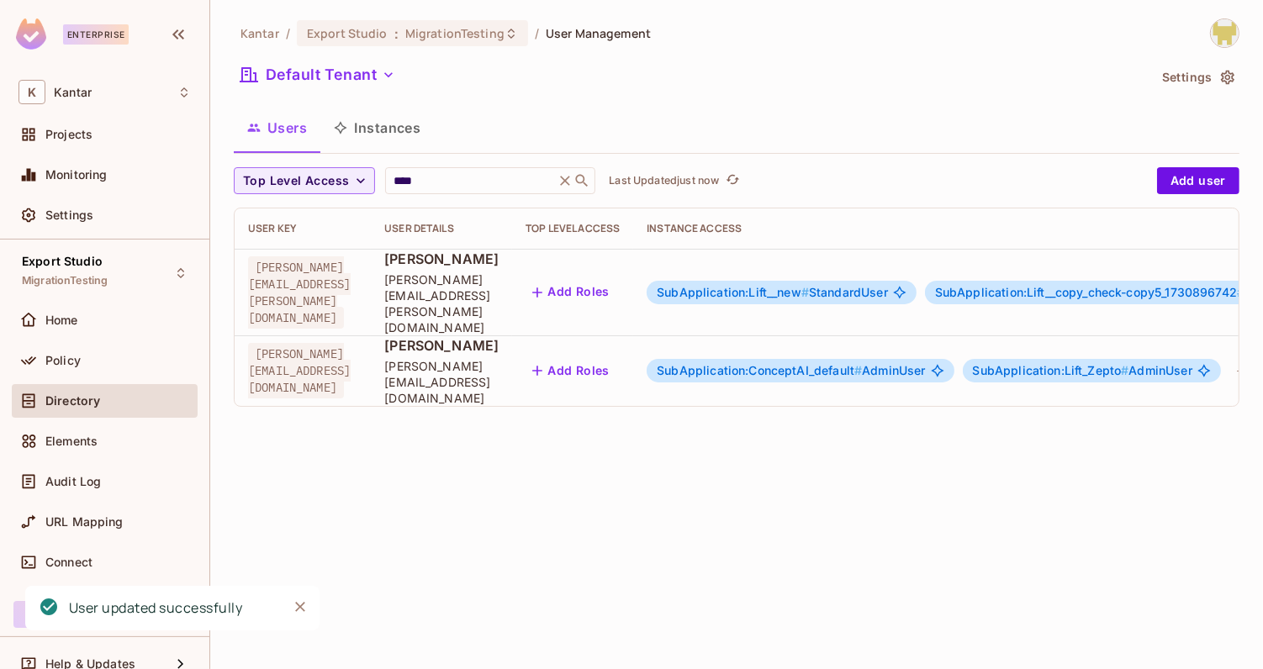
click at [798, 363] on span "SubApplication:ConceptAI_default #" at bounding box center [759, 370] width 205 height 14
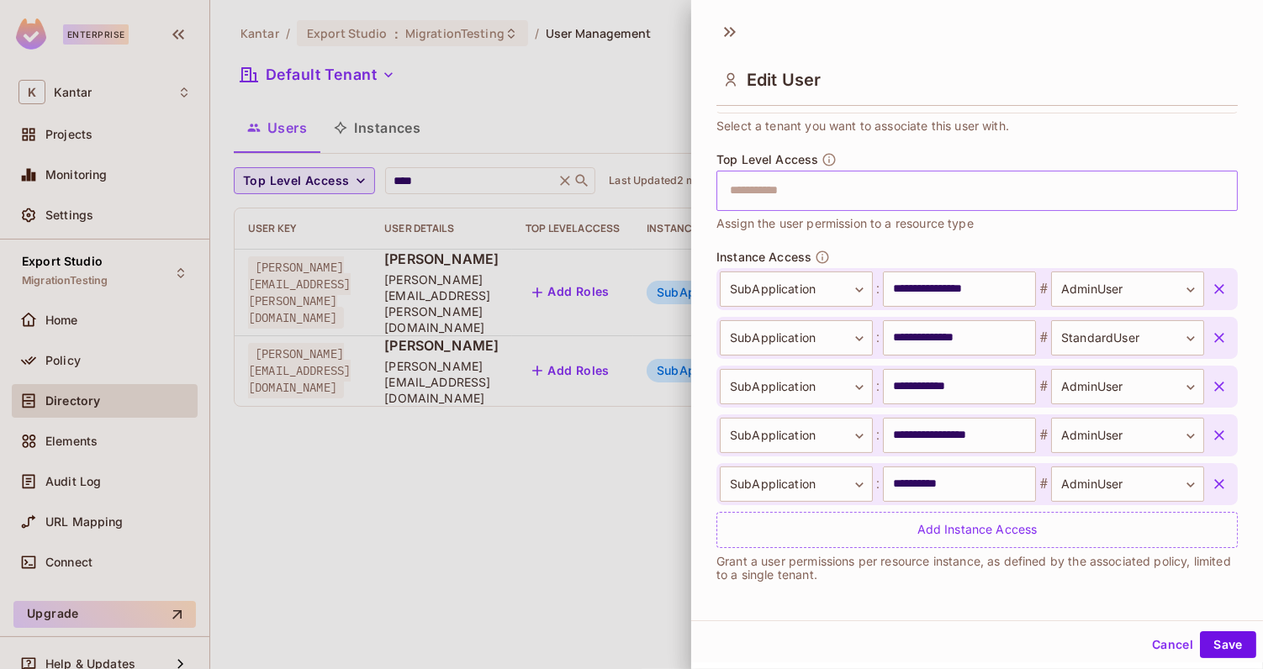
scroll to position [0, 0]
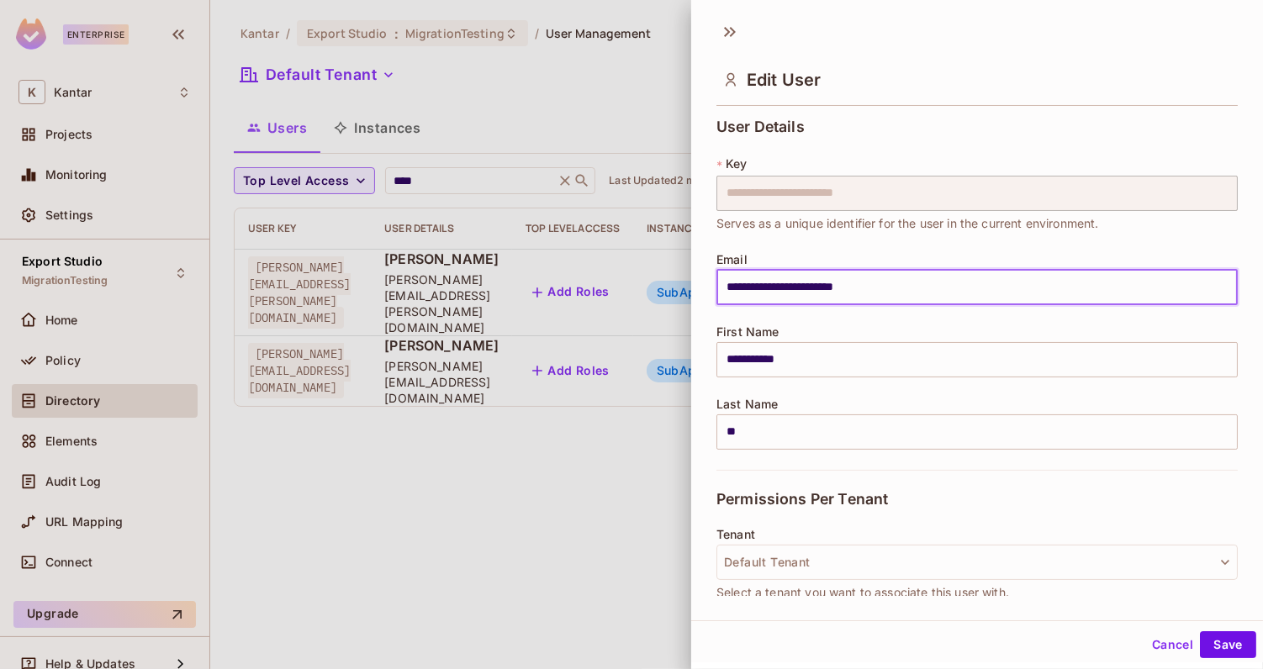
drag, startPoint x: 717, startPoint y: 289, endPoint x: 888, endPoint y: 282, distance: 170.8
click at [888, 282] on input "**********" at bounding box center [976, 287] width 521 height 35
click at [858, 247] on div "**********" at bounding box center [976, 294] width 521 height 351
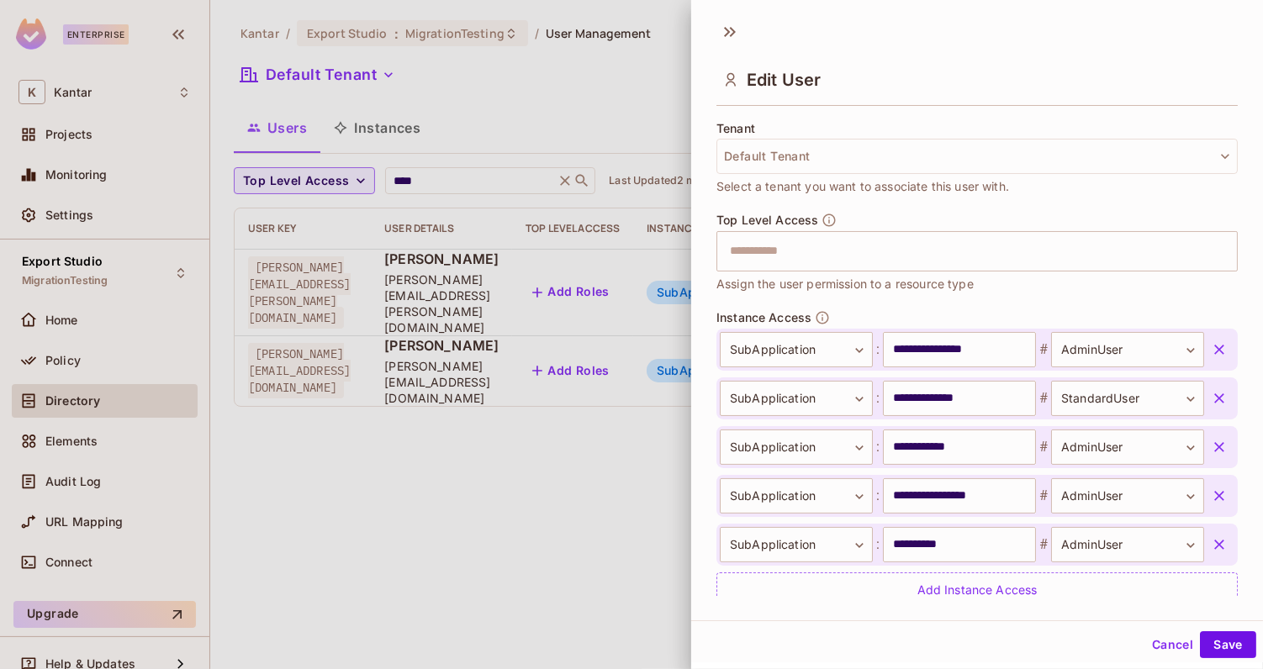
scroll to position [467, 0]
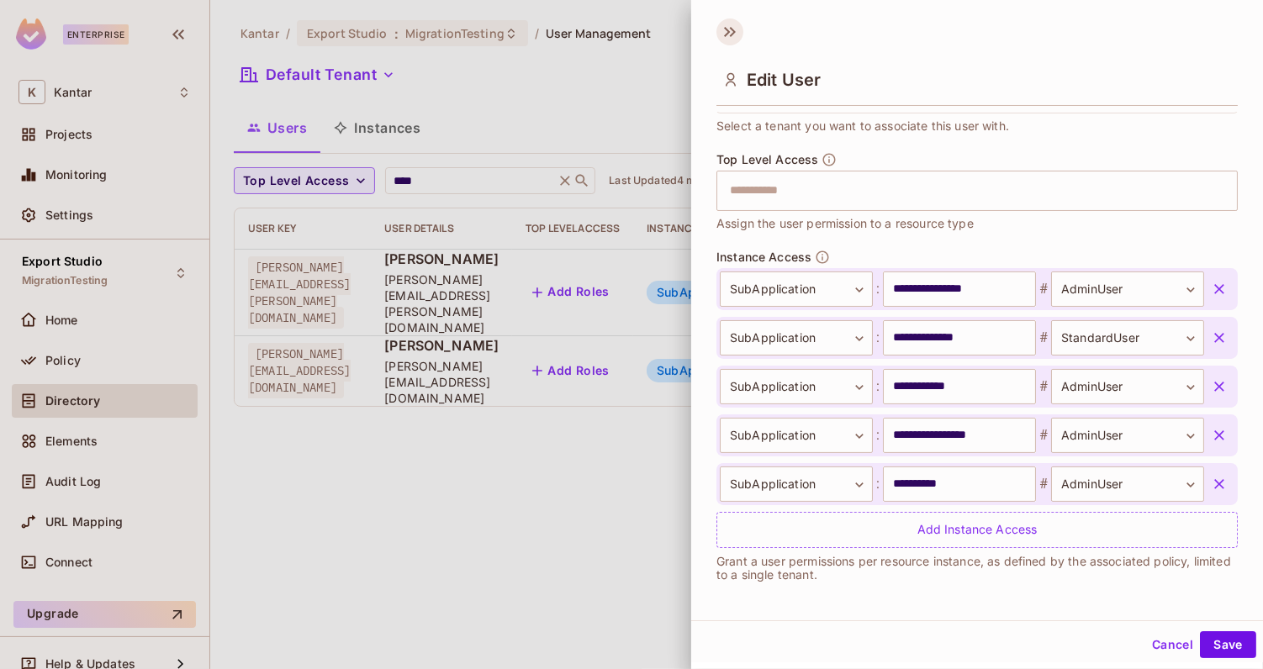
click at [732, 32] on icon at bounding box center [733, 32] width 6 height 10
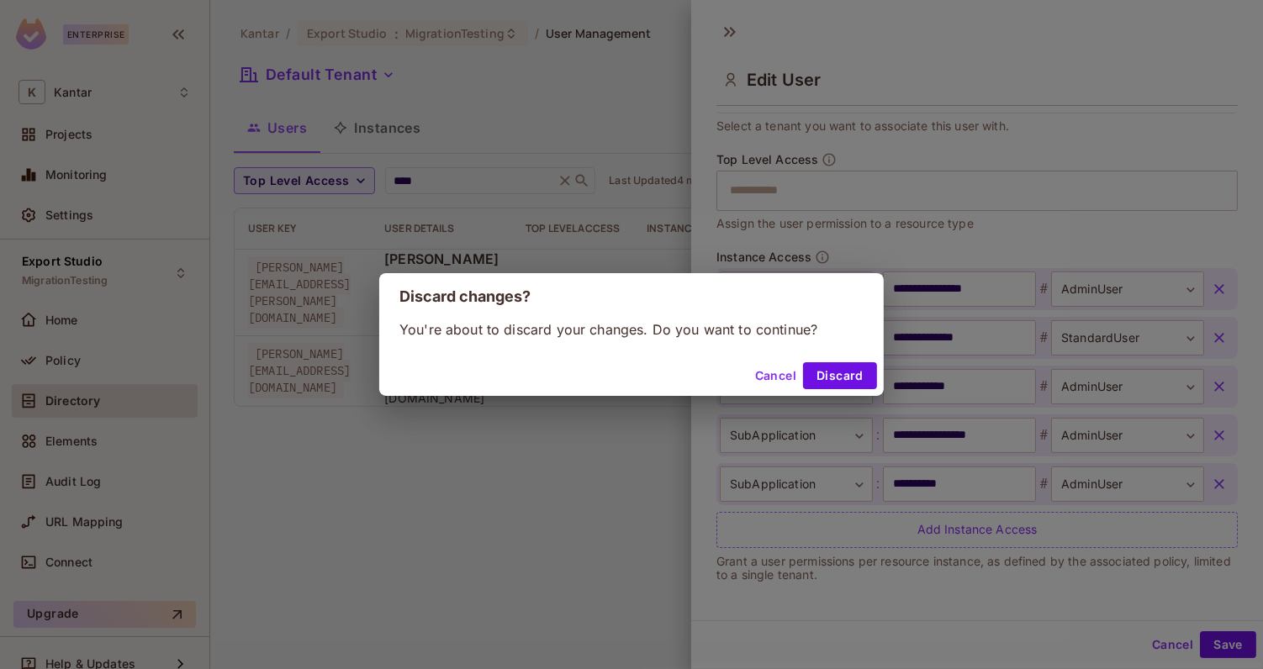
click at [784, 374] on button "Cancel" at bounding box center [775, 375] width 55 height 27
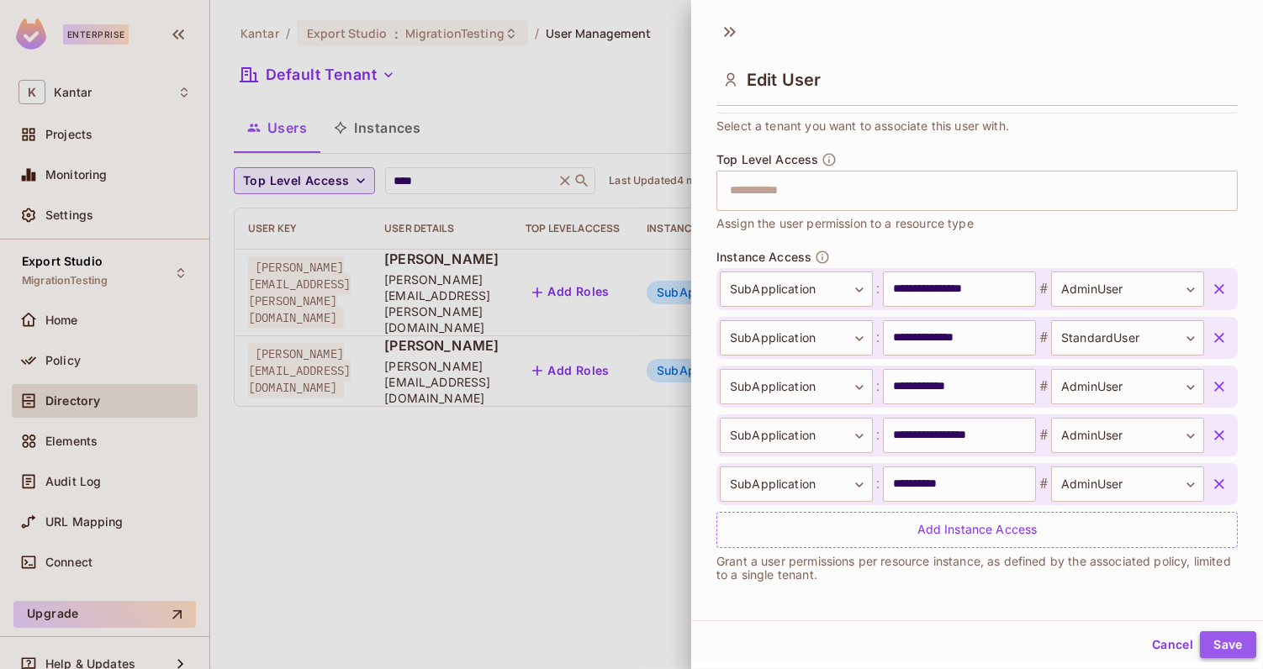
click at [1216, 639] on button "Save" at bounding box center [1228, 644] width 56 height 27
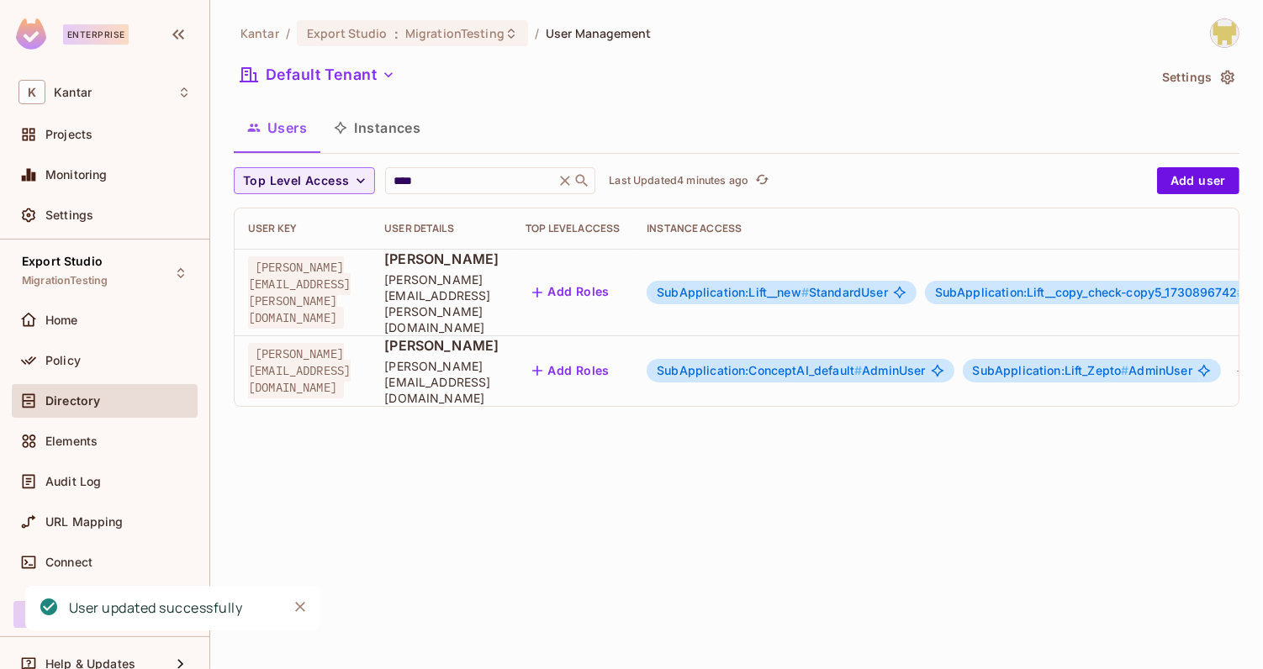
click at [862, 363] on span "SubApplication:ConceptAI_default #" at bounding box center [759, 370] width 205 height 14
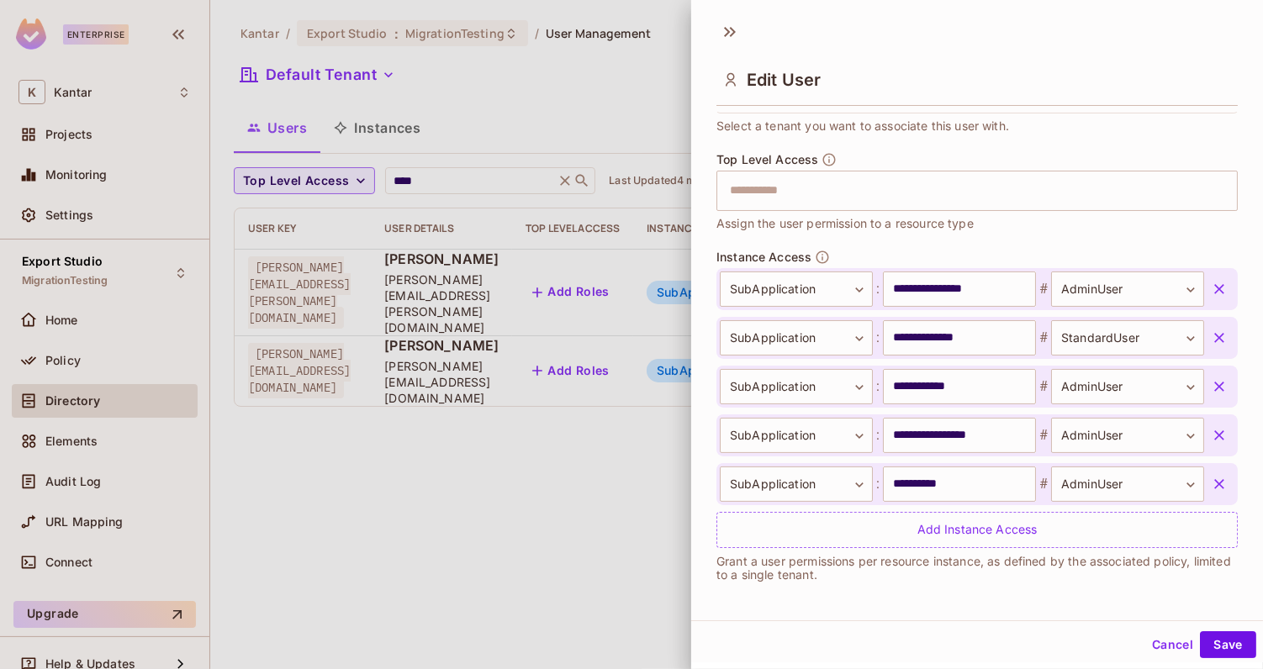
click at [1164, 644] on button "Cancel" at bounding box center [1172, 644] width 55 height 27
